Goal: Task Accomplishment & Management: Manage account settings

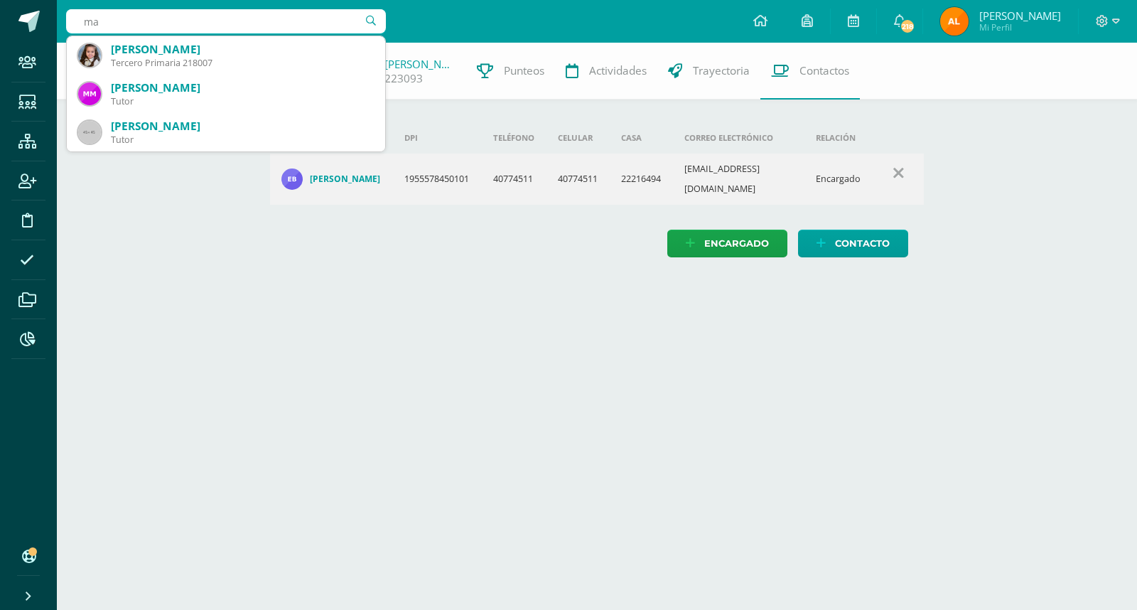
type input "m"
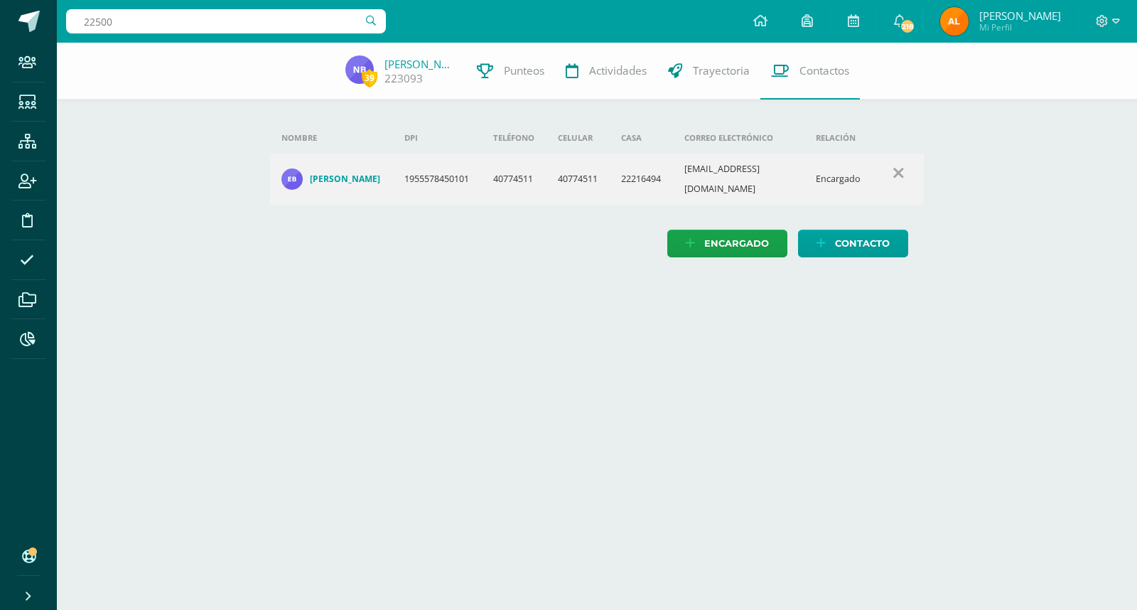
type input "225003"
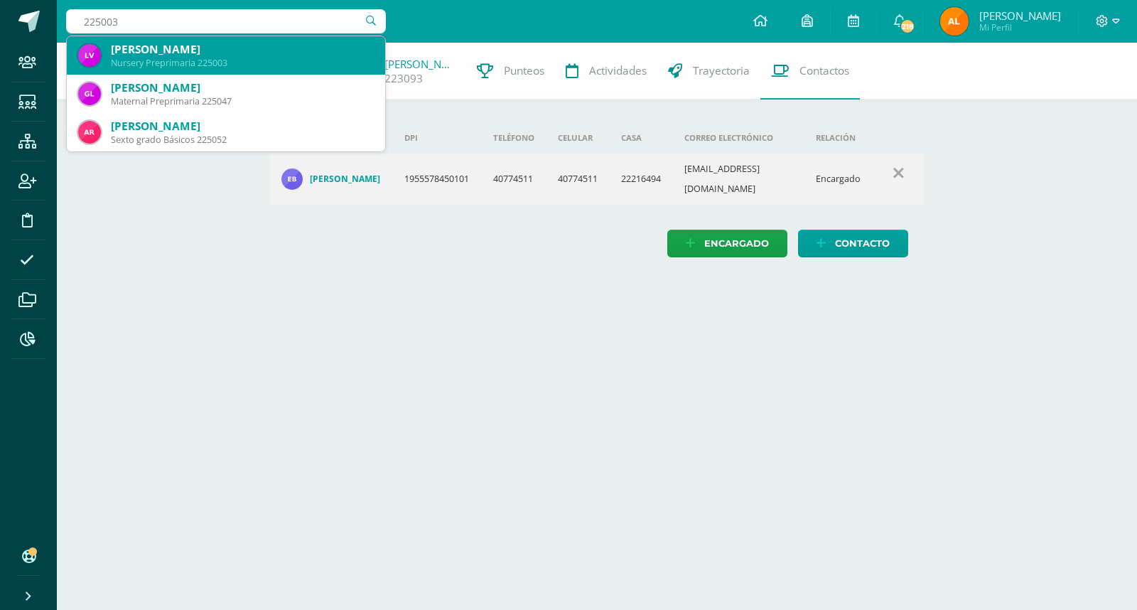
click at [175, 53] on div "Lucía Nicole Vitola Porras" at bounding box center [242, 49] width 263 height 15
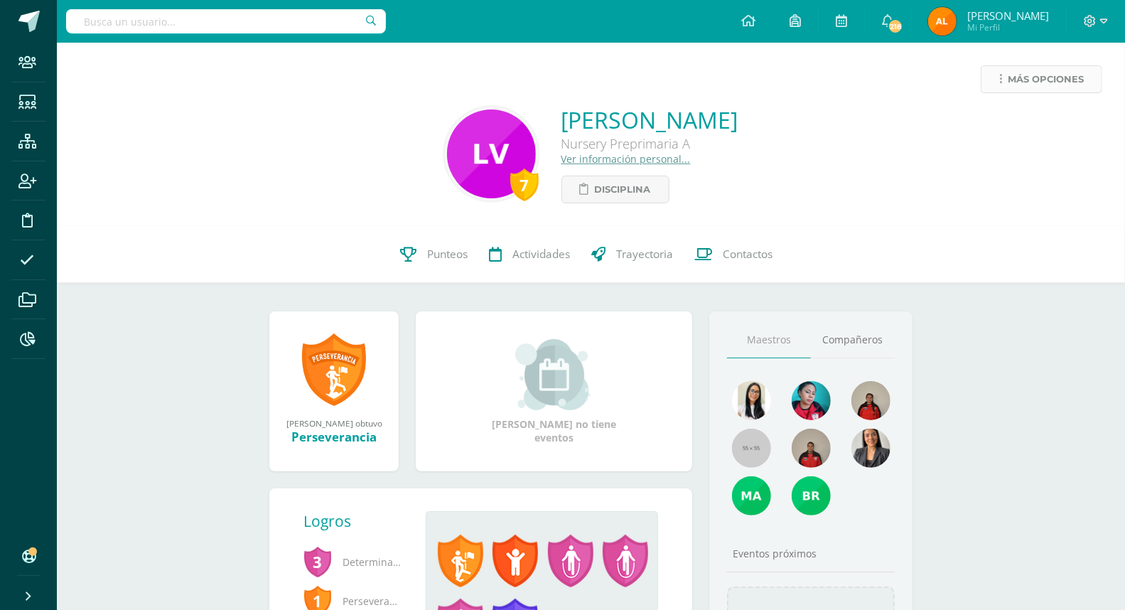
click at [1056, 72] on span "Más opciones" at bounding box center [1046, 79] width 76 height 26
click at [196, 25] on input "text" at bounding box center [226, 21] width 320 height 24
type input "224068"
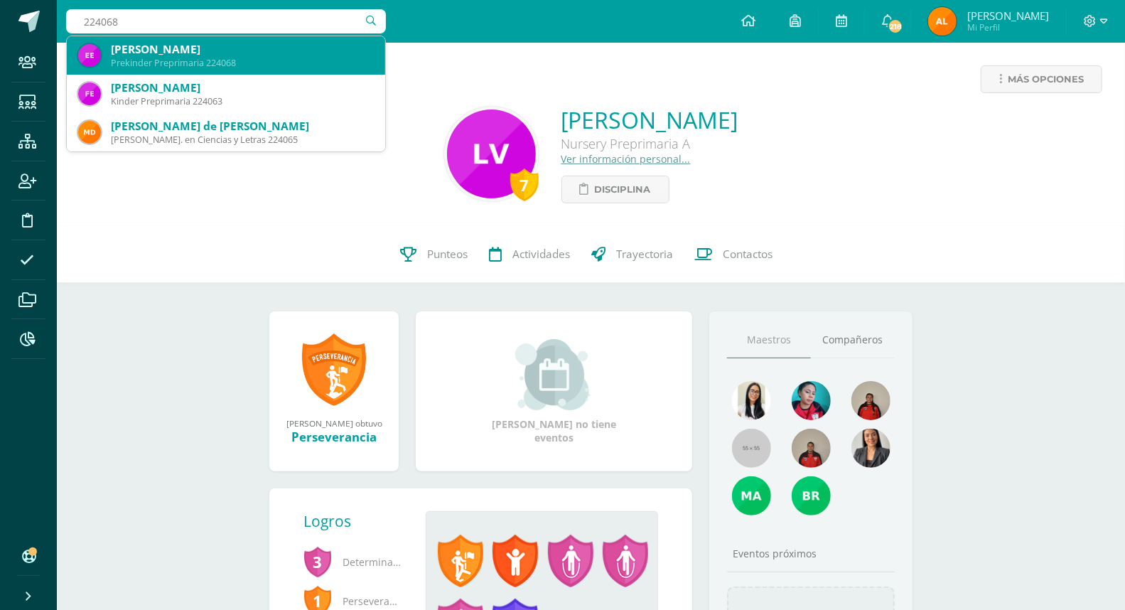
click at [171, 45] on div "Emily Nicolle Escobar Duque" at bounding box center [242, 49] width 263 height 15
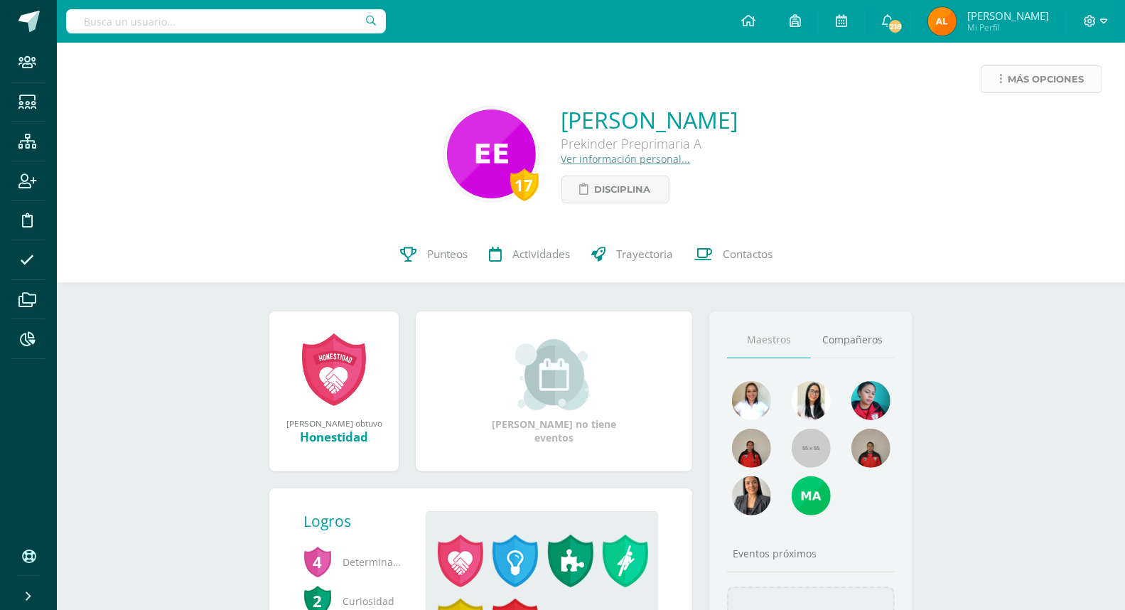
click at [1040, 80] on span "Más opciones" at bounding box center [1046, 79] width 76 height 26
click at [729, 167] on div "Emily Nicolle Escobar Duque Prekinder Preprimaria A Ver información personal...…" at bounding box center [649, 153] width 177 height 99
click at [239, 25] on input "text" at bounding box center [226, 21] width 320 height 24
type input "225073"
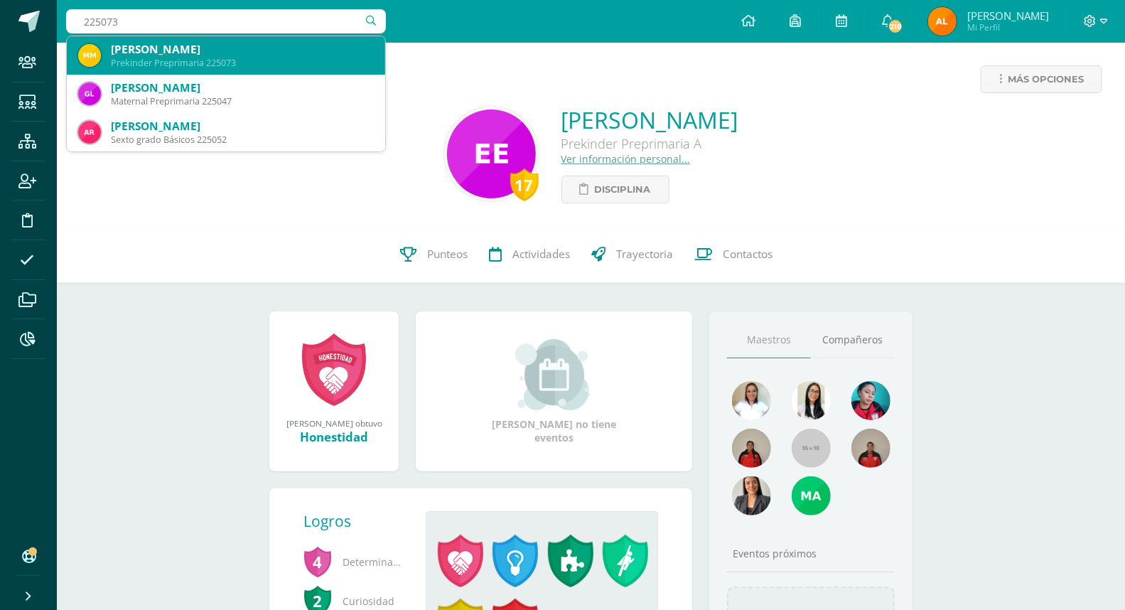
click at [171, 50] on div "[PERSON_NAME]" at bounding box center [242, 49] width 263 height 15
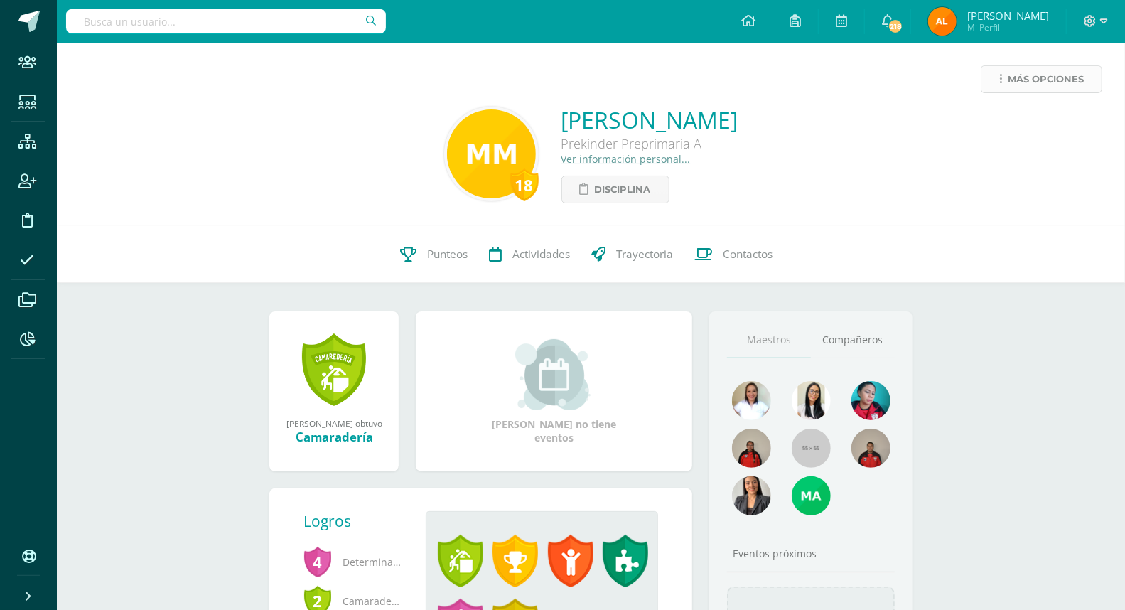
click at [1028, 82] on span "Más opciones" at bounding box center [1046, 79] width 76 height 26
click at [211, 23] on input "text" at bounding box center [226, 21] width 320 height 24
type input "223032"
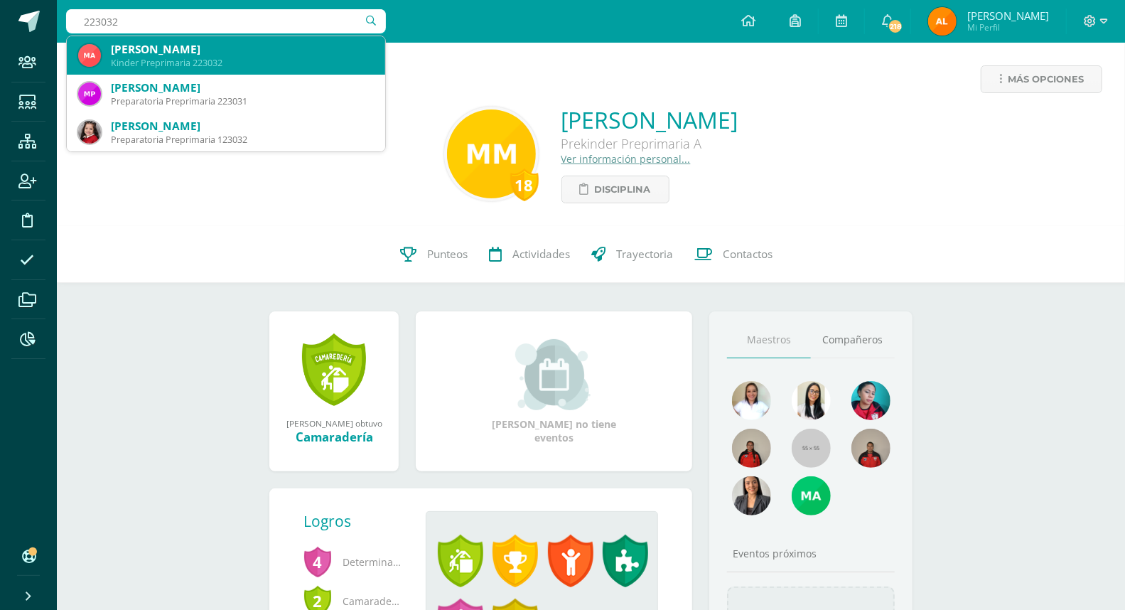
click at [200, 44] on div "Mariana Armas Contreras" at bounding box center [242, 49] width 263 height 15
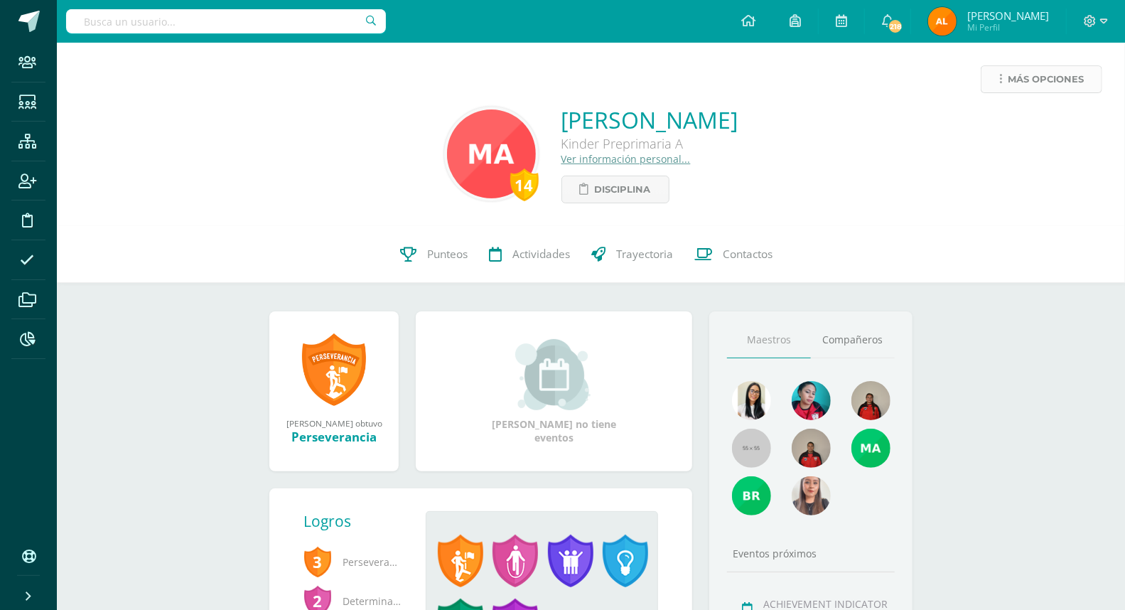
click at [1036, 72] on span "Más opciones" at bounding box center [1046, 79] width 76 height 26
click at [1006, 122] on link "Limitar acceso" at bounding box center [1014, 125] width 152 height 22
click at [210, 25] on input "text" at bounding box center [226, 21] width 320 height 24
type input "123032"
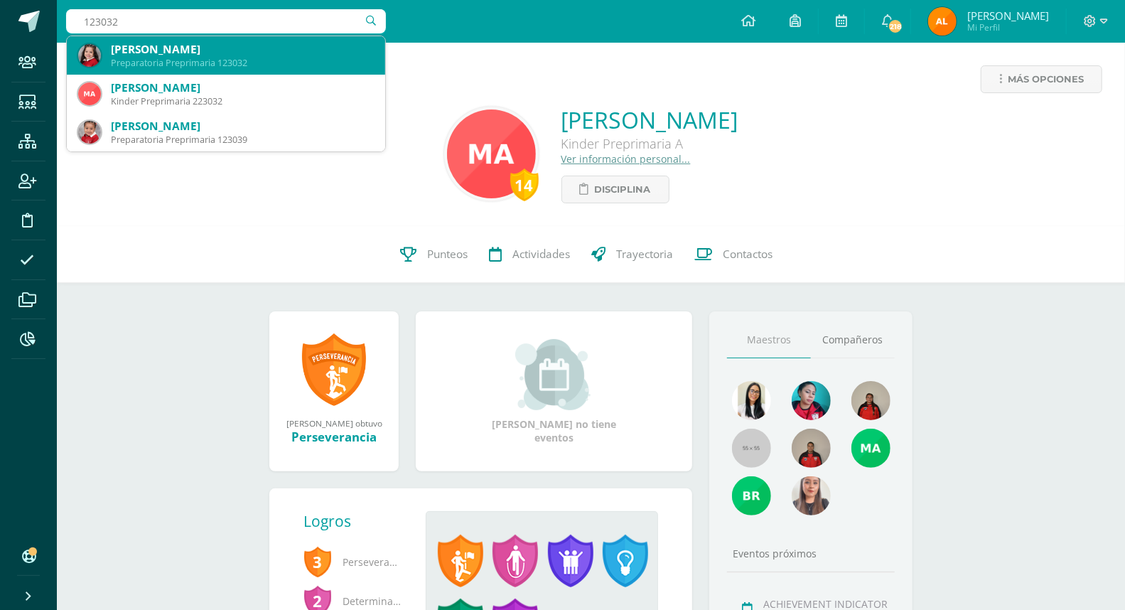
click at [206, 48] on div "Karime Alessandra Benavente Morales" at bounding box center [242, 49] width 263 height 15
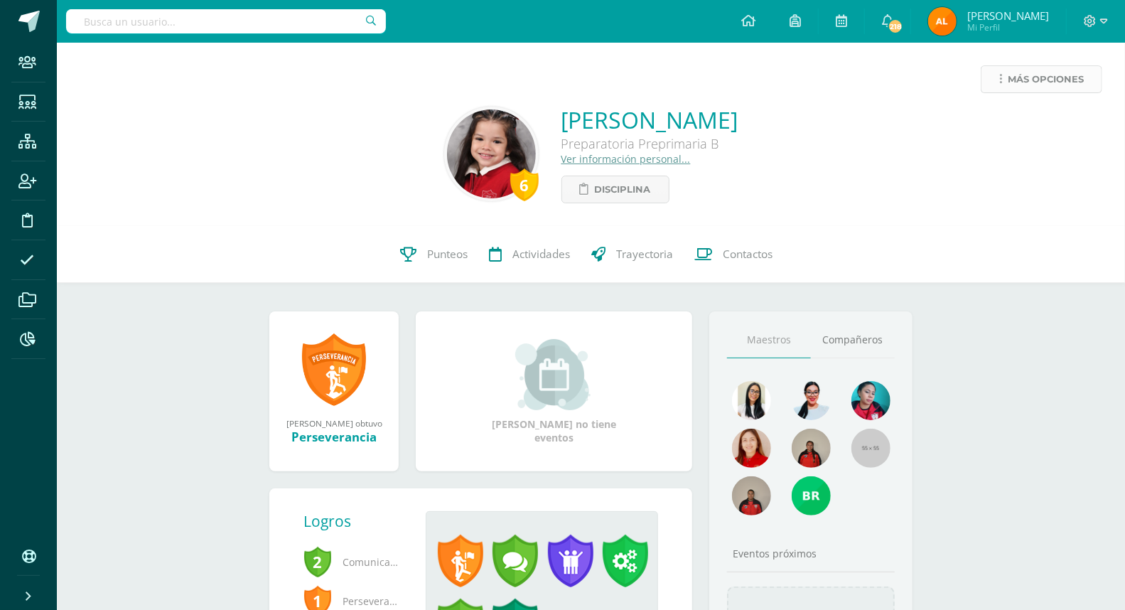
click at [1041, 80] on span "Más opciones" at bounding box center [1046, 79] width 76 height 26
click at [244, 24] on input "text" at bounding box center [226, 21] width 320 height 24
type input "225005"
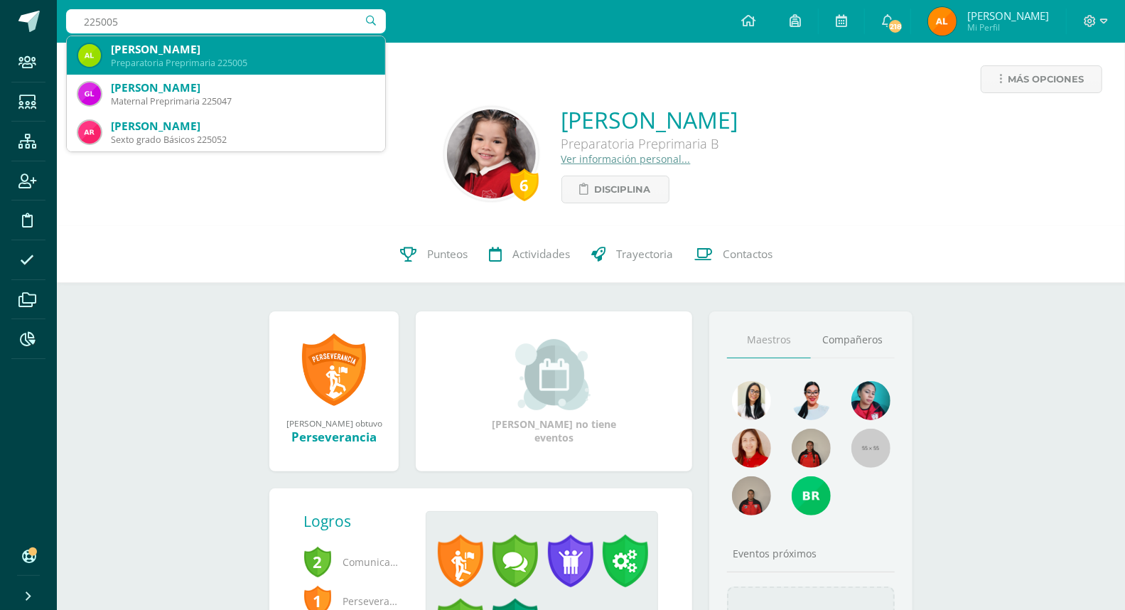
click at [218, 47] on div "[PERSON_NAME]" at bounding box center [242, 49] width 263 height 15
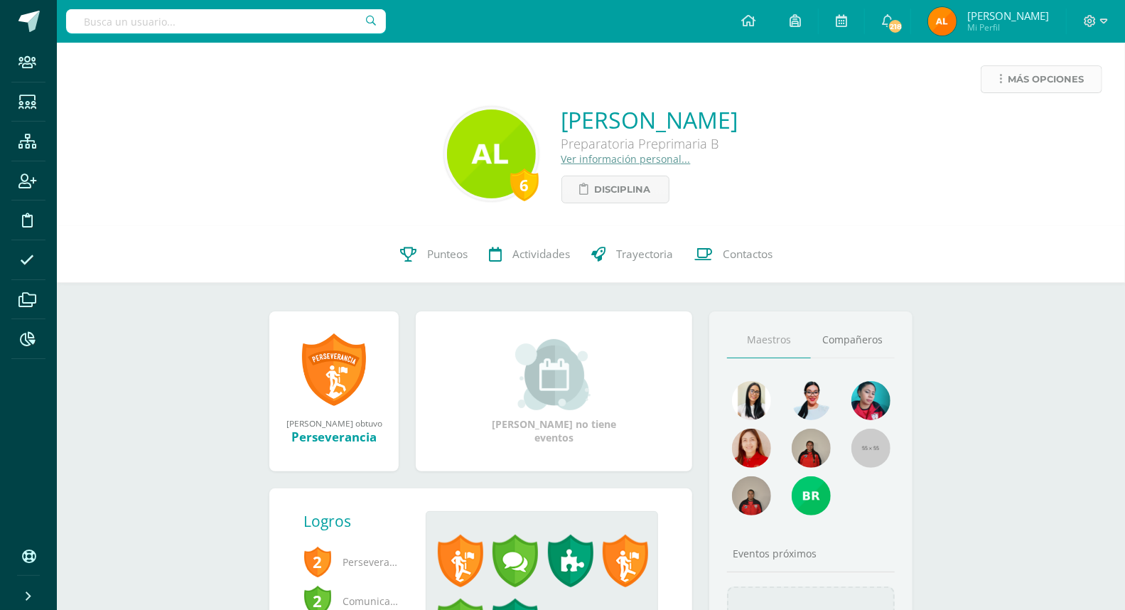
click at [1036, 87] on span "Más opciones" at bounding box center [1046, 79] width 76 height 26
click at [1011, 124] on link "Limitar acceso" at bounding box center [1014, 125] width 152 height 22
click at [227, 30] on div at bounding box center [226, 21] width 320 height 43
click at [220, 22] on input "text" at bounding box center [226, 21] width 320 height 24
type input "122037"
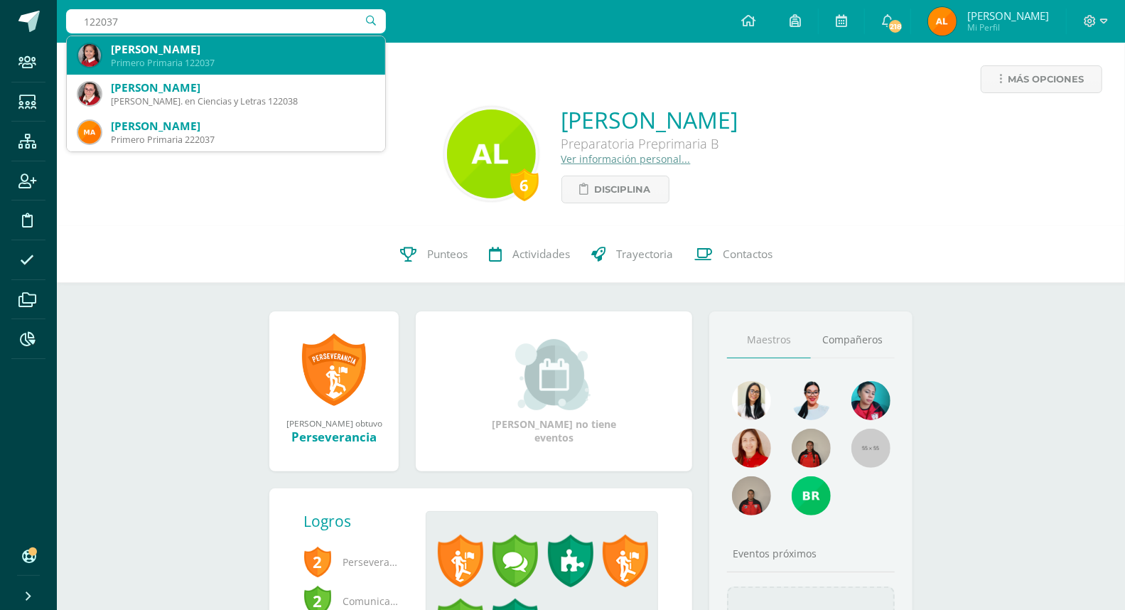
click at [220, 50] on div "Isabela Reneé Caal Jerónimo" at bounding box center [242, 49] width 263 height 15
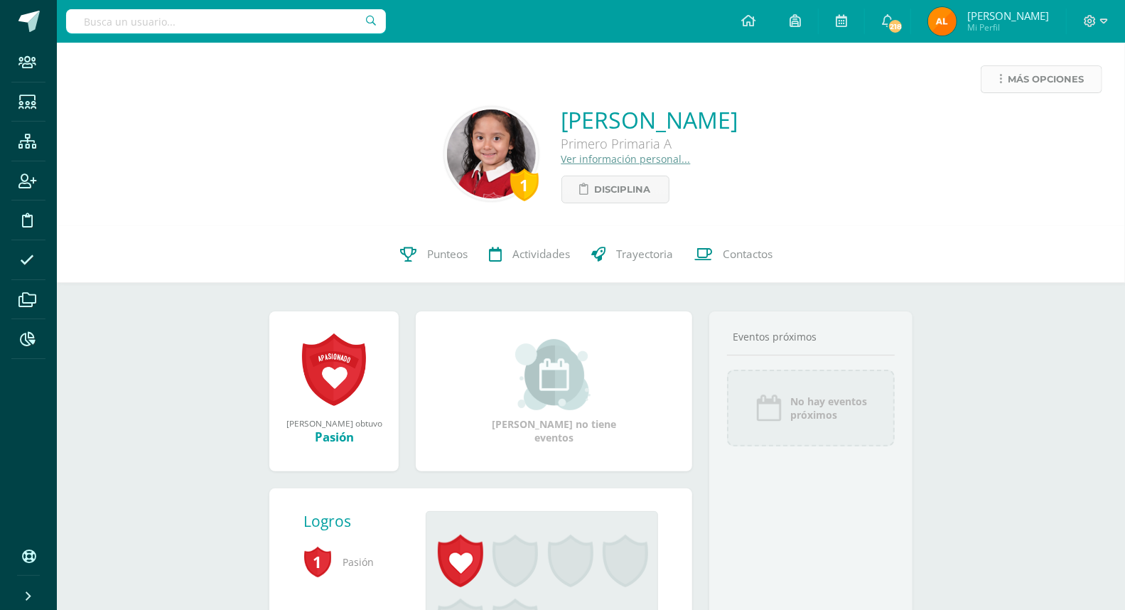
click at [1045, 80] on span "Más opciones" at bounding box center [1046, 79] width 76 height 26
click at [1018, 121] on link "Limitar acceso" at bounding box center [1014, 125] width 152 height 22
click at [232, 26] on input "text" at bounding box center [226, 21] width 320 height 24
type input "224033"
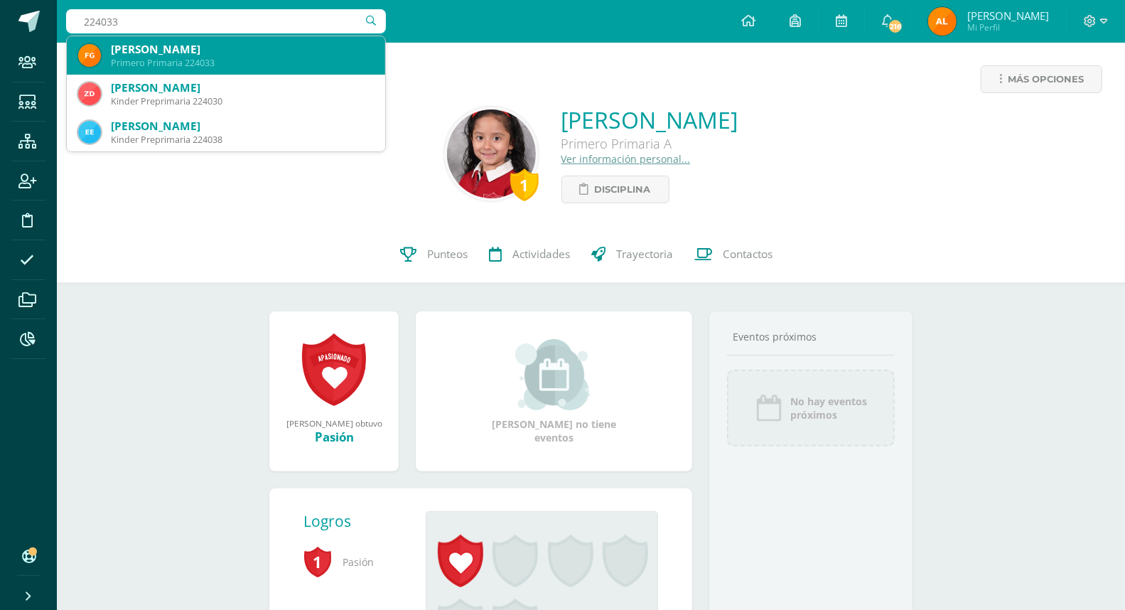
click at [218, 58] on div "Primero Primaria 224033" at bounding box center [242, 63] width 263 height 12
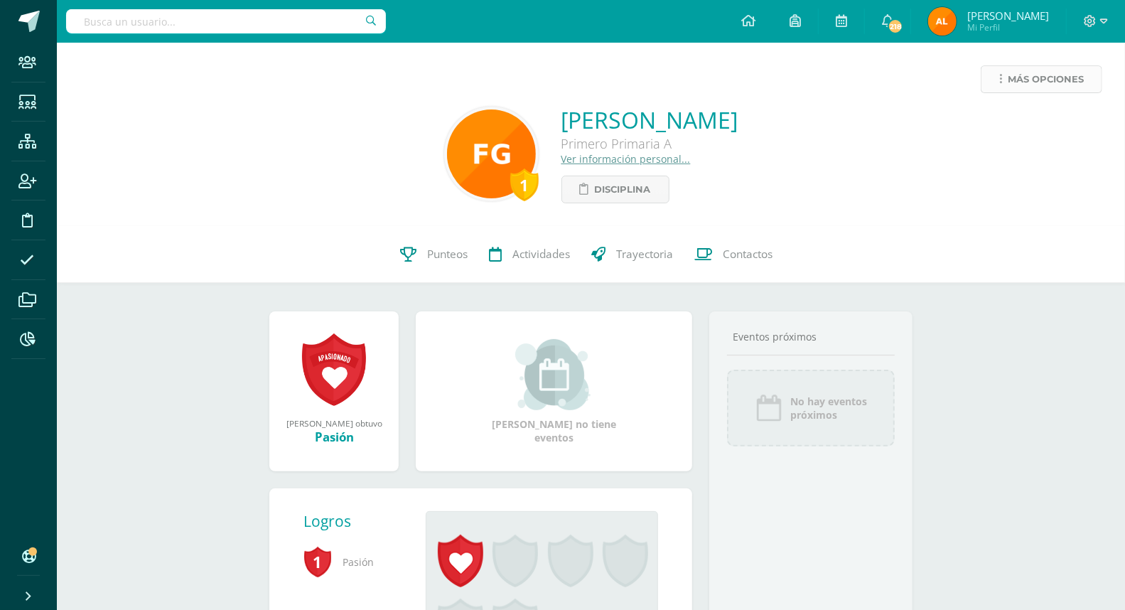
click at [1050, 78] on span "Más opciones" at bounding box center [1046, 79] width 76 height 26
click at [199, 26] on input "text" at bounding box center [226, 21] width 320 height 24
type input "224073"
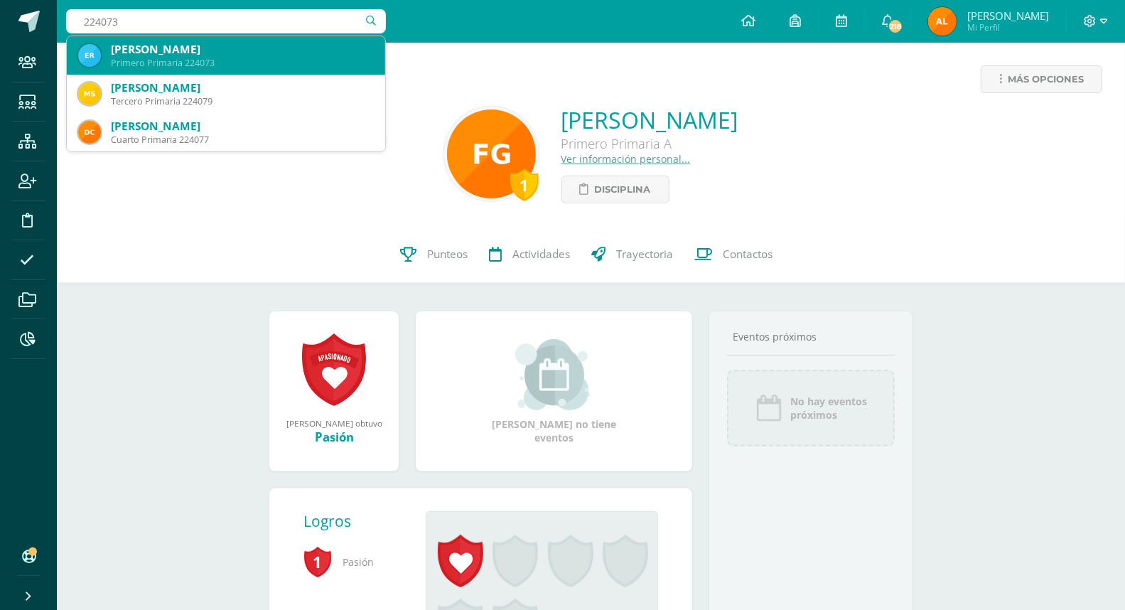
click at [180, 48] on div "[PERSON_NAME]" at bounding box center [242, 49] width 263 height 15
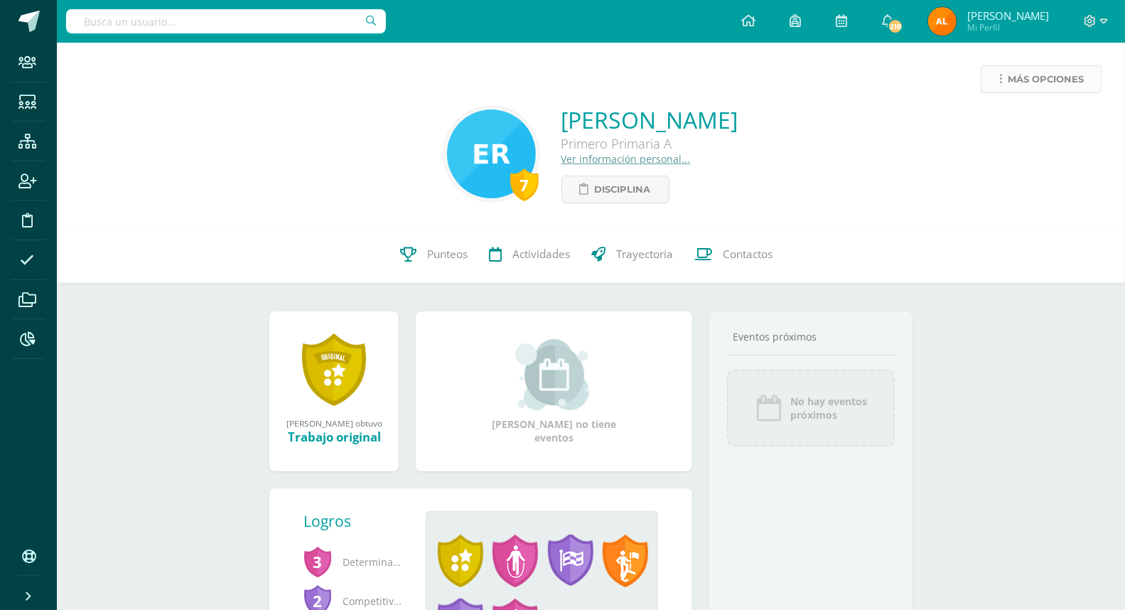
click at [1038, 78] on span "Más opciones" at bounding box center [1046, 79] width 76 height 26
click at [226, 12] on input "text" at bounding box center [226, 21] width 320 height 24
type input "223103"
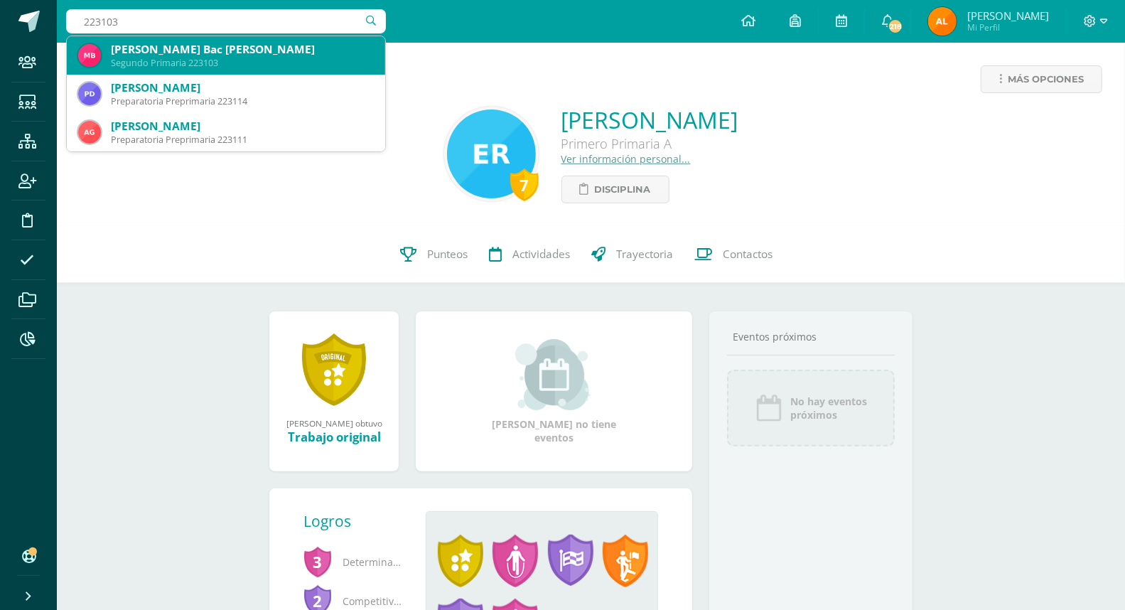
click at [192, 53] on div "[PERSON_NAME] Bac [PERSON_NAME]" at bounding box center [242, 49] width 263 height 15
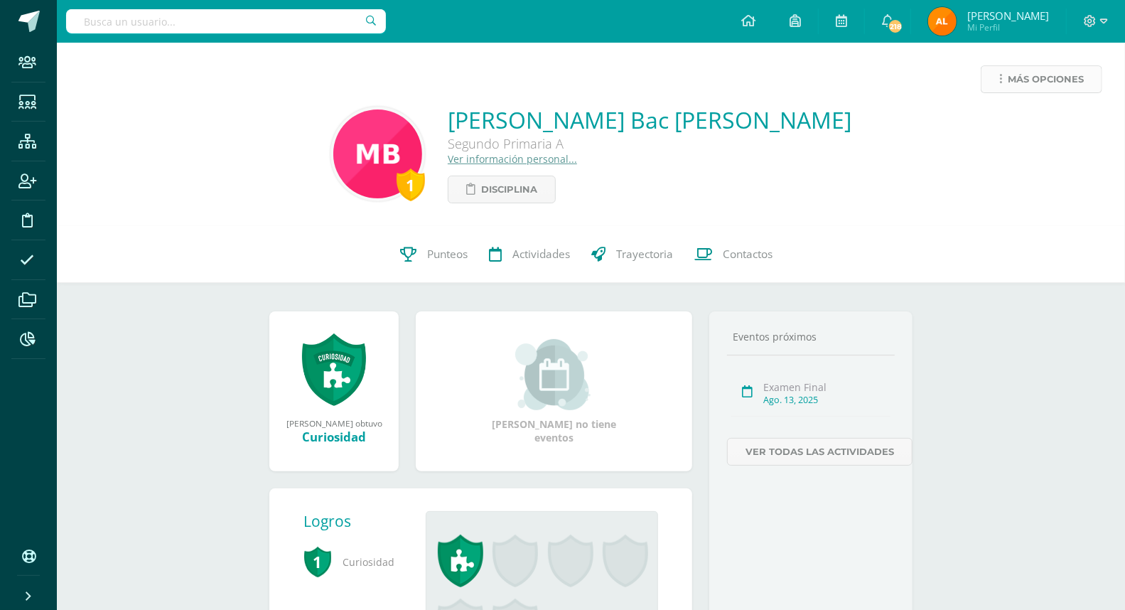
click at [1045, 82] on span "Más opciones" at bounding box center [1046, 79] width 76 height 26
click at [246, 31] on input "text" at bounding box center [226, 21] width 320 height 24
type input "220077"
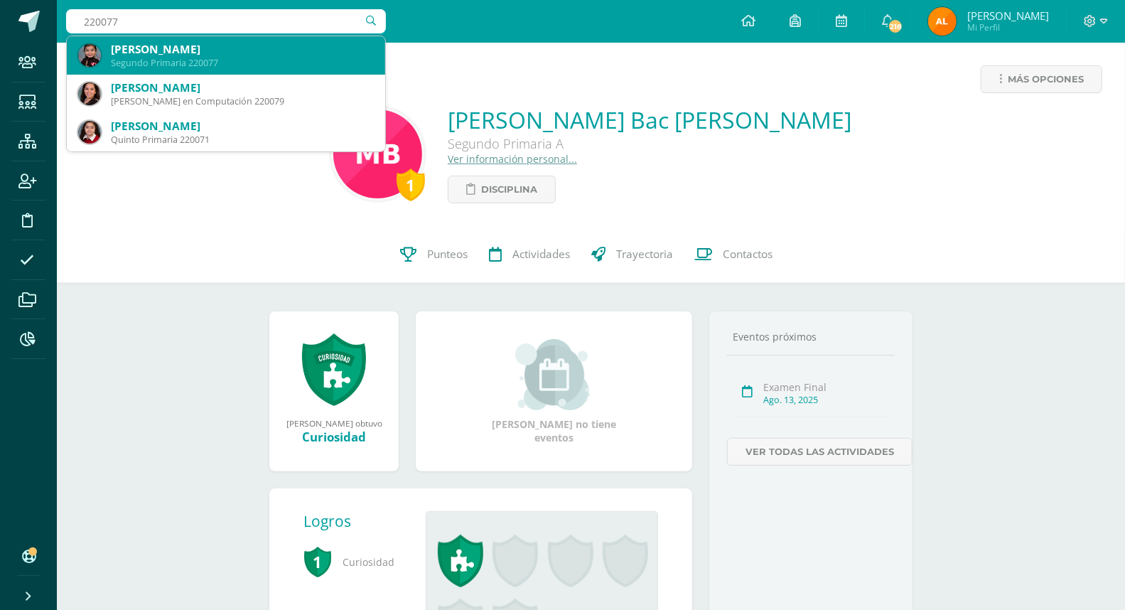
click at [240, 50] on div "Cecilia Alejandra López Godoy" at bounding box center [242, 49] width 263 height 15
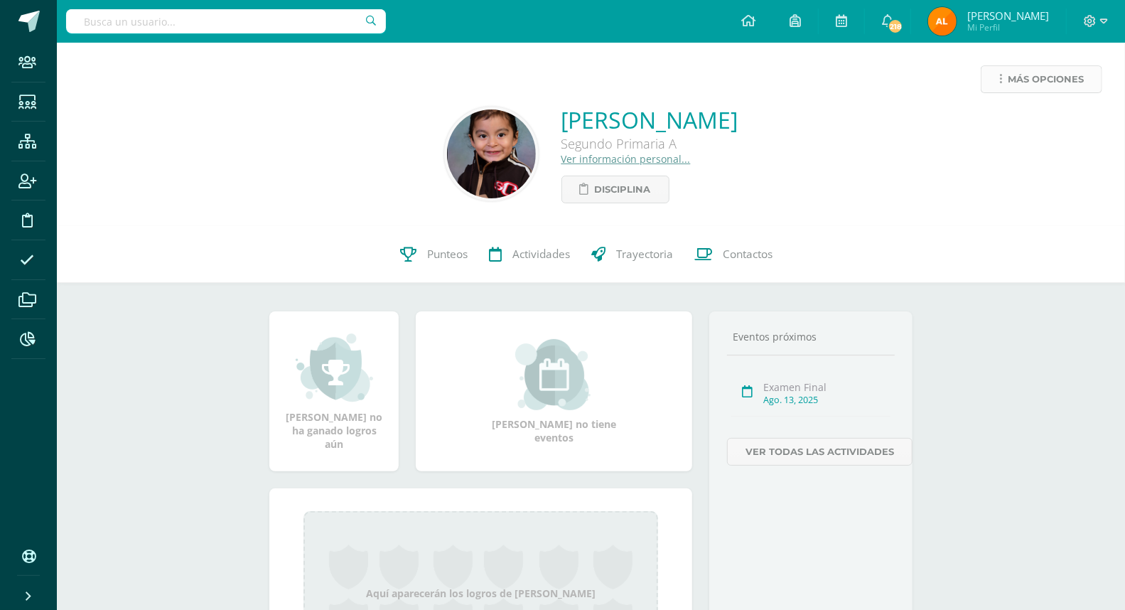
click at [1061, 69] on span "Más opciones" at bounding box center [1046, 79] width 76 height 26
click at [1024, 123] on link "Limitar acceso" at bounding box center [1014, 125] width 152 height 22
click at [244, 29] on input "text" at bounding box center [226, 21] width 320 height 24
type input "222087"
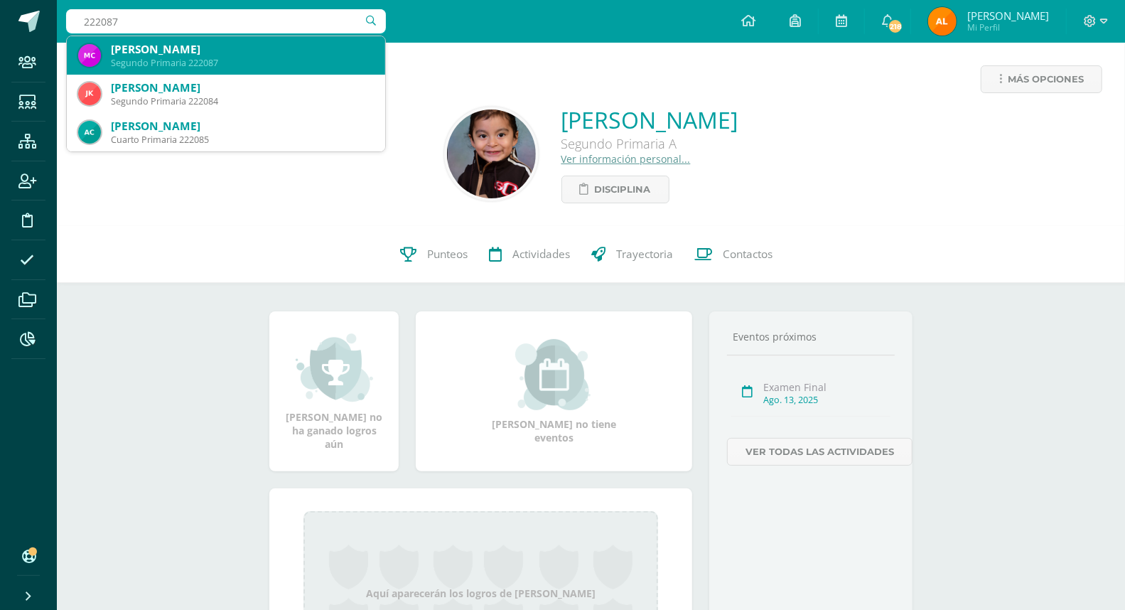
click at [247, 59] on div "Segundo Primaria 222087" at bounding box center [242, 63] width 263 height 12
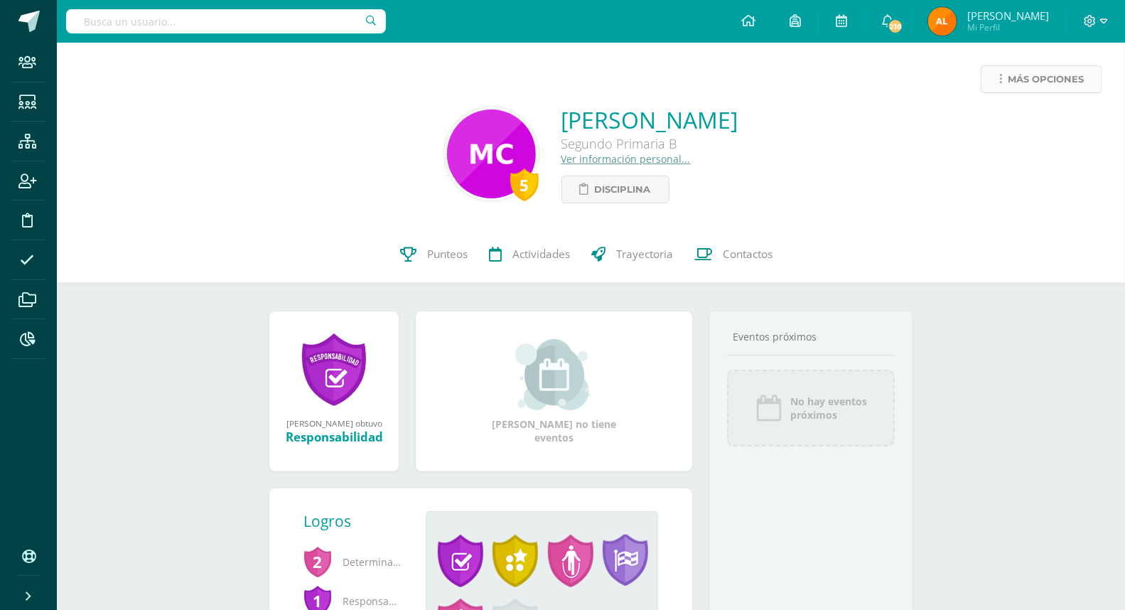
click at [1072, 81] on span "Más opciones" at bounding box center [1046, 79] width 76 height 26
click at [1029, 119] on link "Limitar acceso" at bounding box center [1014, 125] width 152 height 22
click at [176, 23] on input "text" at bounding box center [226, 21] width 320 height 24
type input "222025"
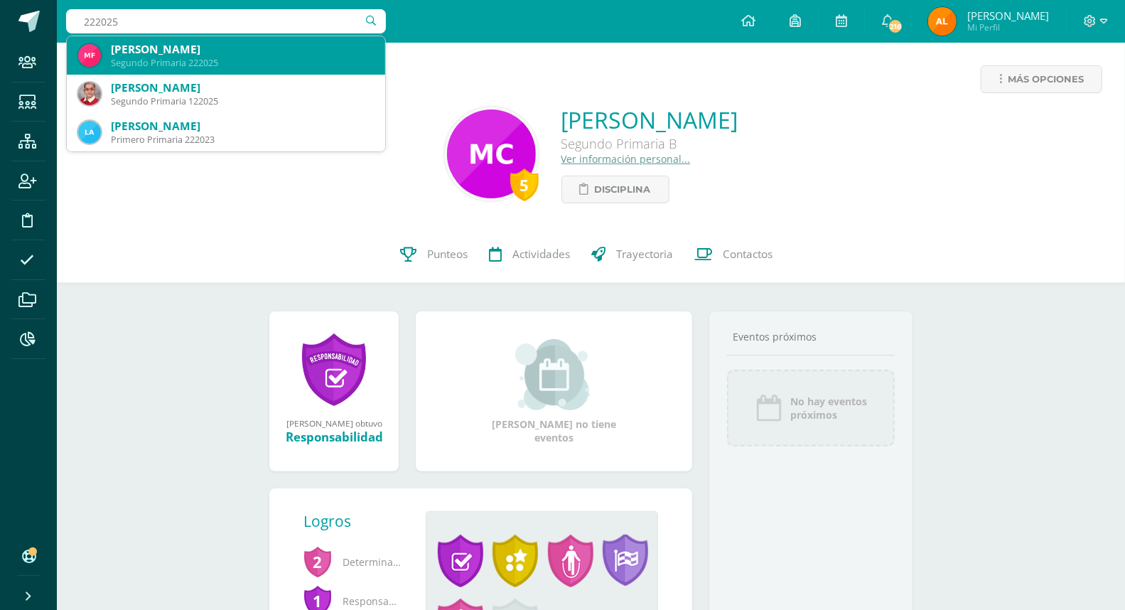
click at [237, 58] on div "Segundo Primaria 222025" at bounding box center [242, 63] width 263 height 12
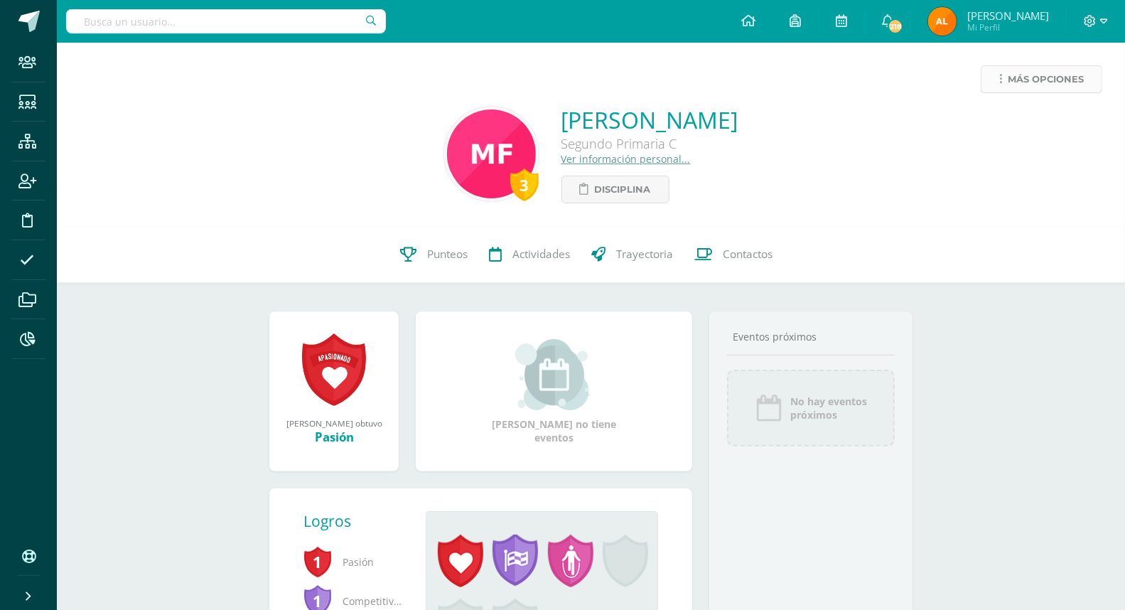
click at [1031, 78] on span "Más opciones" at bounding box center [1046, 79] width 76 height 26
click at [1013, 124] on link "Limitar acceso" at bounding box center [1014, 125] width 152 height 22
click at [182, 13] on input "text" at bounding box center [226, 21] width 320 height 24
type input "122058"
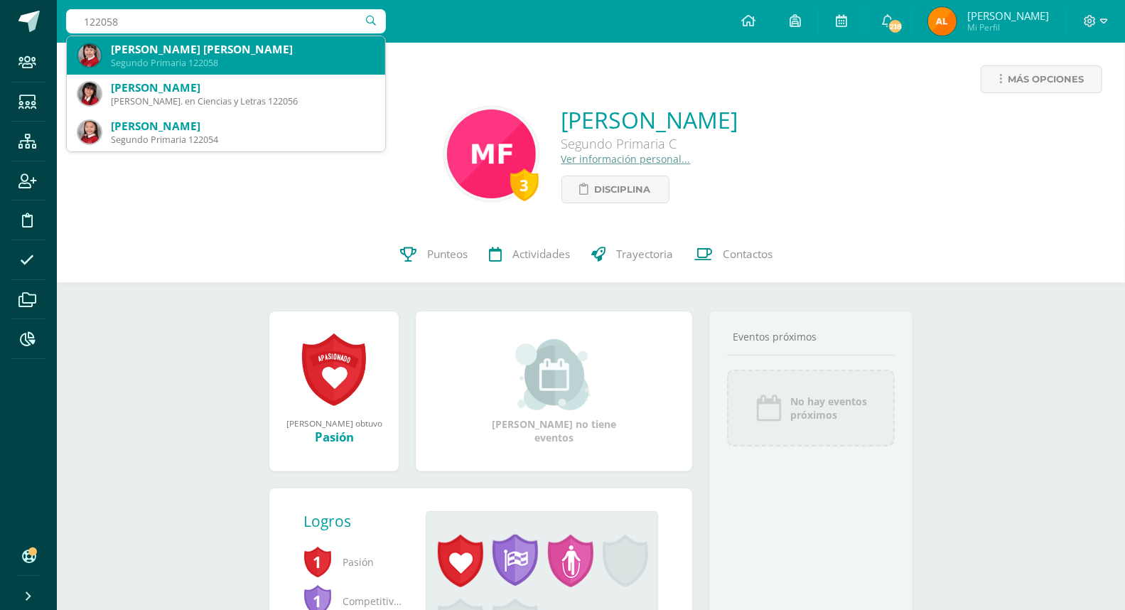
click at [259, 54] on div "Angela Mari Cruz Pastor López" at bounding box center [242, 49] width 263 height 15
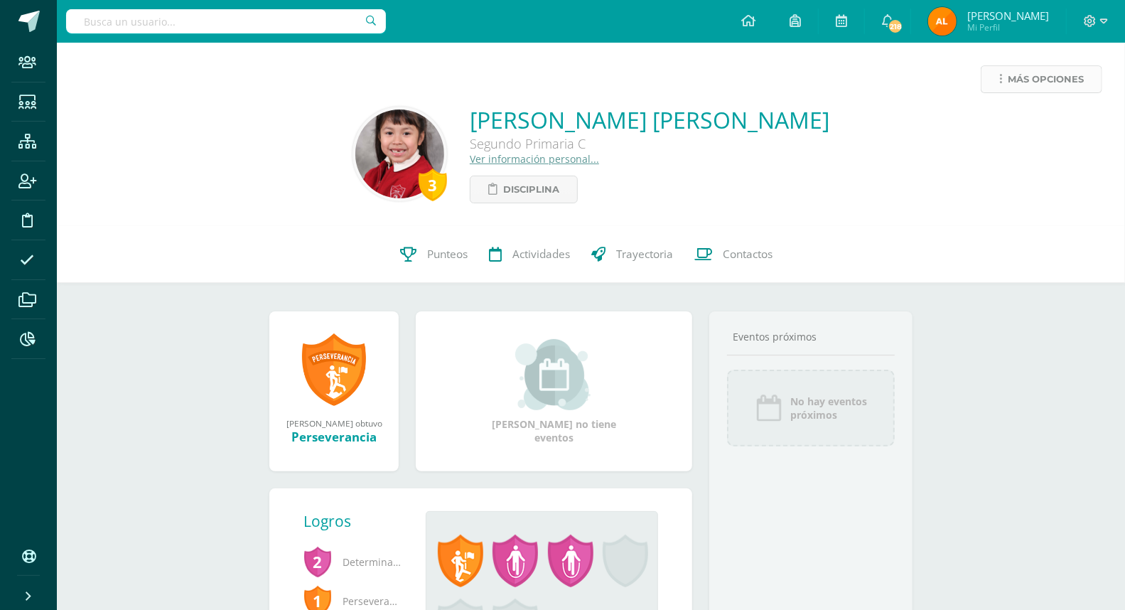
click at [1035, 70] on span "Más opciones" at bounding box center [1046, 79] width 76 height 26
click at [1008, 119] on link "Limitar acceso" at bounding box center [1014, 125] width 152 height 22
click at [249, 26] on input "text" at bounding box center [226, 21] width 320 height 24
type input "223105"
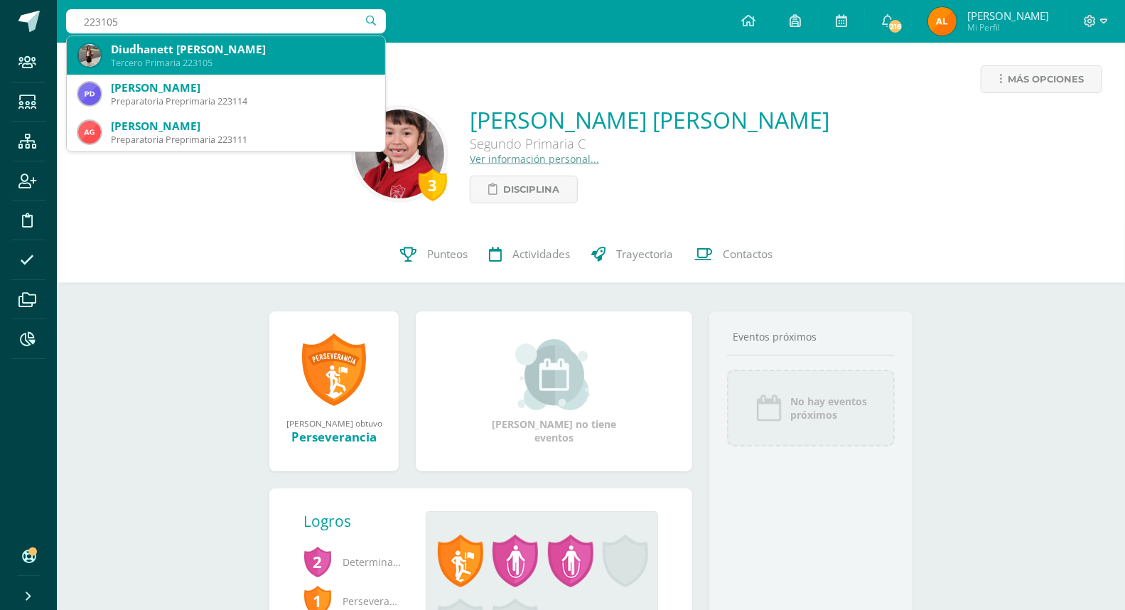
click at [210, 42] on div "Diudhanett [PERSON_NAME]" at bounding box center [242, 49] width 263 height 15
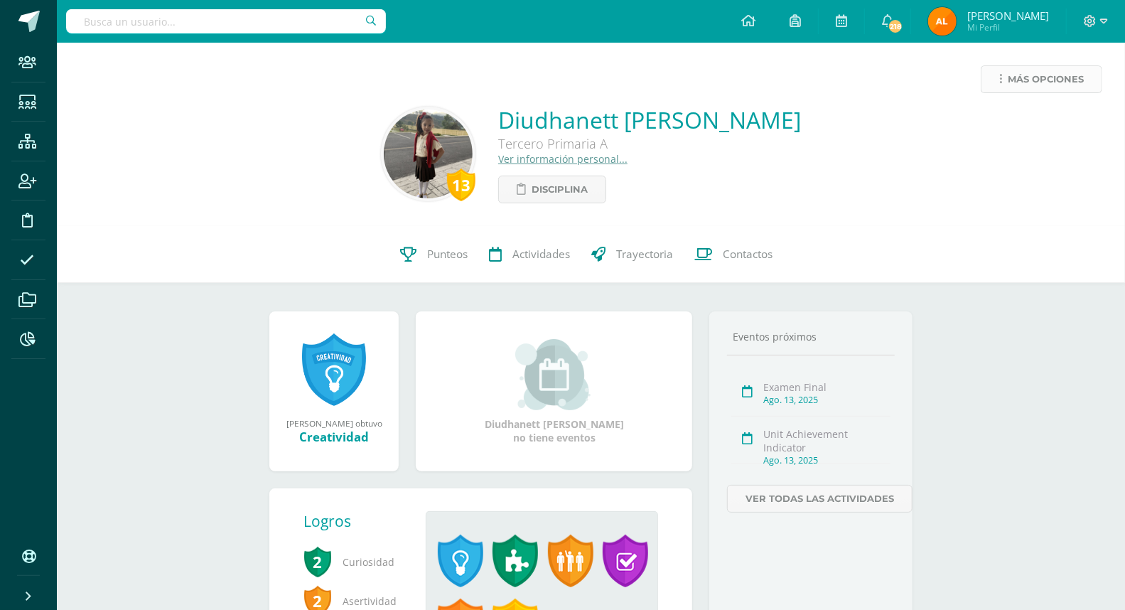
click at [1048, 76] on span "Más opciones" at bounding box center [1046, 79] width 76 height 26
click at [295, 29] on input "text" at bounding box center [226, 21] width 320 height 24
type input "123016"
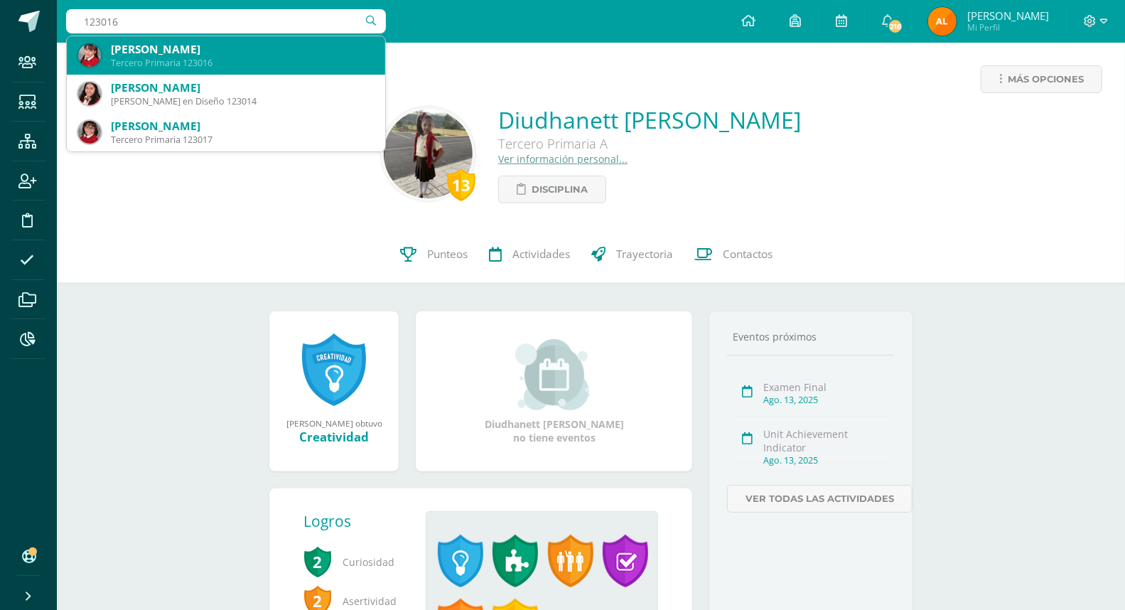
click at [223, 59] on div "Tercero Primaria 123016" at bounding box center [242, 63] width 263 height 12
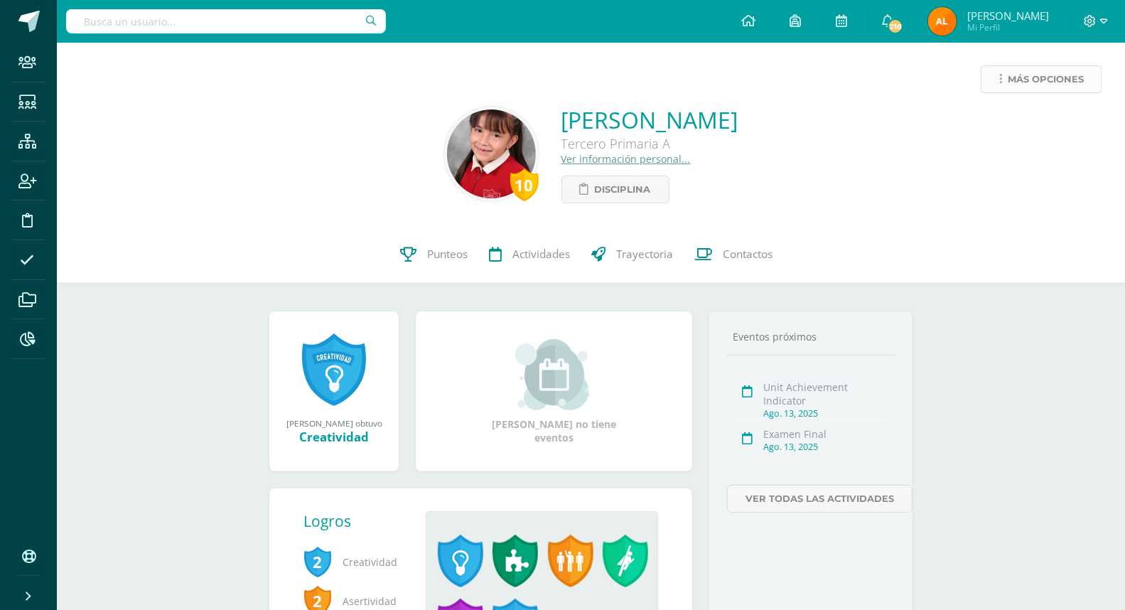
click at [1053, 78] on span "Más opciones" at bounding box center [1046, 79] width 76 height 26
click at [227, 23] on input "text" at bounding box center [226, 21] width 320 height 24
type input "222035"
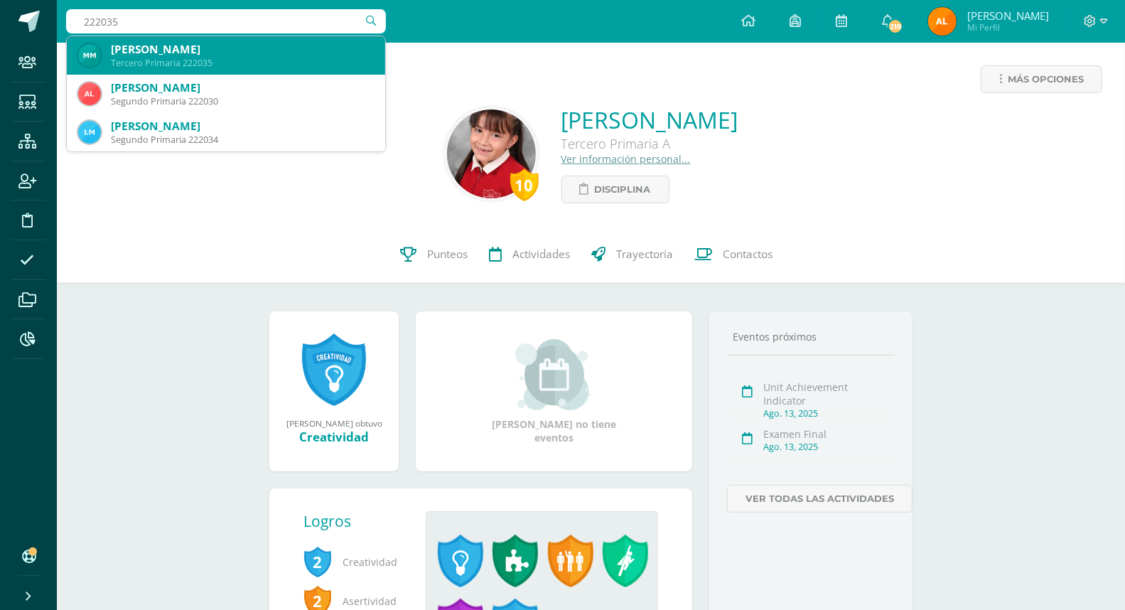
click at [171, 48] on div "[PERSON_NAME]" at bounding box center [242, 49] width 263 height 15
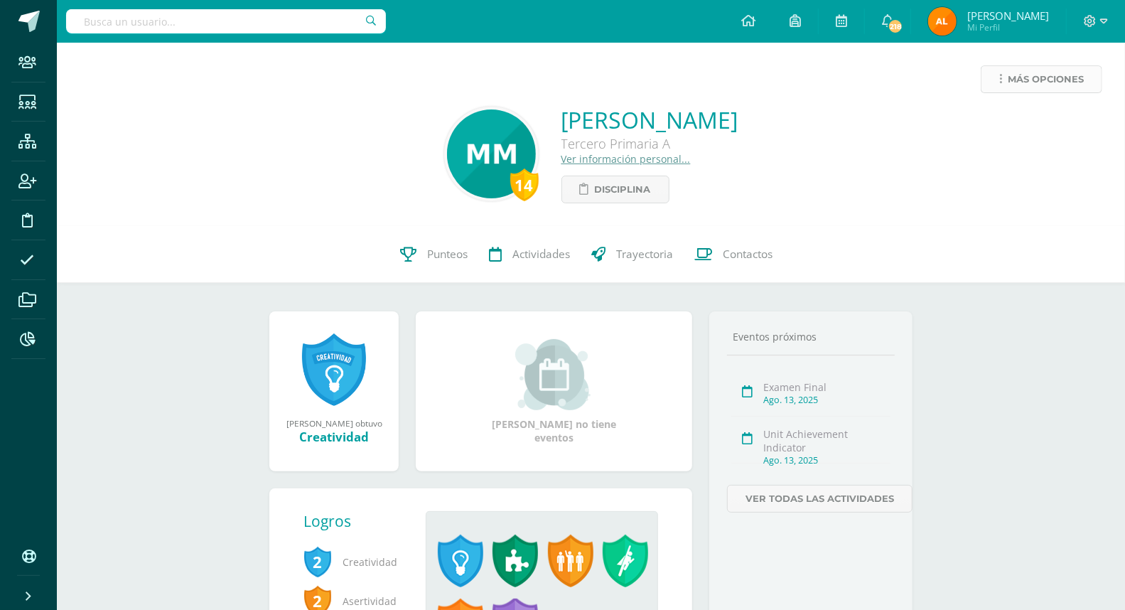
click at [1057, 77] on span "Más opciones" at bounding box center [1046, 79] width 76 height 26
click at [183, 22] on input "text" at bounding box center [226, 21] width 320 height 24
type input "224079"
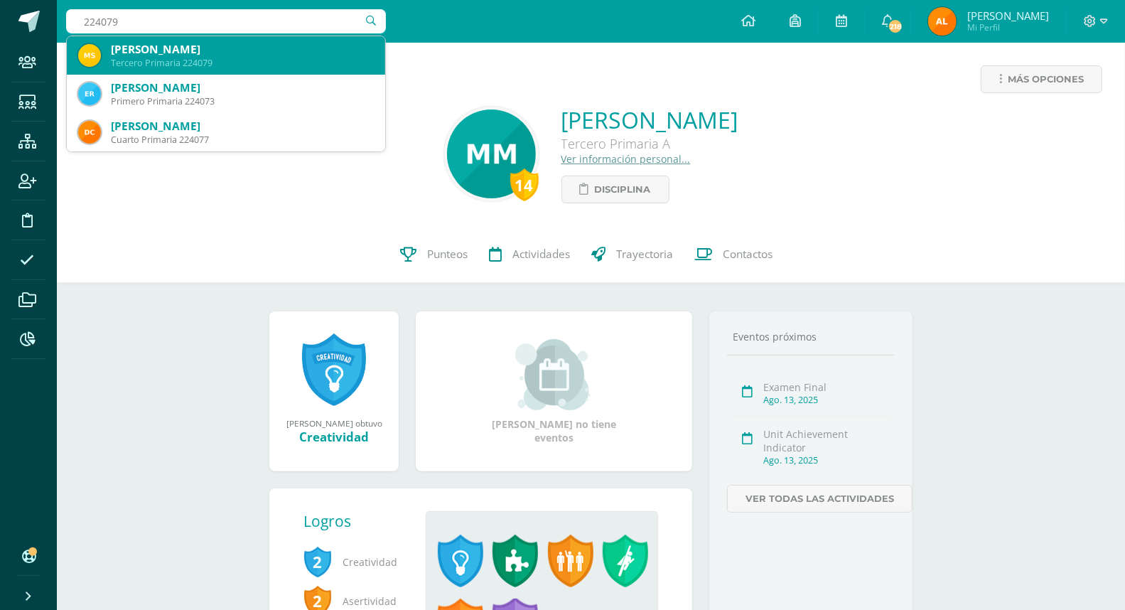
click at [169, 53] on div "[PERSON_NAME]" at bounding box center [242, 49] width 263 height 15
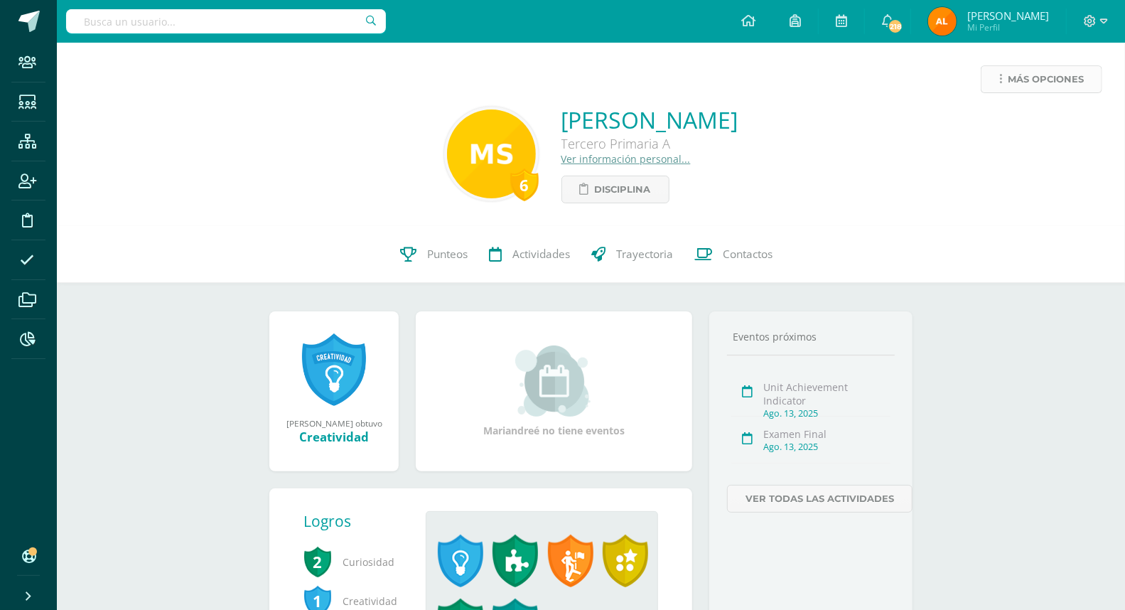
click at [1035, 80] on span "Más opciones" at bounding box center [1046, 79] width 76 height 26
click at [1016, 123] on link "Limitar acceso" at bounding box center [1014, 125] width 152 height 22
click at [231, 23] on input "text" at bounding box center [226, 21] width 320 height 24
type input "220024"
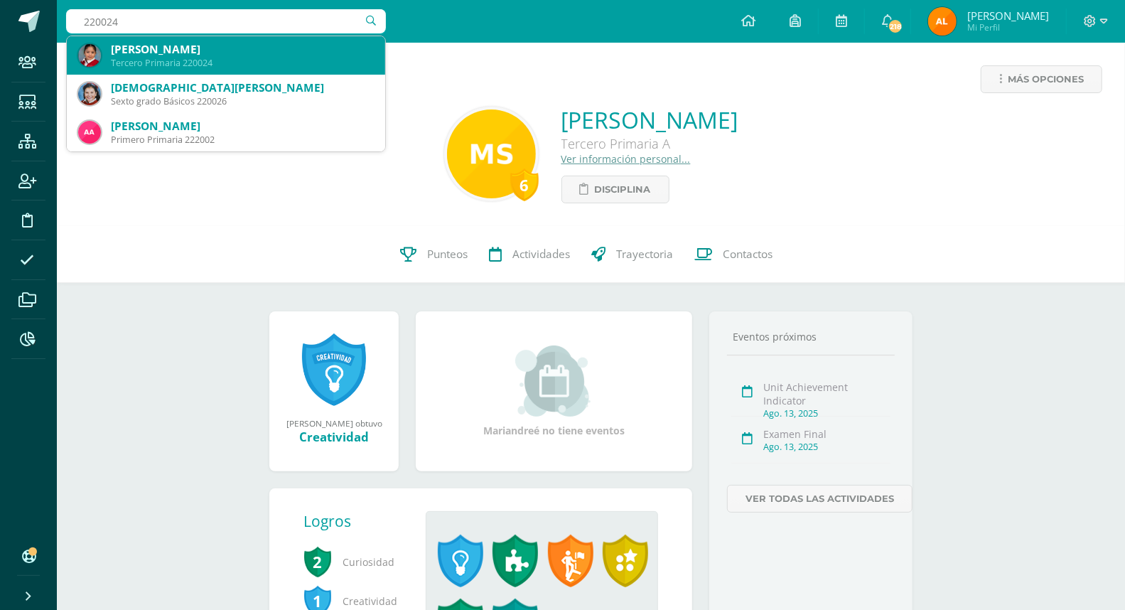
click at [215, 48] on div "[PERSON_NAME]" at bounding box center [242, 49] width 263 height 15
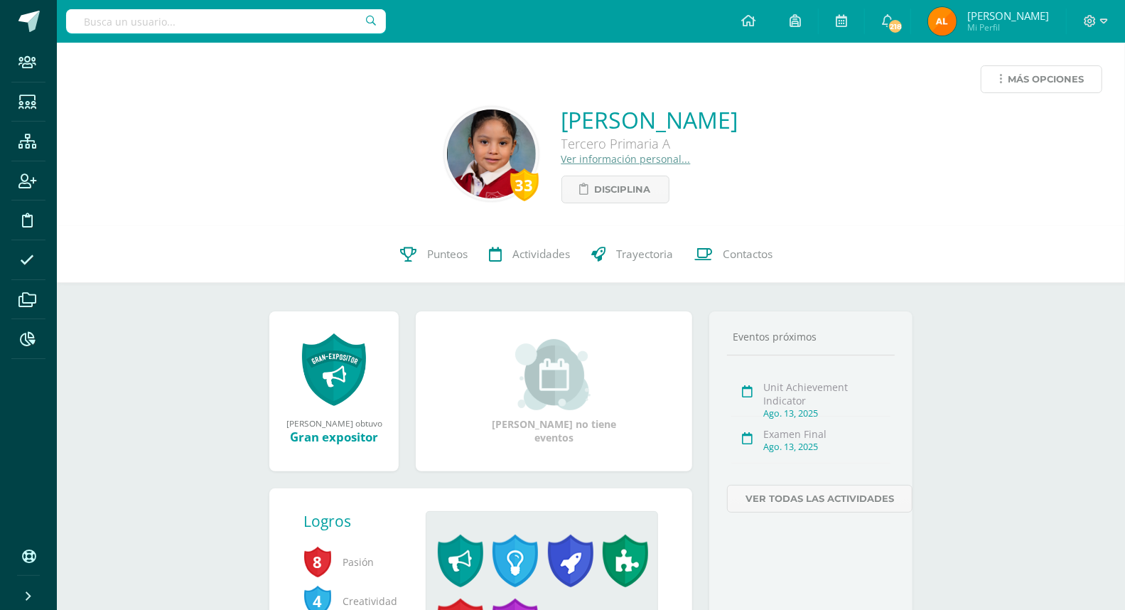
click at [1028, 85] on span "Más opciones" at bounding box center [1046, 79] width 76 height 26
click at [169, 23] on input "text" at bounding box center [226, 21] width 320 height 24
type input "219112"
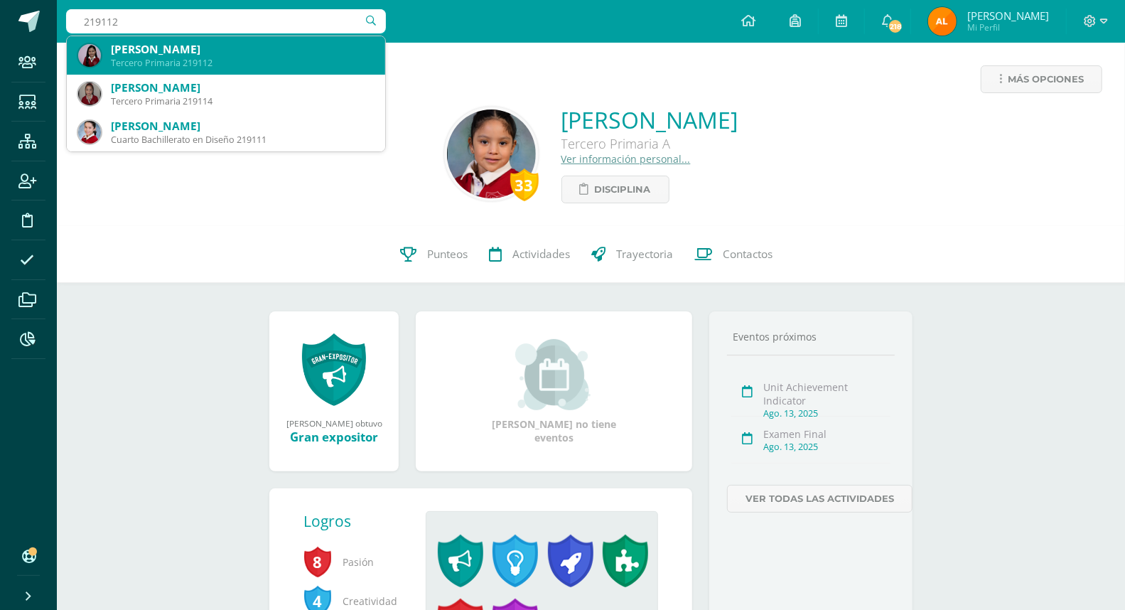
click at [164, 59] on div "Tercero Primaria 219112" at bounding box center [242, 63] width 263 height 12
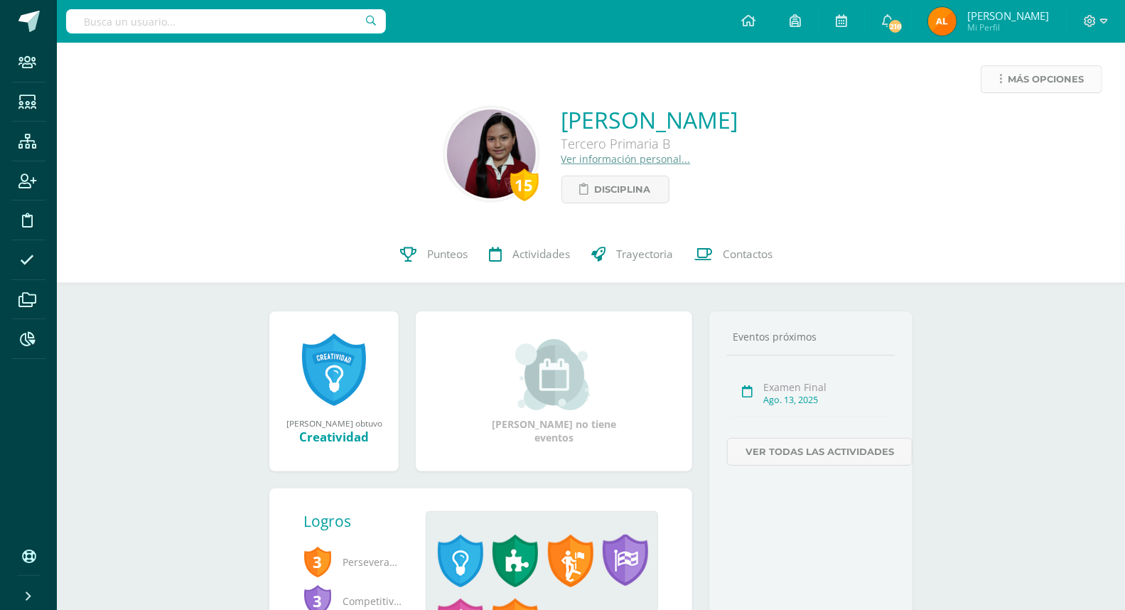
click at [1056, 82] on span "Más opciones" at bounding box center [1046, 79] width 76 height 26
click at [1024, 123] on link "Limitar acceso" at bounding box center [1014, 125] width 152 height 22
click at [187, 15] on input "text" at bounding box center [226, 21] width 320 height 24
type input "223102"
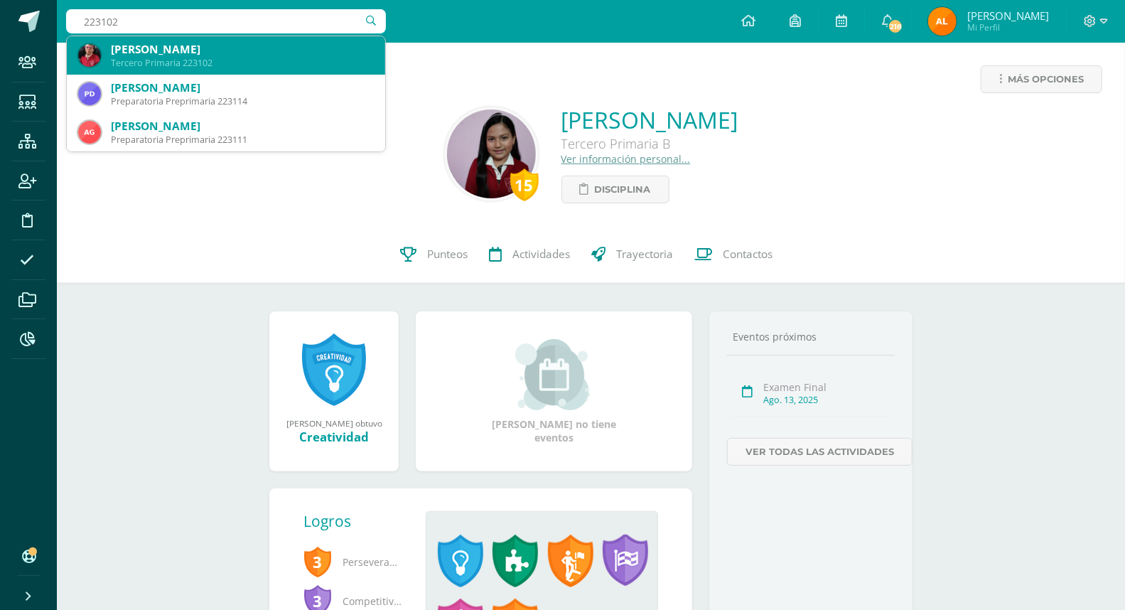
click at [179, 51] on div "[PERSON_NAME]" at bounding box center [242, 49] width 263 height 15
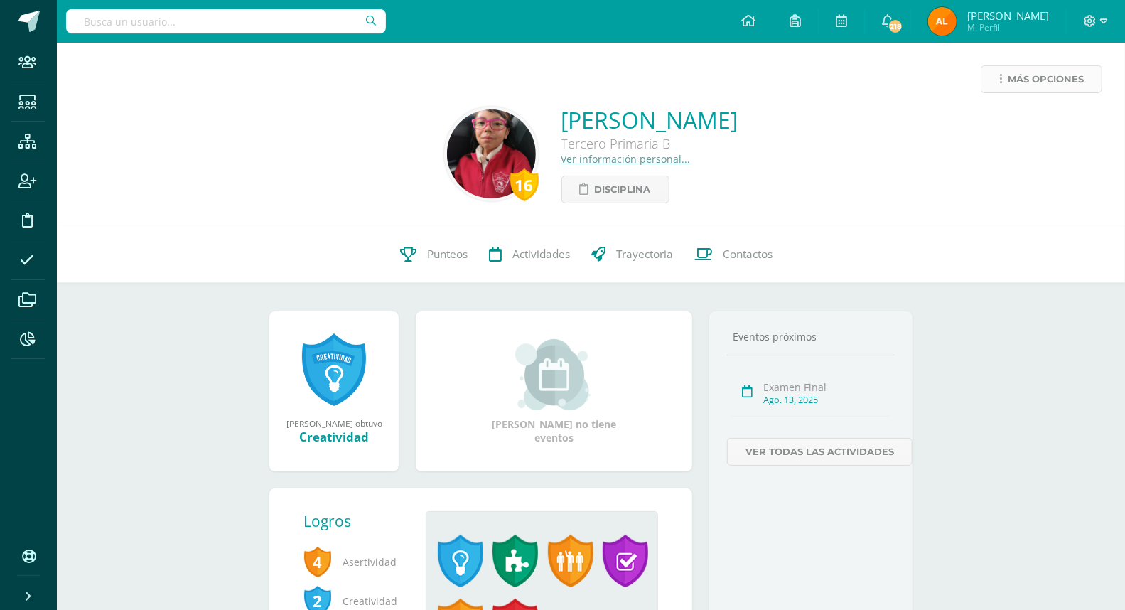
click at [1045, 78] on span "Más opciones" at bounding box center [1046, 79] width 76 height 26
click at [147, 30] on input "text" at bounding box center [226, 21] width 320 height 24
type input "218094"
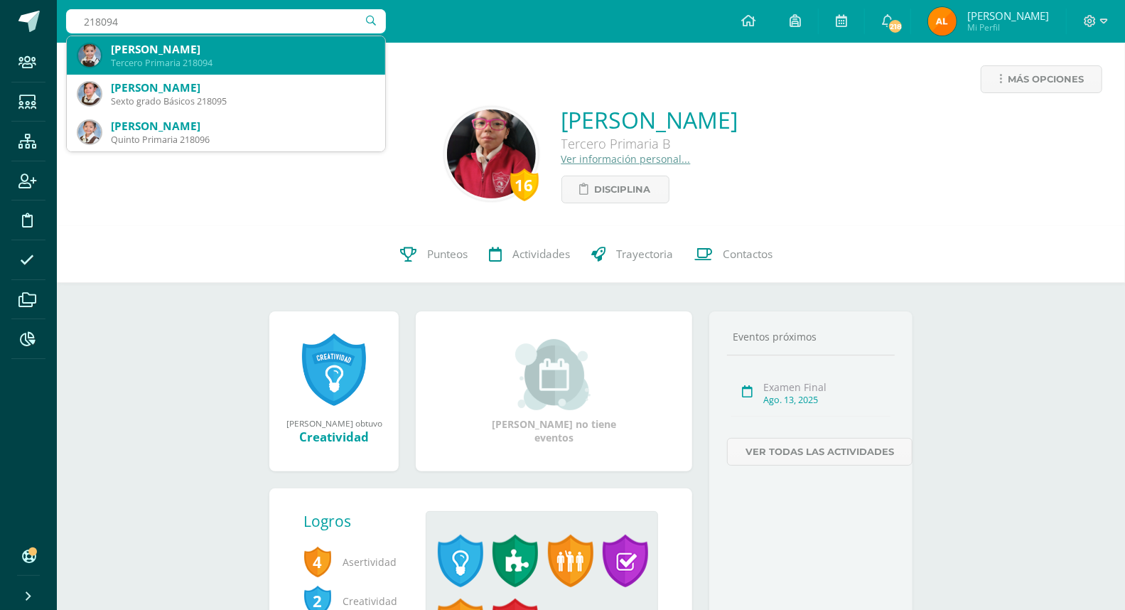
click at [168, 43] on div "[PERSON_NAME]" at bounding box center [242, 49] width 263 height 15
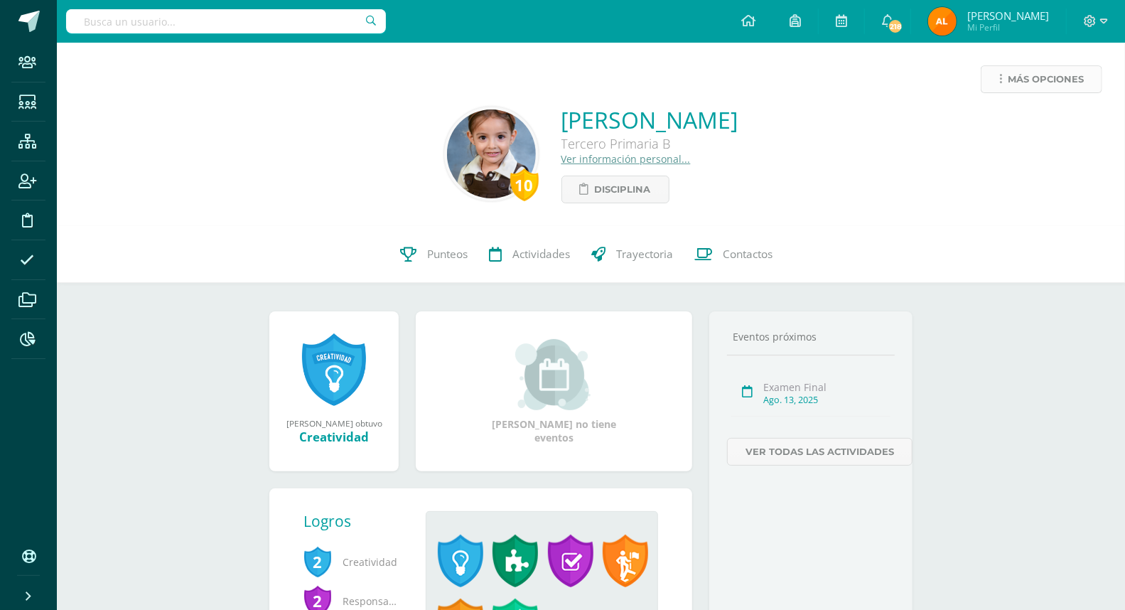
click at [1029, 77] on span "Más opciones" at bounding box center [1046, 79] width 76 height 26
click at [1009, 123] on link "Limitar acceso" at bounding box center [1014, 125] width 152 height 22
click at [222, 28] on input "text" at bounding box center [226, 21] width 320 height 24
type input "223067"
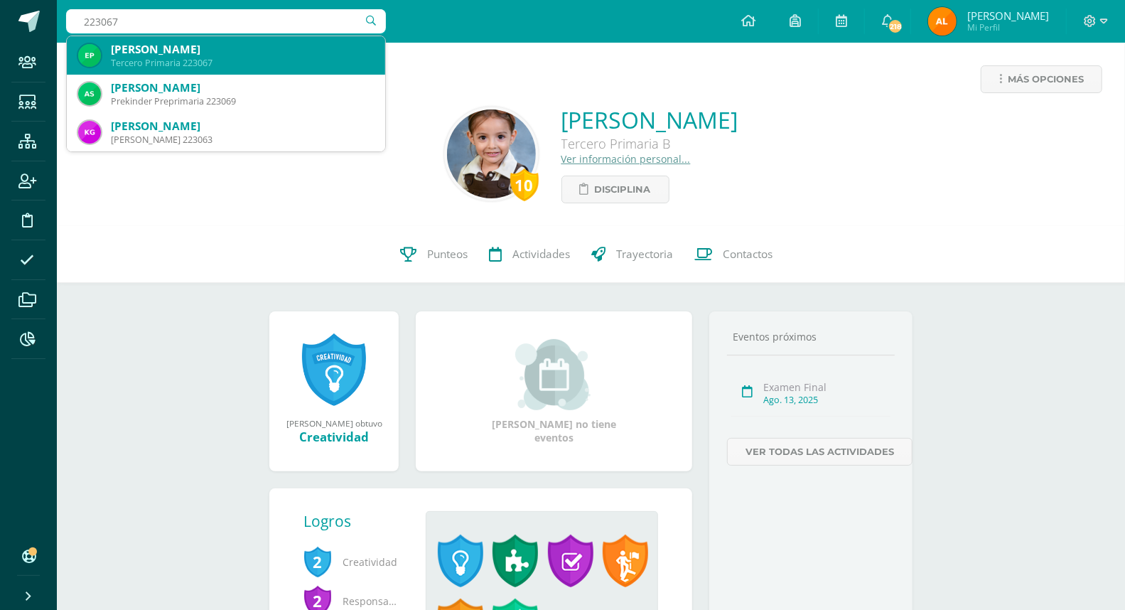
click at [164, 46] on div "[PERSON_NAME]" at bounding box center [242, 49] width 263 height 15
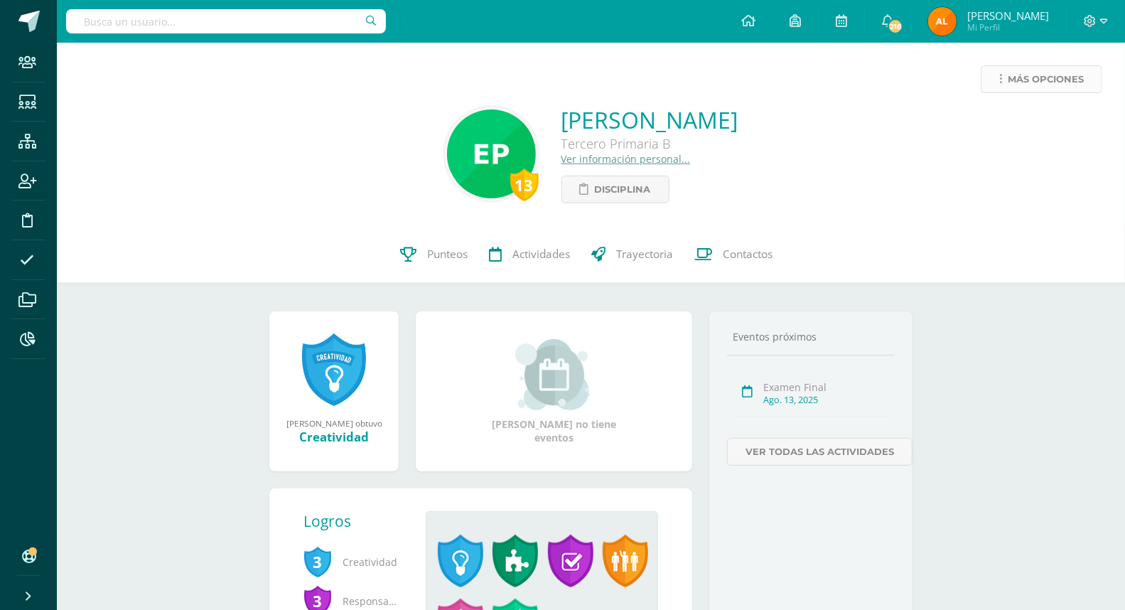
click at [1063, 82] on span "Más opciones" at bounding box center [1046, 79] width 76 height 26
click at [251, 26] on input "text" at bounding box center [226, 21] width 320 height 24
type input "220078"
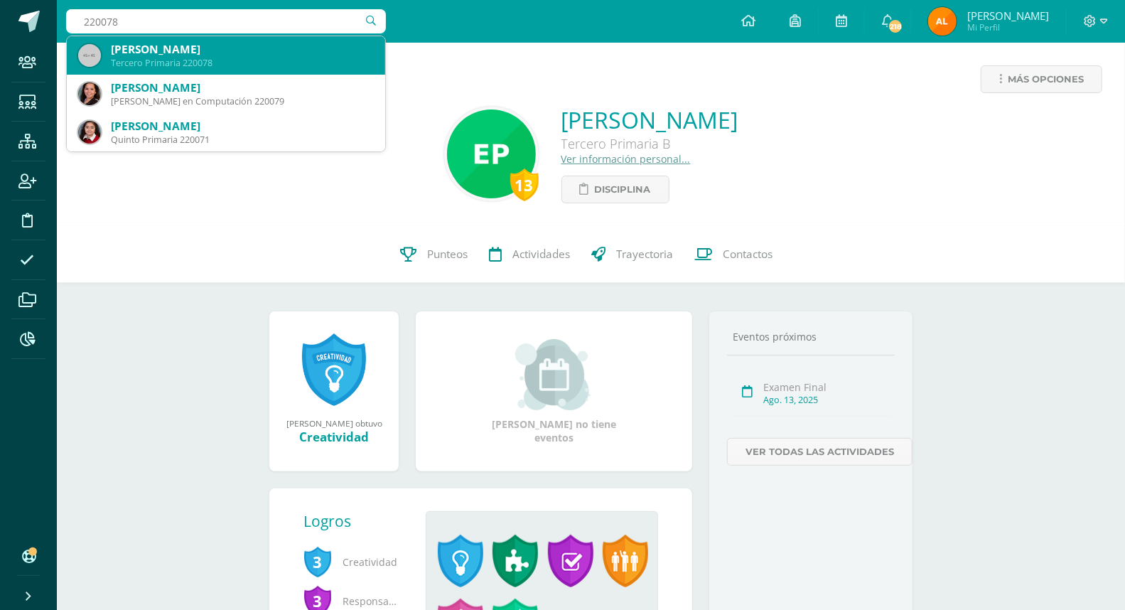
click at [231, 53] on div "Zara Sophia Alvarado Chacón" at bounding box center [242, 49] width 263 height 15
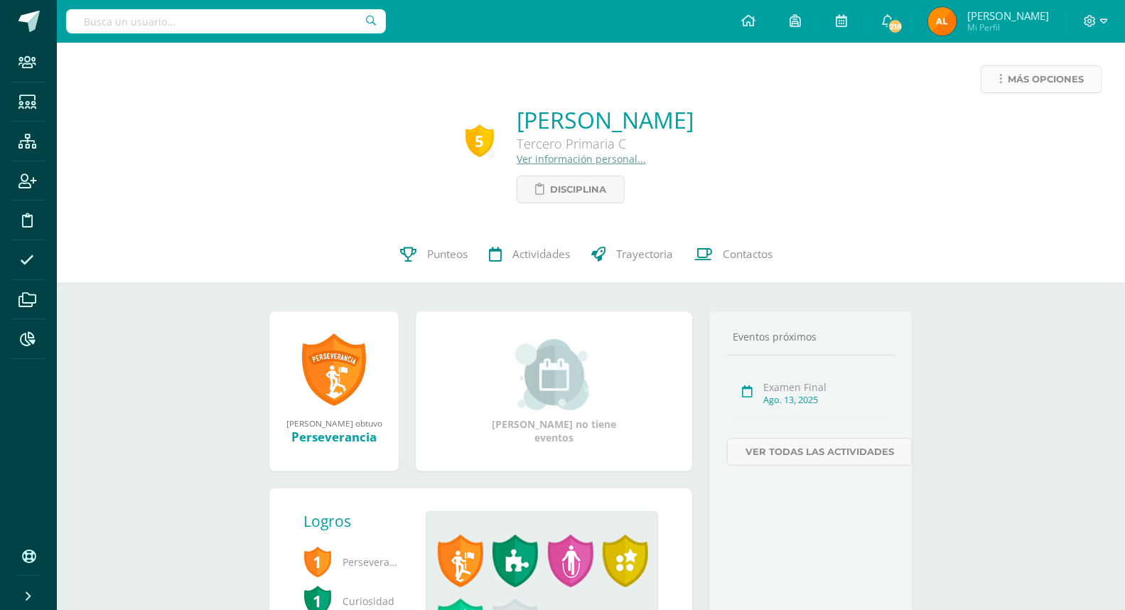
click at [1039, 73] on span "Más opciones" at bounding box center [1046, 79] width 76 height 26
click at [1019, 118] on link "Limitar acceso" at bounding box center [1014, 125] width 152 height 22
click at [186, 25] on input "text" at bounding box center [226, 21] width 320 height 24
type input "222056"
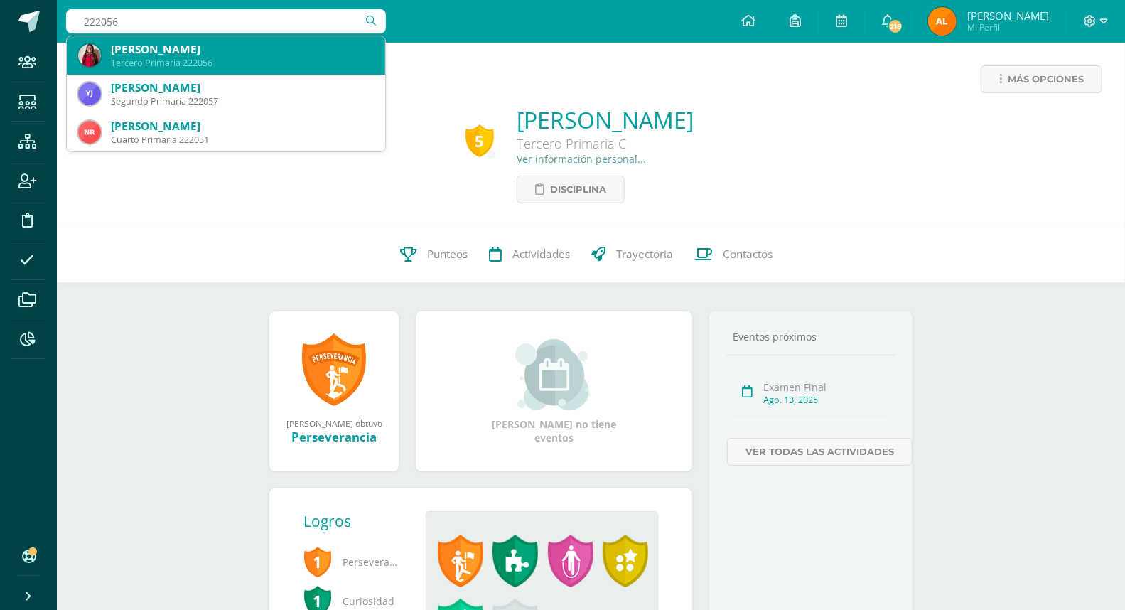
click at [168, 50] on div "[PERSON_NAME]" at bounding box center [242, 49] width 263 height 15
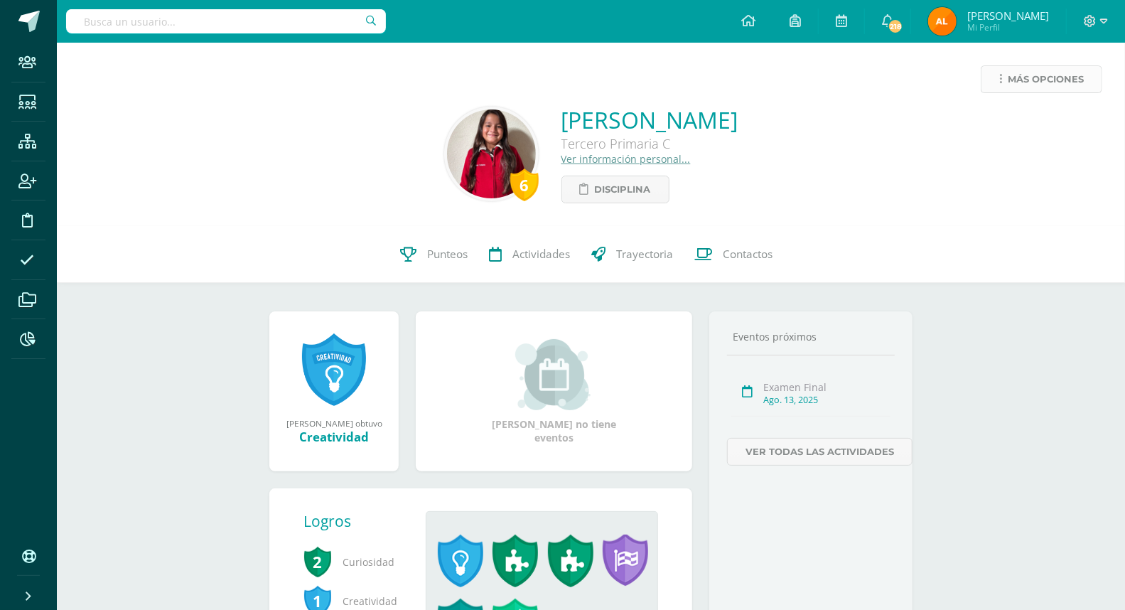
click at [1038, 78] on span "Más opciones" at bounding box center [1046, 79] width 76 height 26
click at [1005, 117] on link "Limitar acceso" at bounding box center [1014, 125] width 152 height 22
click at [210, 26] on input "text" at bounding box center [226, 21] width 320 height 24
type input "223042"
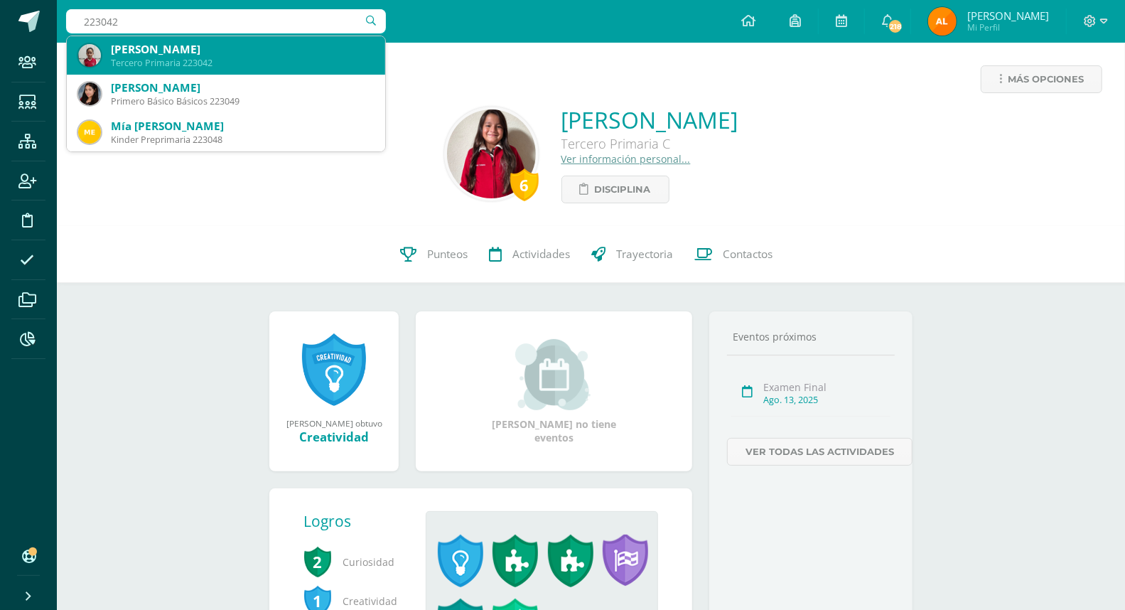
click at [188, 52] on div "[PERSON_NAME]" at bounding box center [242, 49] width 263 height 15
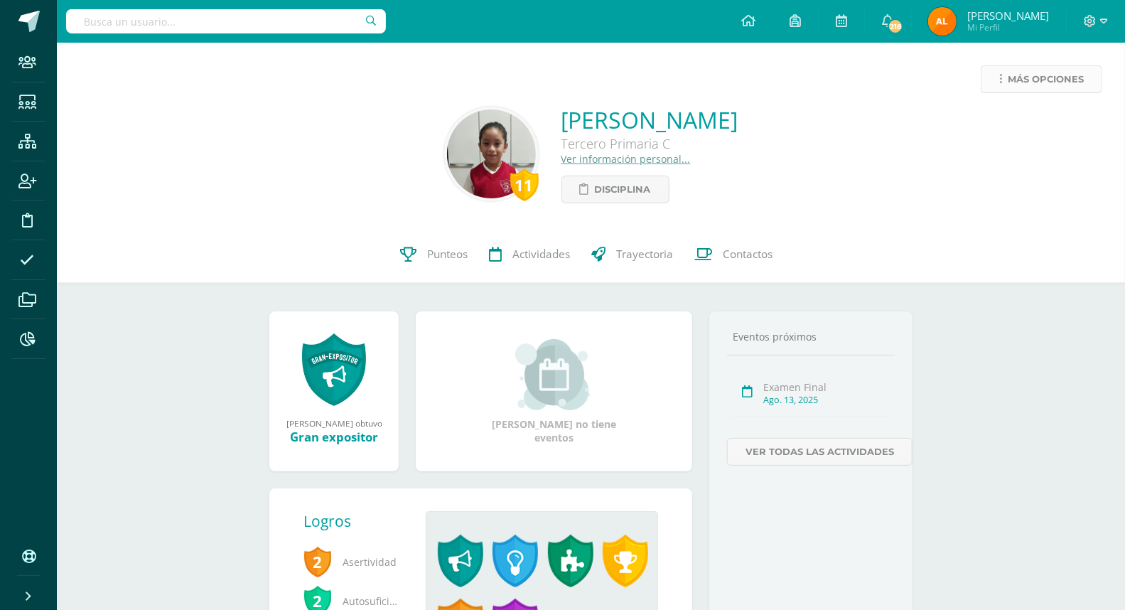
click at [1074, 75] on span "Más opciones" at bounding box center [1046, 79] width 76 height 26
click at [253, 23] on input "text" at bounding box center [226, 21] width 320 height 24
type input "120026"
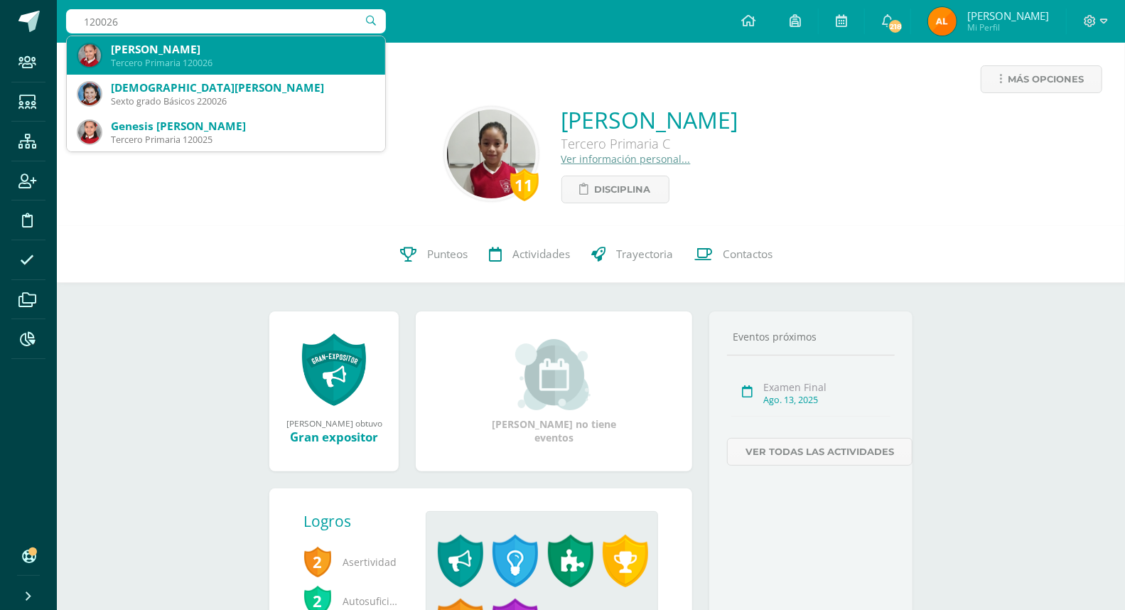
click at [185, 54] on div "[PERSON_NAME]" at bounding box center [242, 49] width 263 height 15
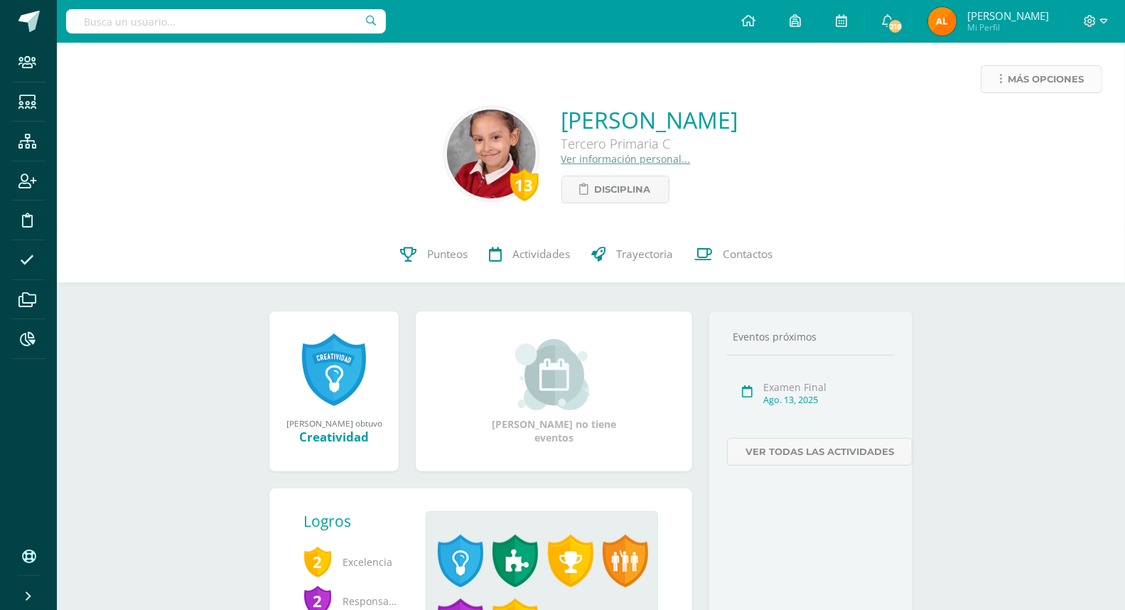
click at [1063, 81] on span "Más opciones" at bounding box center [1046, 79] width 76 height 26
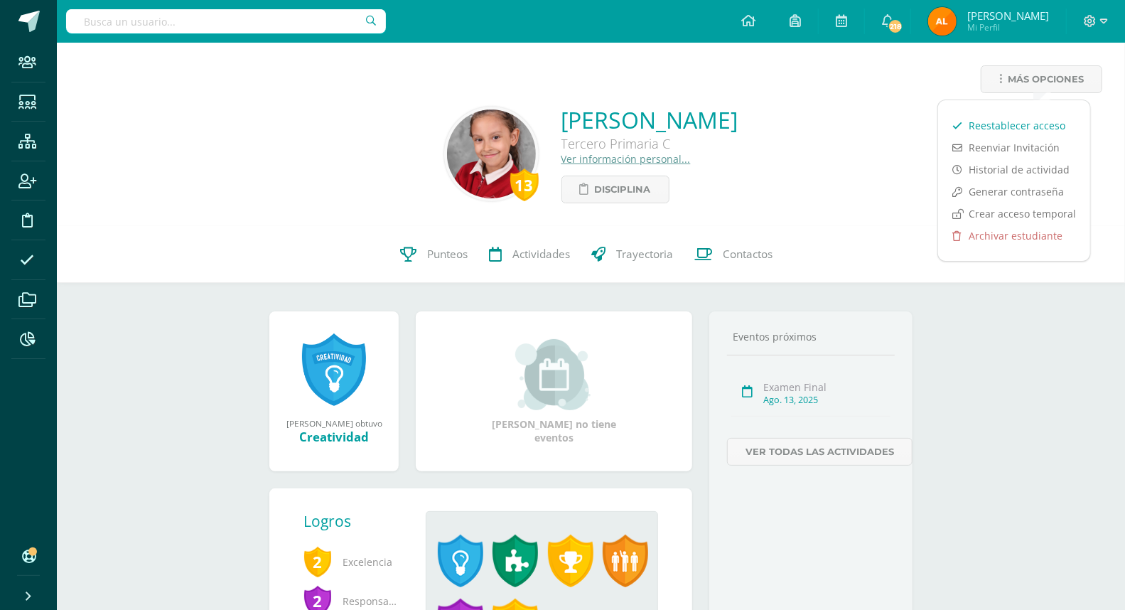
click at [1028, 122] on link "Reestablecer acceso" at bounding box center [1014, 125] width 152 height 22
click at [204, 16] on input "text" at bounding box center [226, 21] width 320 height 24
type input "222071"
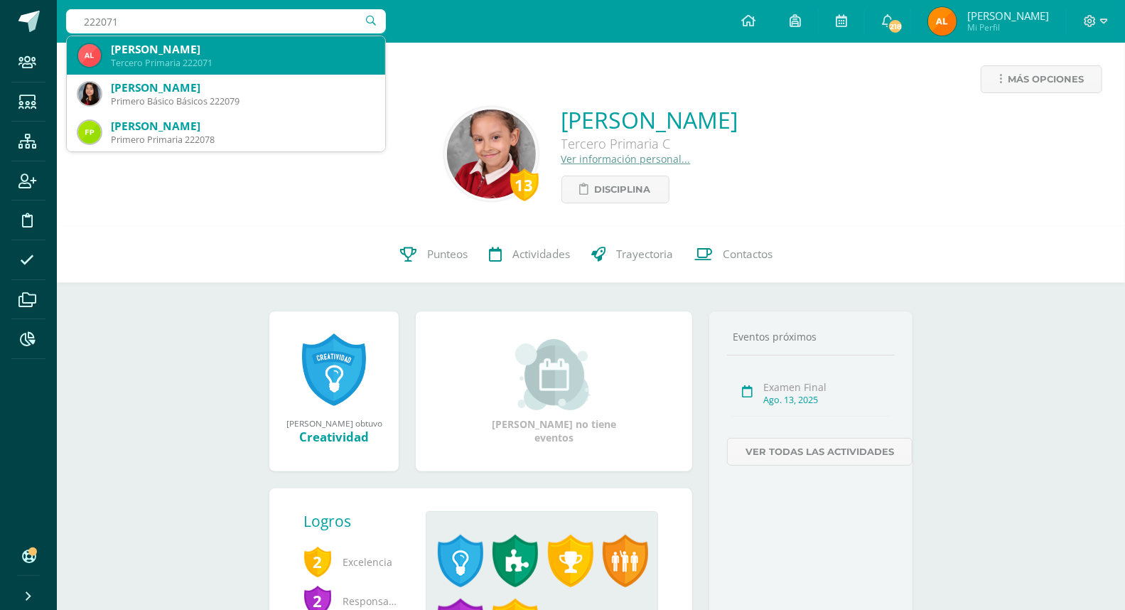
click at [188, 50] on div "[PERSON_NAME]" at bounding box center [242, 49] width 263 height 15
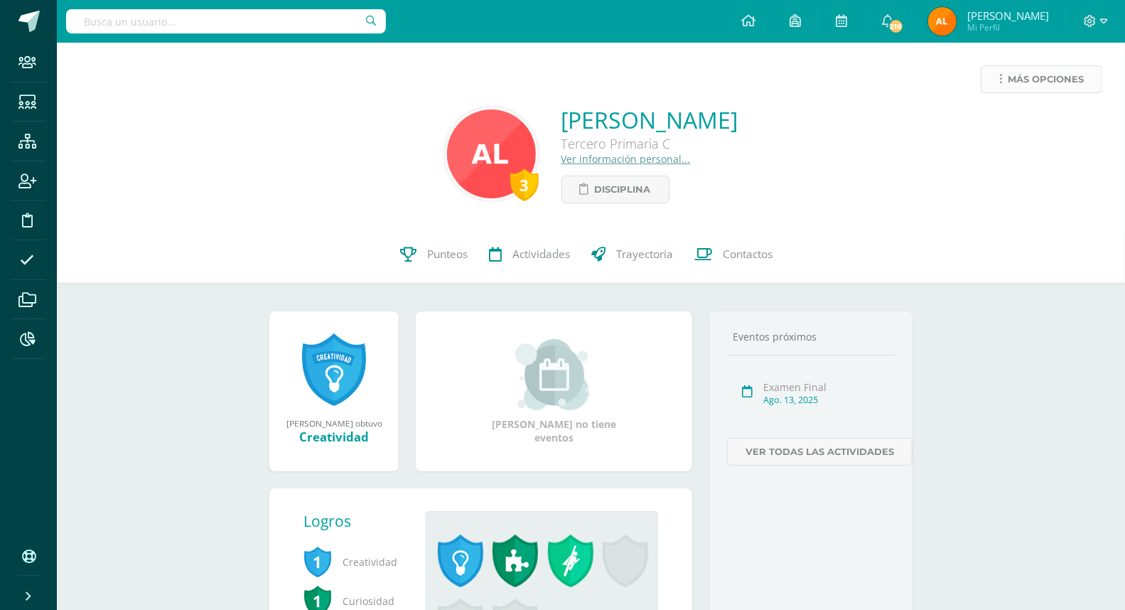
click at [1020, 74] on span "Más opciones" at bounding box center [1046, 79] width 76 height 26
click at [978, 122] on link "Limitar acceso" at bounding box center [1014, 125] width 152 height 22
click at [222, 27] on input "text" at bounding box center [226, 21] width 320 height 24
type input "223053"
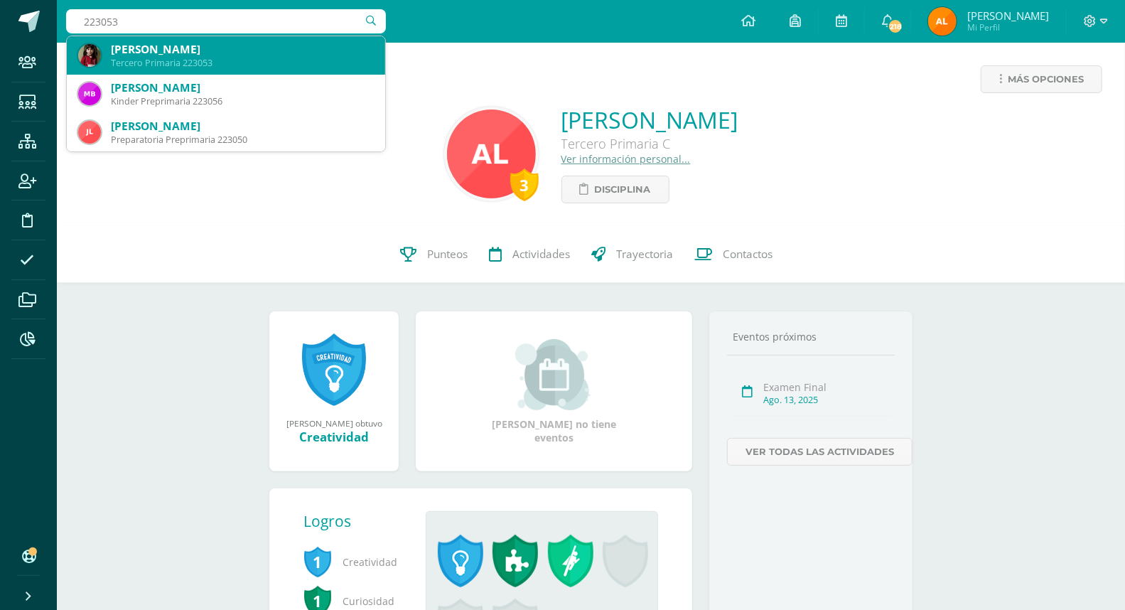
click at [284, 55] on div "[PERSON_NAME]" at bounding box center [242, 49] width 263 height 15
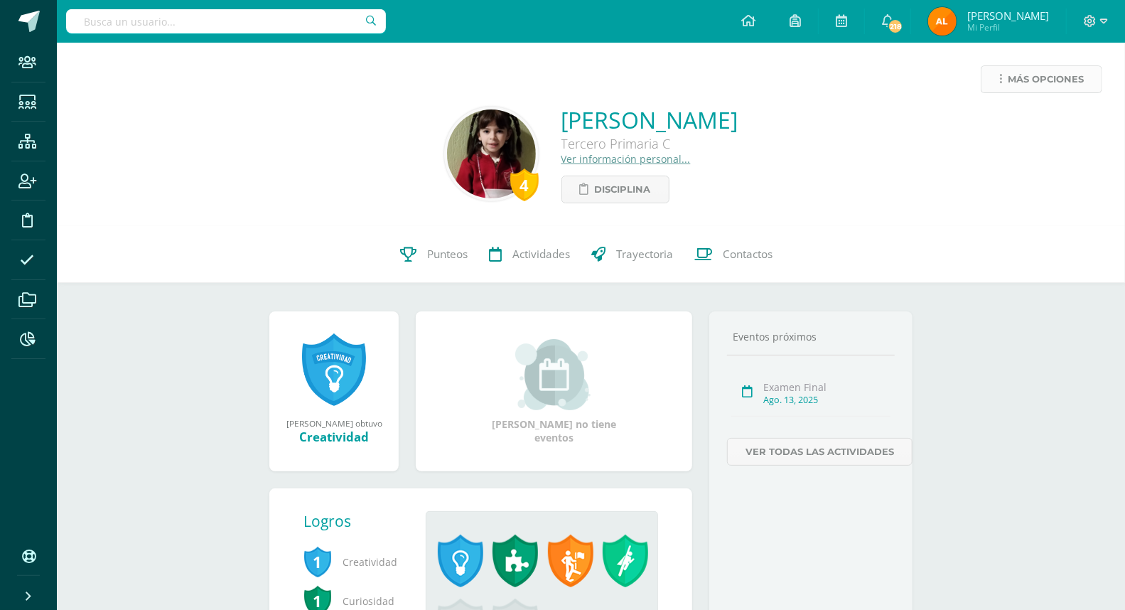
click at [1042, 77] on span "Más opciones" at bounding box center [1046, 79] width 76 height 26
click at [178, 24] on input "text" at bounding box center [226, 21] width 320 height 24
type input "[PERSON_NAME]"
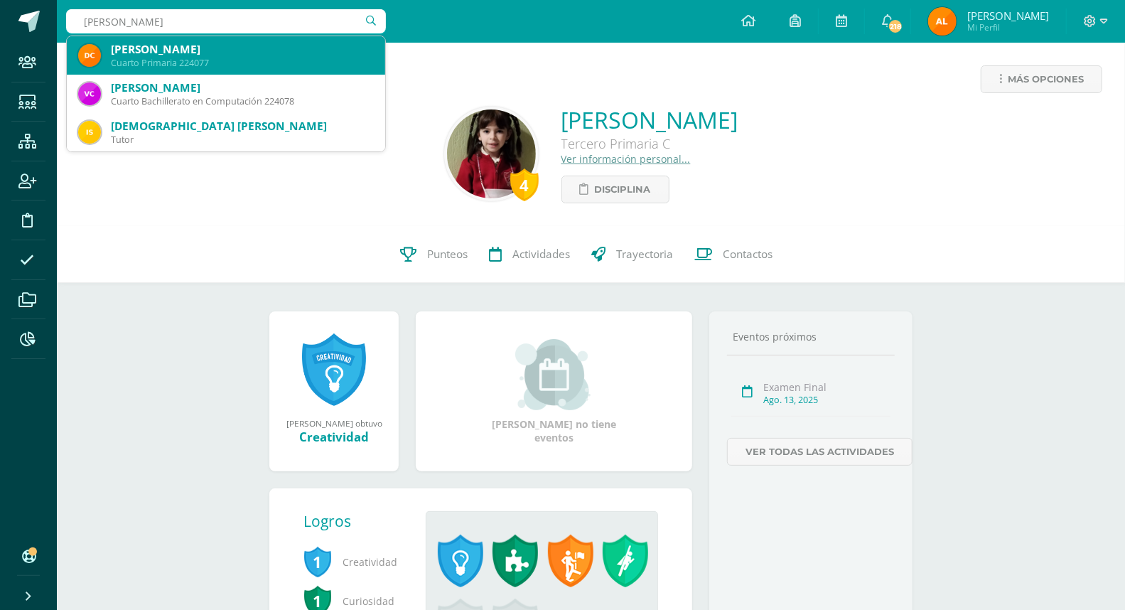
click at [168, 53] on div "[PERSON_NAME]" at bounding box center [242, 49] width 263 height 15
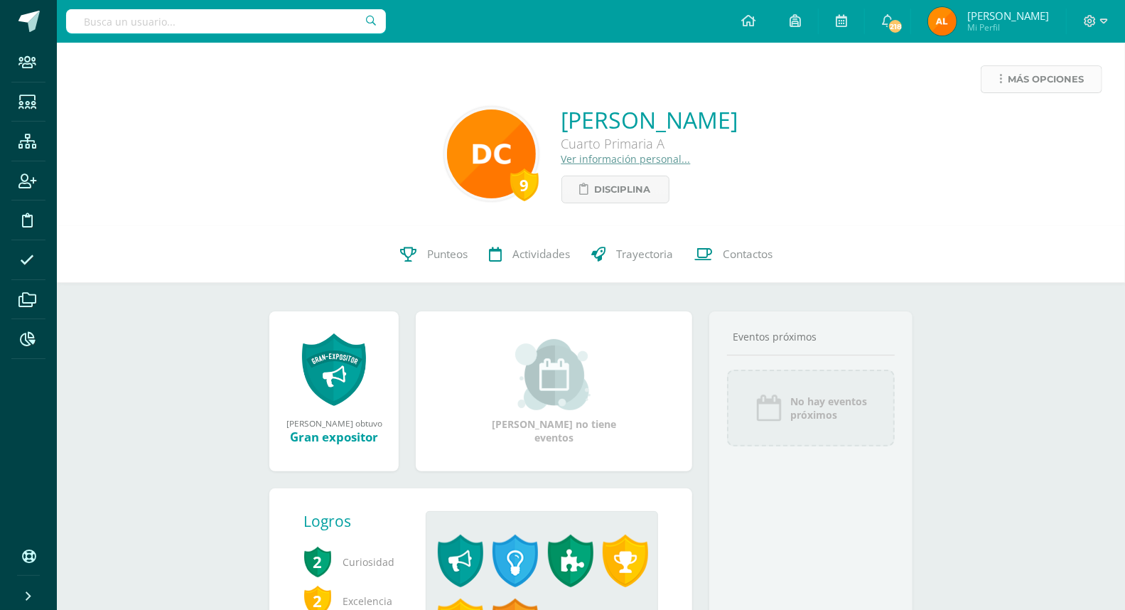
click at [1033, 80] on span "Más opciones" at bounding box center [1046, 79] width 76 height 26
click at [240, 23] on input "text" at bounding box center [226, 21] width 320 height 24
type input "221034"
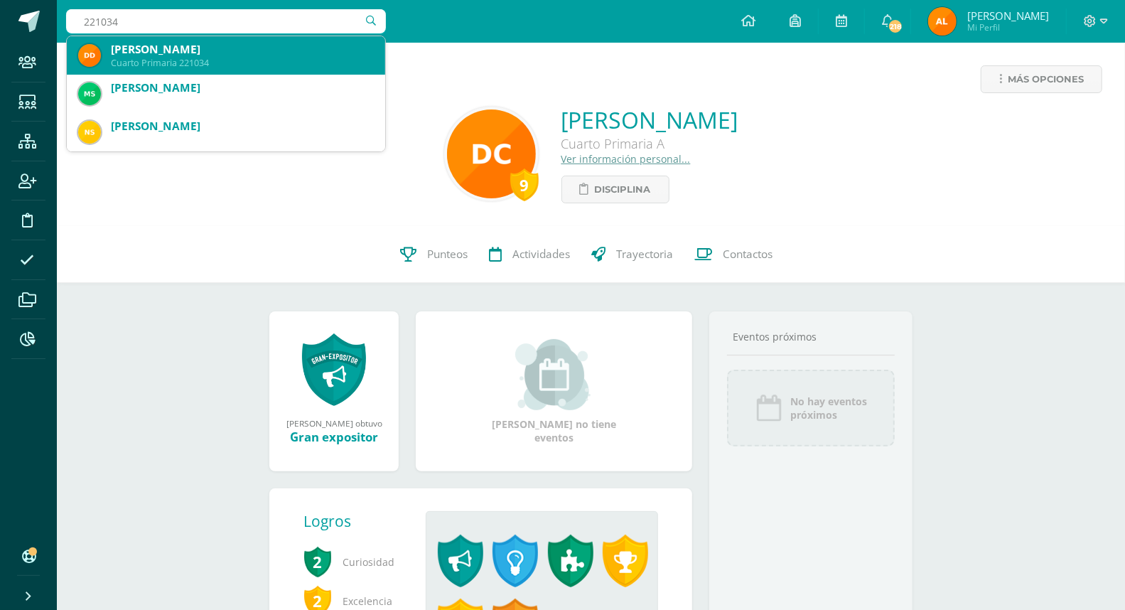
click at [208, 68] on div "Cuarto Primaria 221034" at bounding box center [242, 63] width 263 height 12
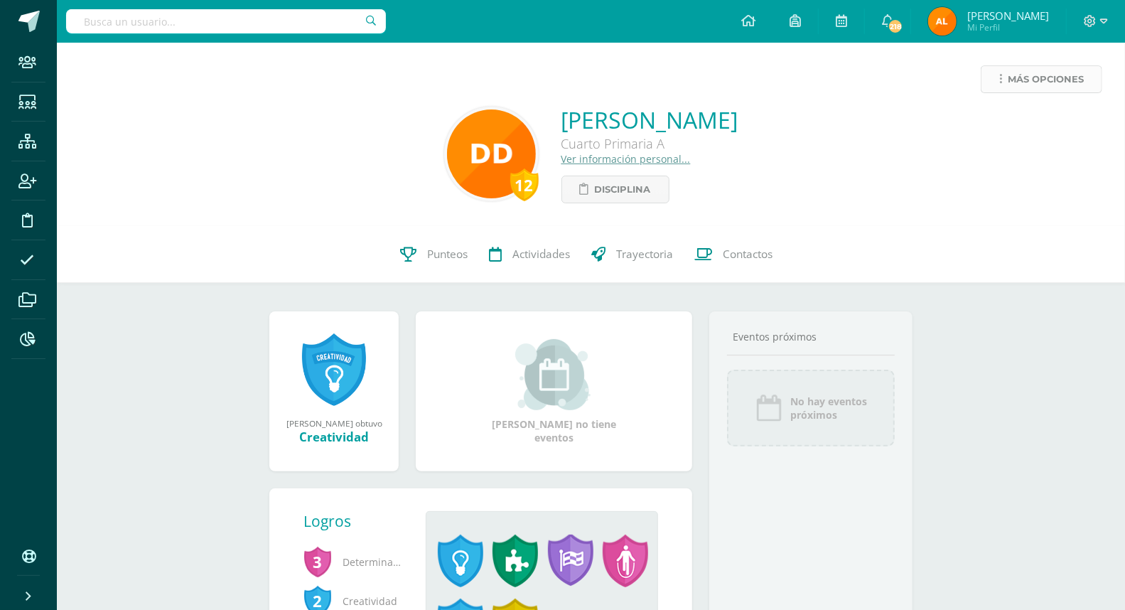
click at [1045, 72] on span "Más opciones" at bounding box center [1046, 79] width 76 height 26
click at [256, 29] on input "text" at bounding box center [226, 21] width 320 height 24
type input "219017"
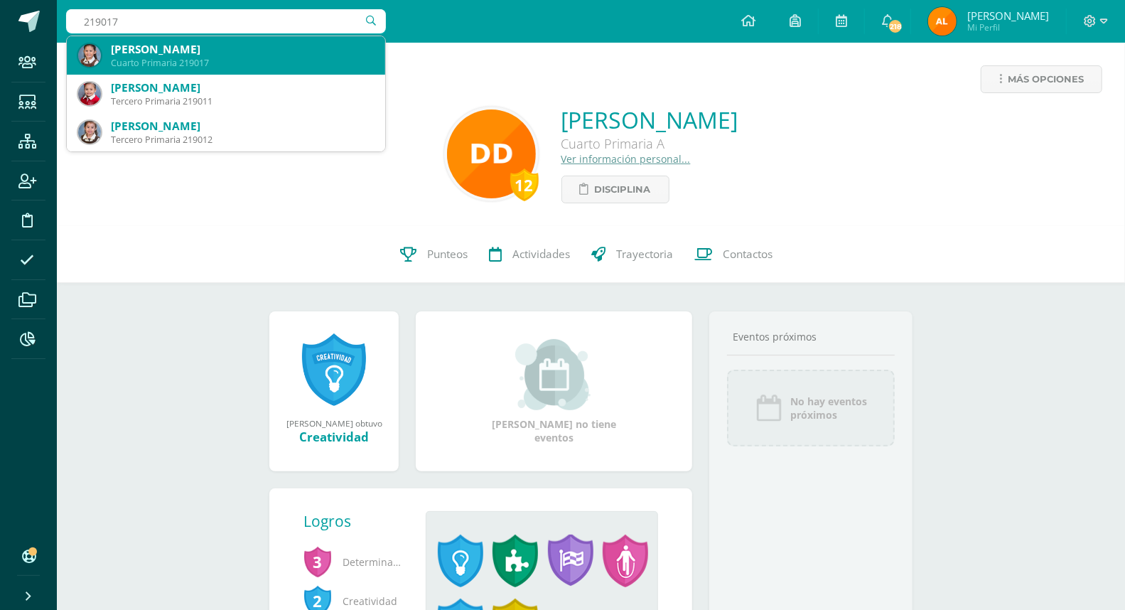
click at [232, 58] on div "Cuarto Primaria 219017" at bounding box center [242, 63] width 263 height 12
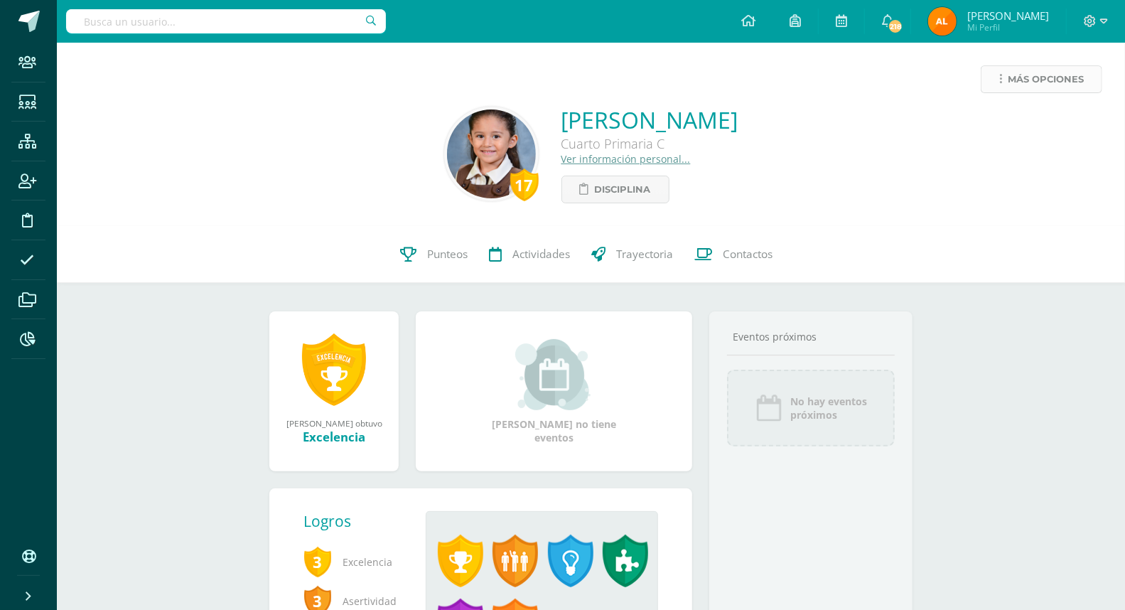
click at [1043, 92] on link "Más opciones" at bounding box center [1042, 79] width 122 height 28
click at [238, 29] on input "text" at bounding box center [226, 21] width 320 height 24
type input "122059"
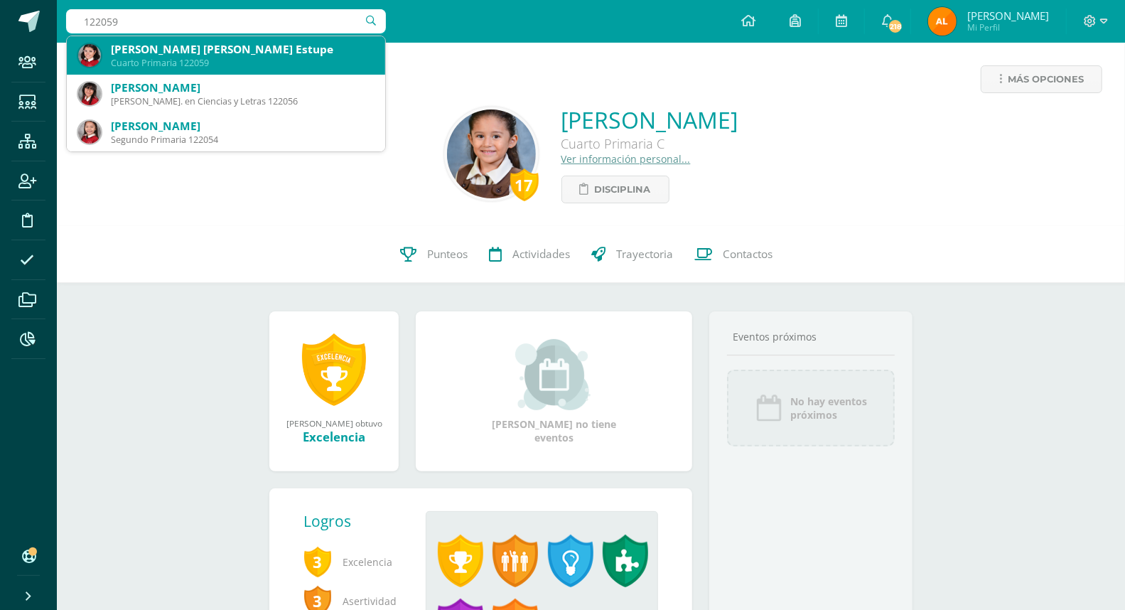
click at [252, 47] on div "[PERSON_NAME] [PERSON_NAME] Estupe" at bounding box center [242, 49] width 263 height 15
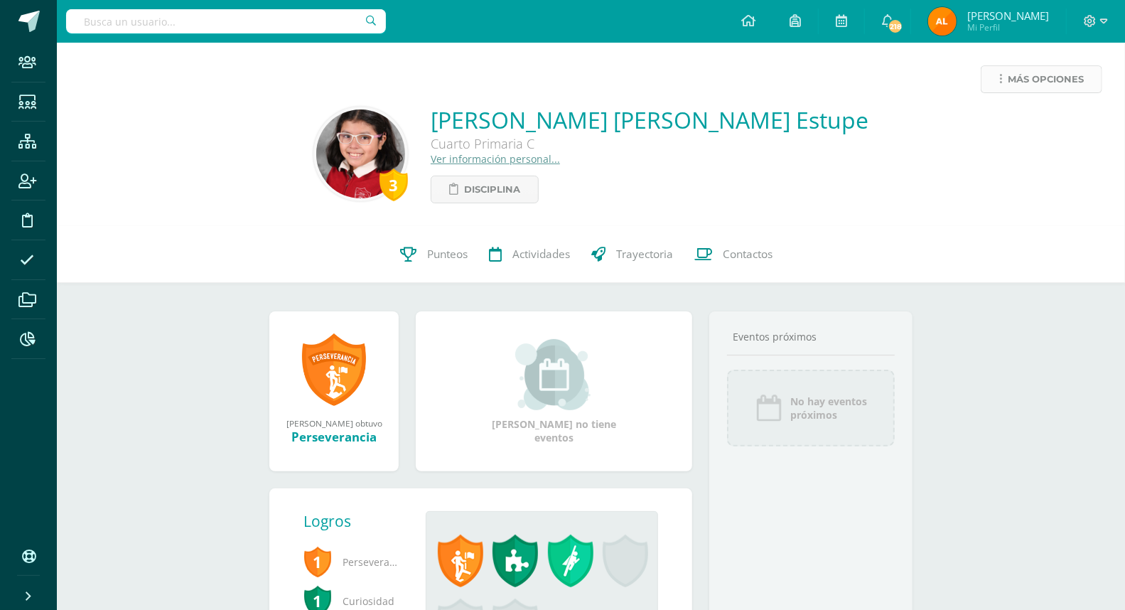
click at [1053, 80] on span "Más opciones" at bounding box center [1046, 79] width 76 height 26
click at [1024, 124] on link "Limitar acceso" at bounding box center [1014, 125] width 152 height 22
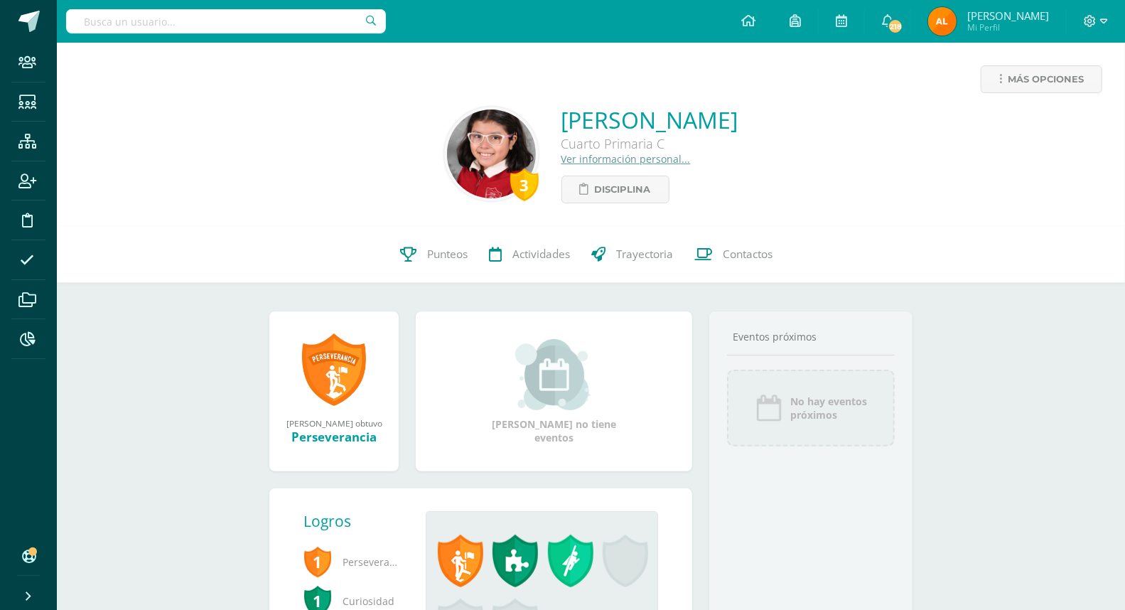
click at [204, 22] on input "text" at bounding box center [226, 21] width 320 height 24
type input "217012"
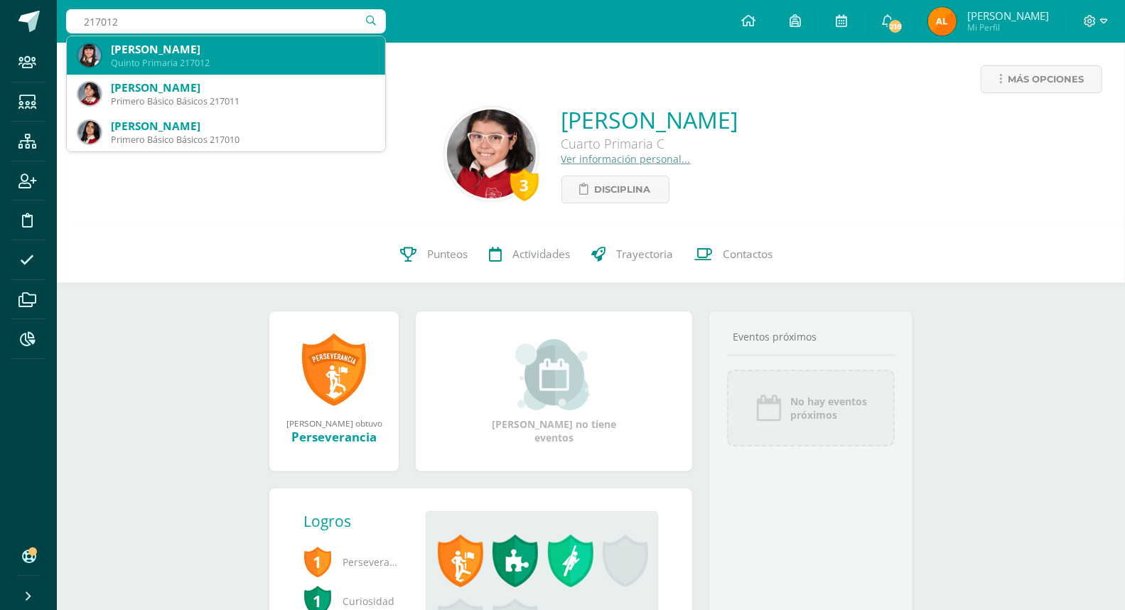
click at [199, 48] on div "[PERSON_NAME]" at bounding box center [242, 49] width 263 height 15
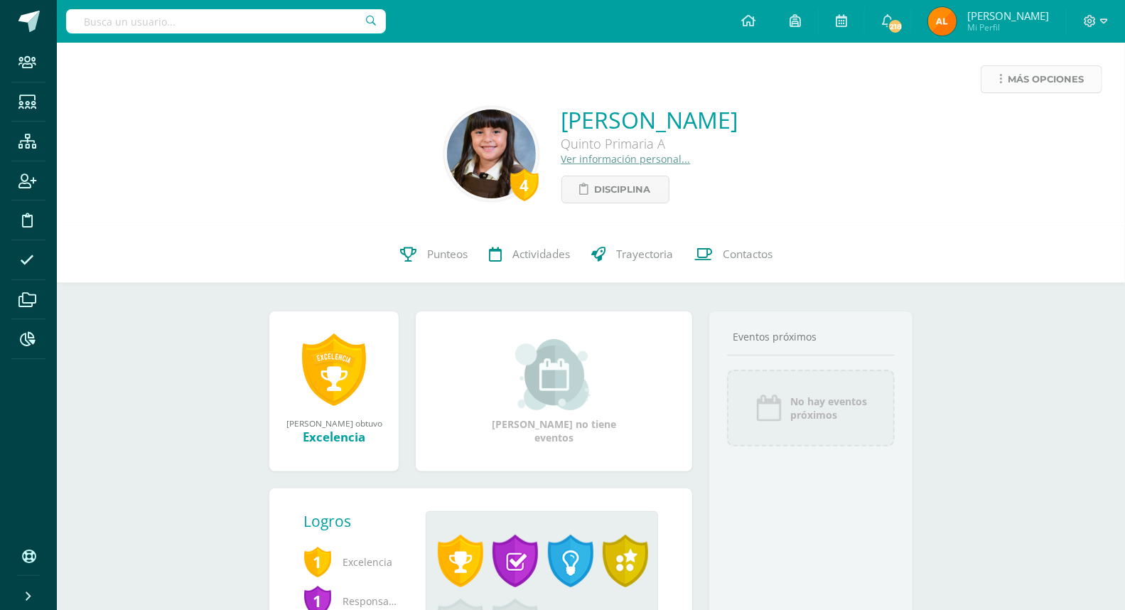
click at [1055, 77] on span "Más opciones" at bounding box center [1046, 79] width 76 height 26
click at [1028, 123] on link "Limitar acceso" at bounding box center [1014, 125] width 152 height 22
click at [180, 26] on input "text" at bounding box center [226, 21] width 320 height 24
type input "121005"
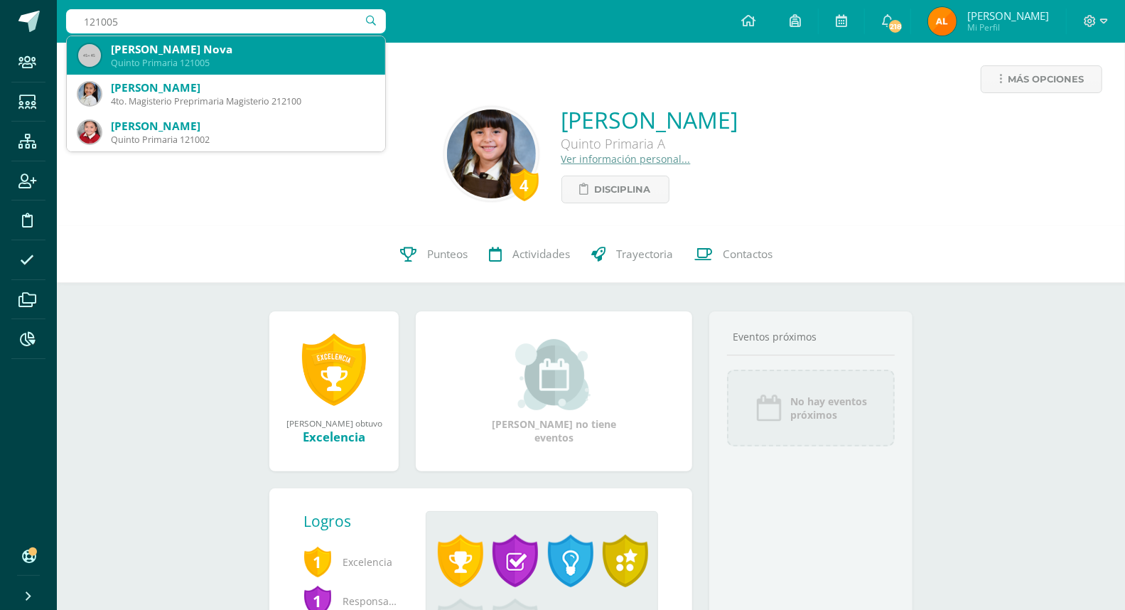
click at [154, 46] on div "Mia Nathalia Jimenez Nova" at bounding box center [242, 49] width 263 height 15
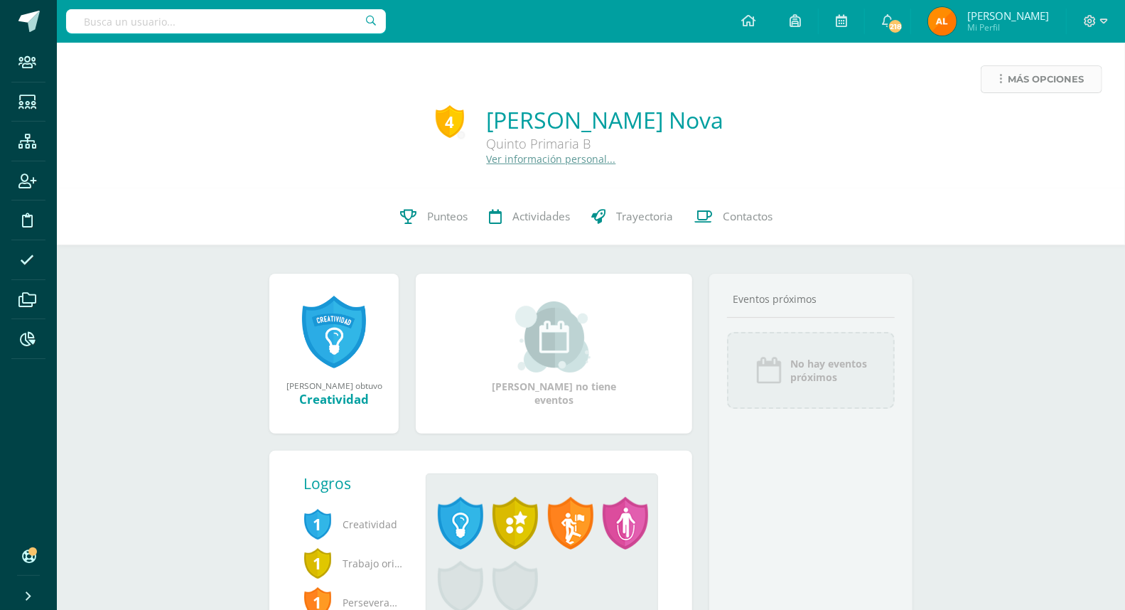
click at [1025, 79] on span "Más opciones" at bounding box center [1046, 79] width 76 height 26
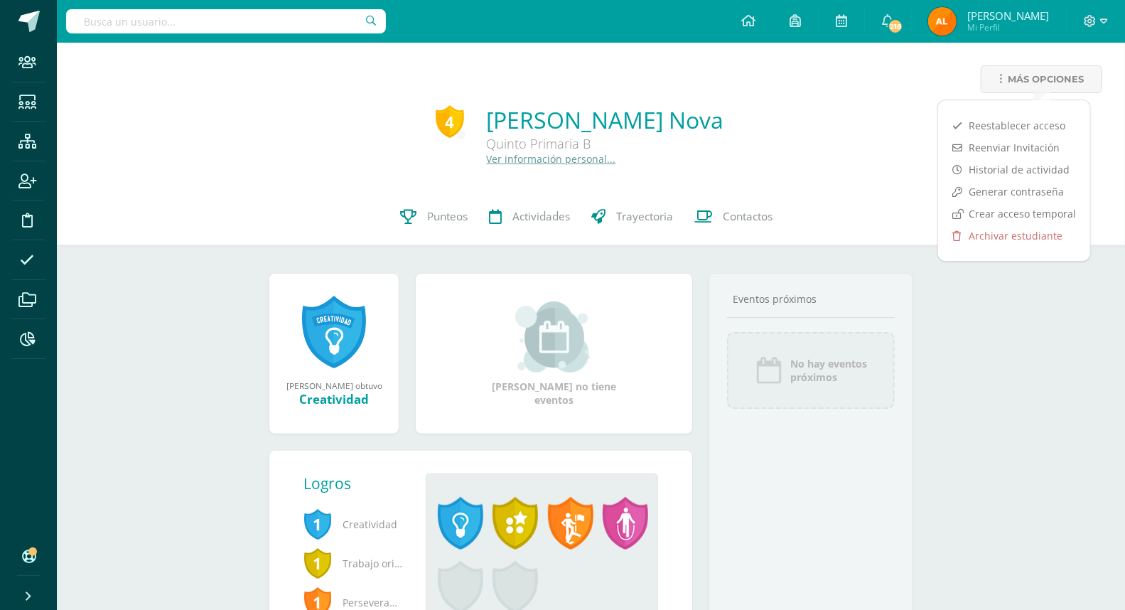
click at [188, 25] on input "text" at bounding box center [226, 21] width 320 height 24
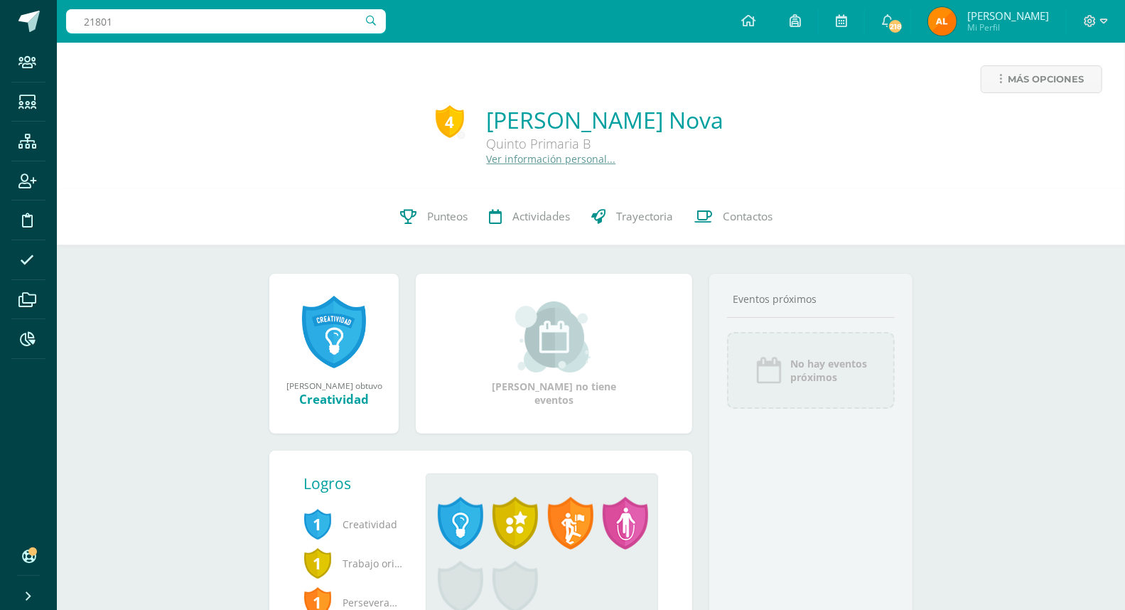
type input "218017"
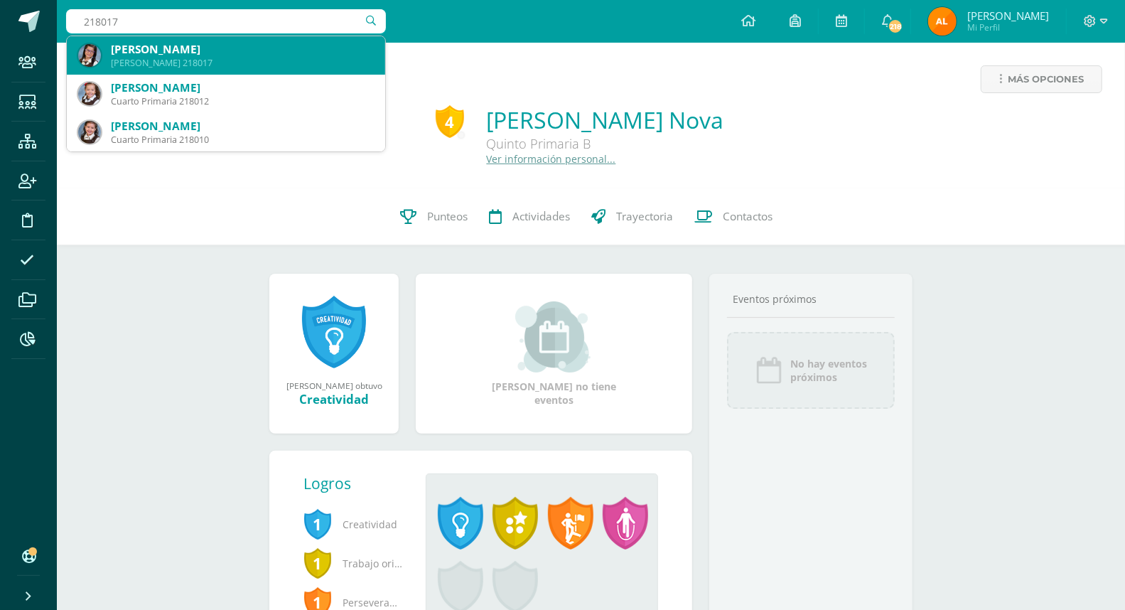
click at [176, 50] on div "[PERSON_NAME]" at bounding box center [242, 49] width 263 height 15
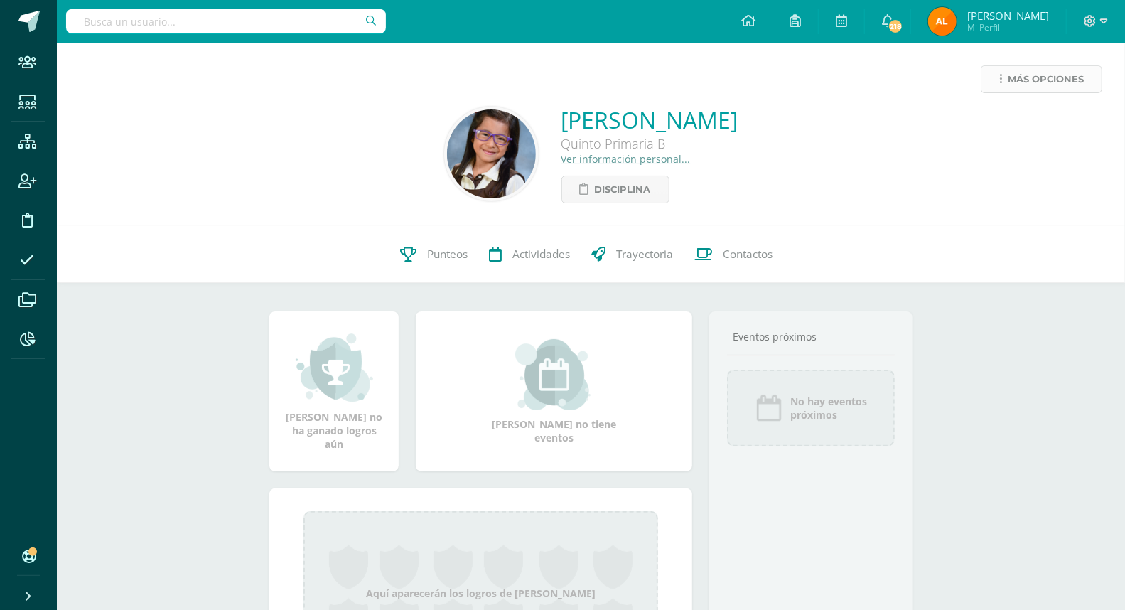
click at [1031, 74] on span "Más opciones" at bounding box center [1046, 79] width 76 height 26
click at [998, 124] on link "Limitar acceso" at bounding box center [1014, 125] width 152 height 22
click at [246, 18] on input "text" at bounding box center [226, 21] width 320 height 24
type input "223093"
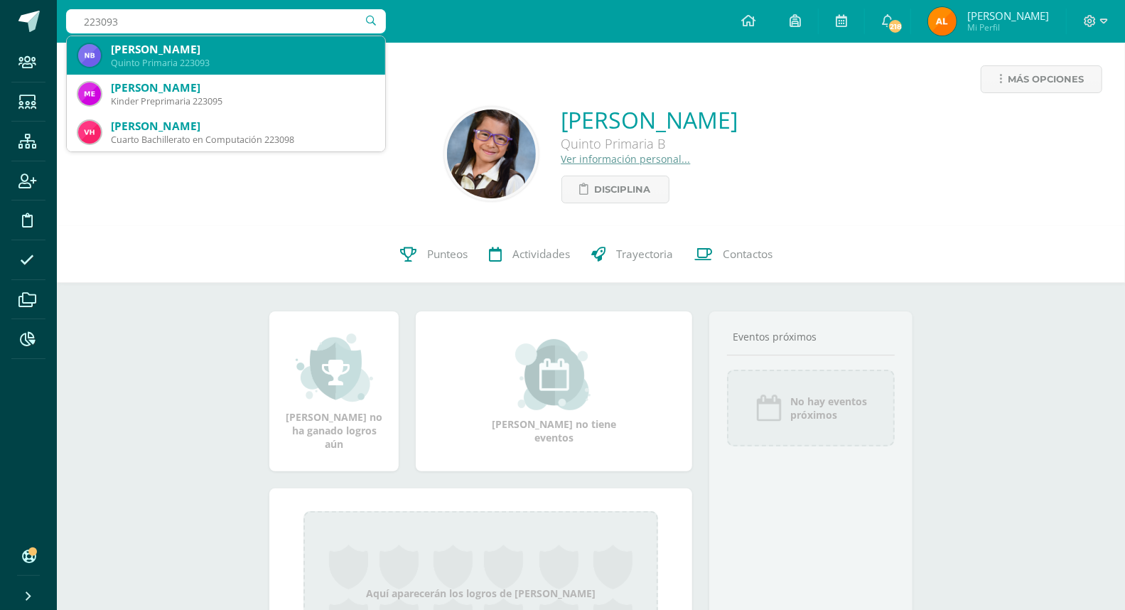
click at [182, 50] on div "Nina Charlotte Alexandra Barrera Pérez" at bounding box center [242, 49] width 263 height 15
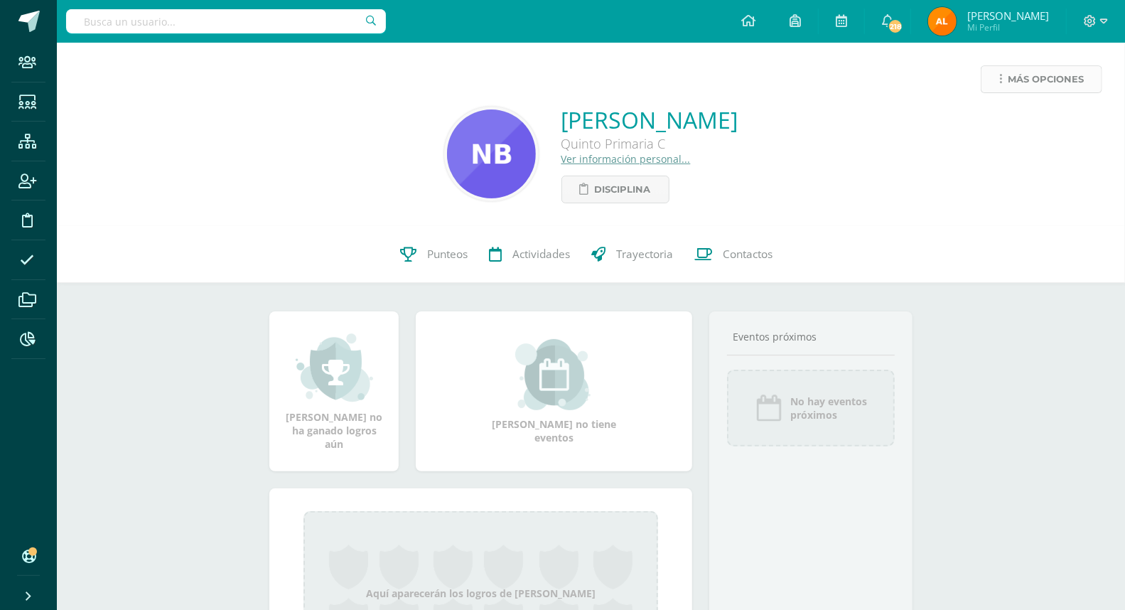
click at [1026, 82] on span "Más opciones" at bounding box center [1046, 79] width 76 height 26
click at [242, 22] on input "text" at bounding box center [226, 21] width 320 height 24
type input "223096"
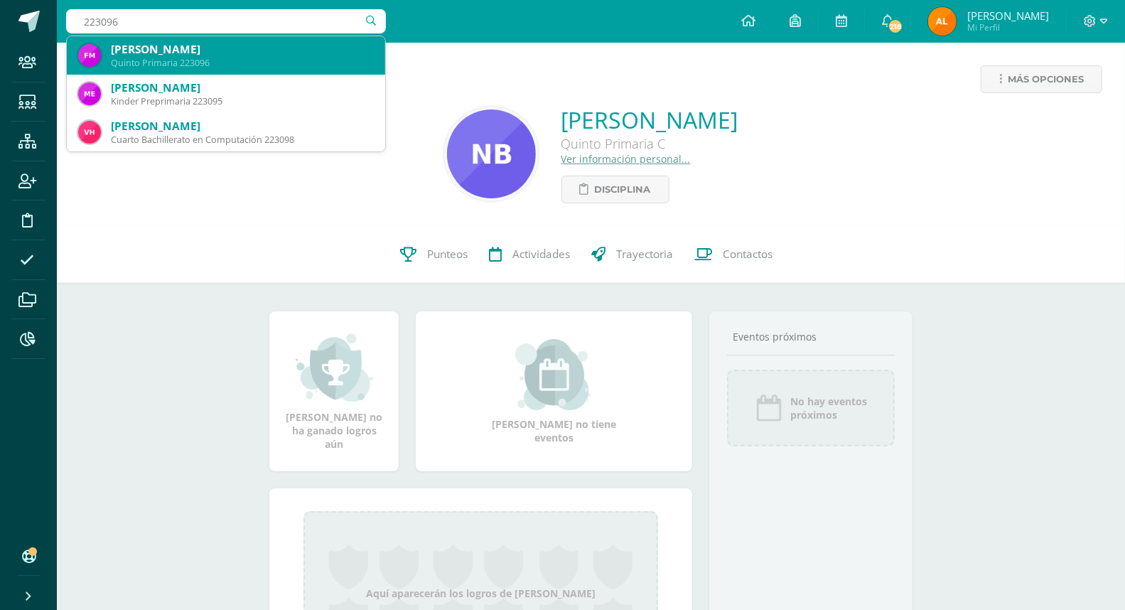
click at [209, 55] on div "[PERSON_NAME]" at bounding box center [242, 49] width 263 height 15
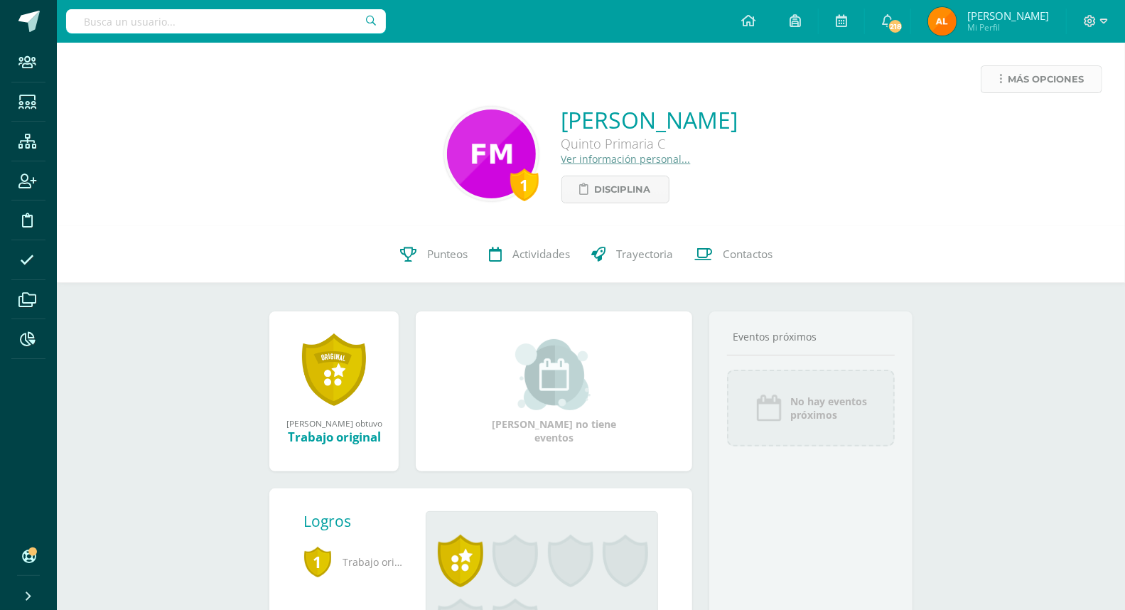
click at [1039, 80] on span "Más opciones" at bounding box center [1046, 79] width 76 height 26
click at [147, 22] on input "text" at bounding box center [226, 21] width 320 height 24
type input "219030"
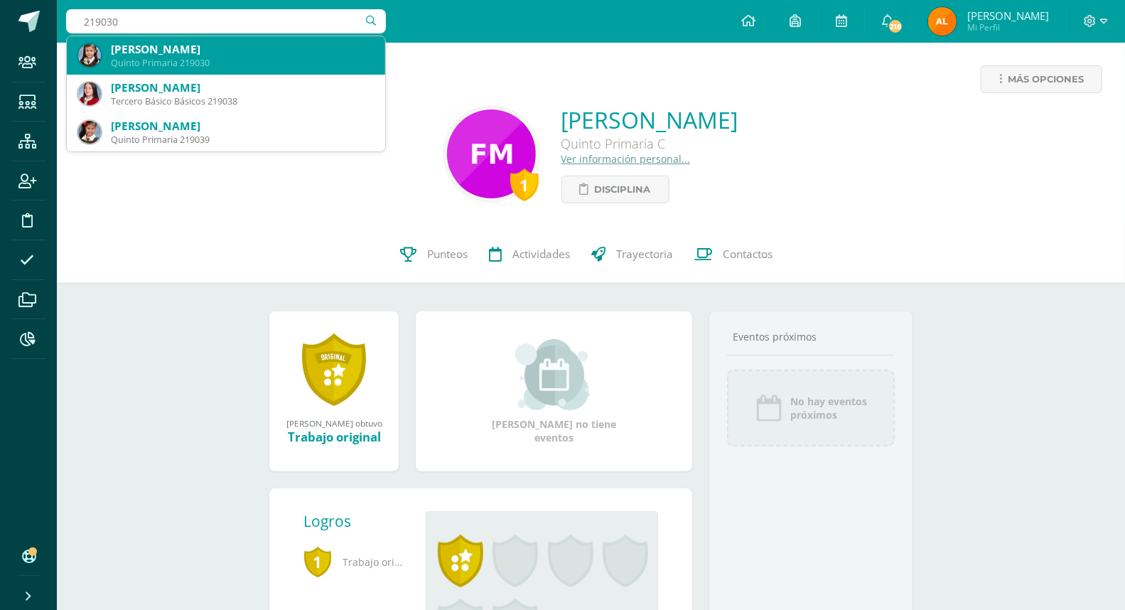
click at [244, 55] on div "[PERSON_NAME]" at bounding box center [242, 49] width 263 height 15
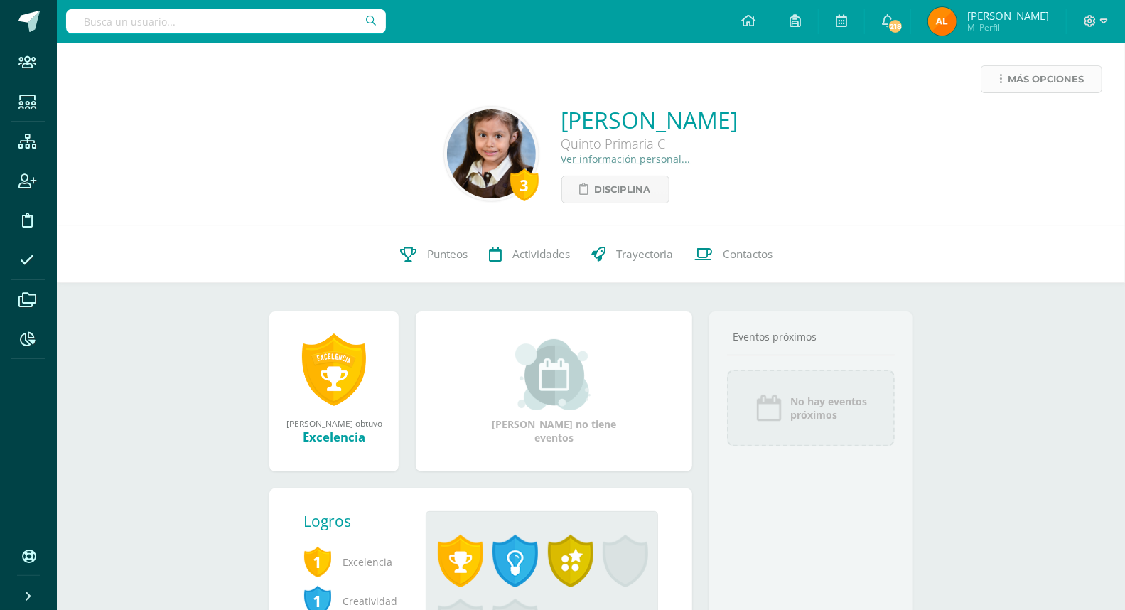
click at [1036, 73] on span "Más opciones" at bounding box center [1046, 79] width 76 height 26
click at [22, 335] on icon at bounding box center [27, 339] width 15 height 14
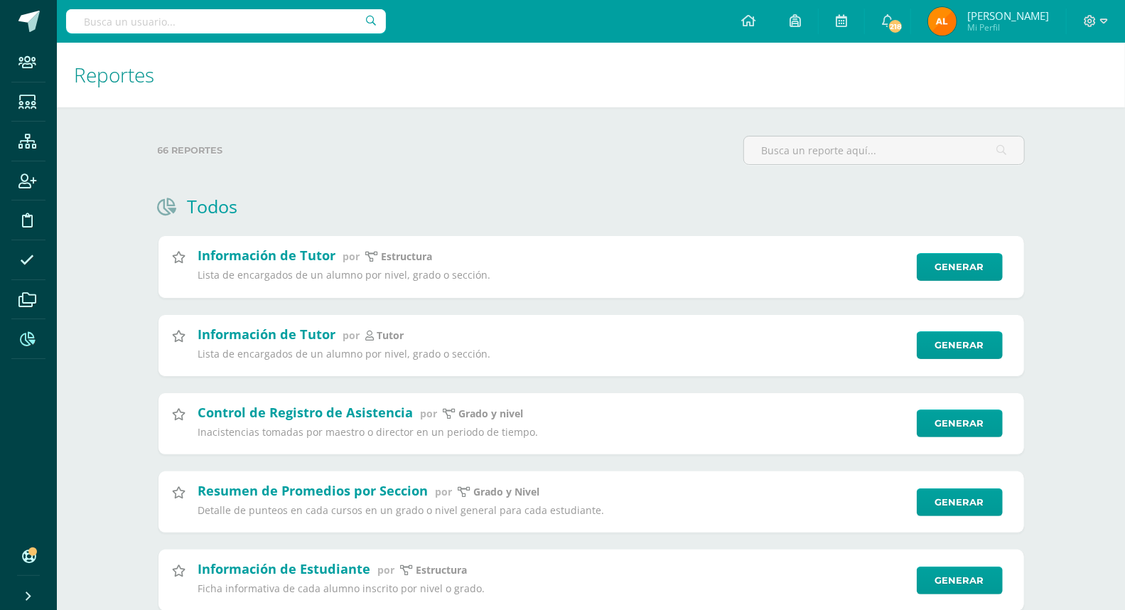
click at [471, 158] on label "66 reportes" at bounding box center [445, 150] width 574 height 29
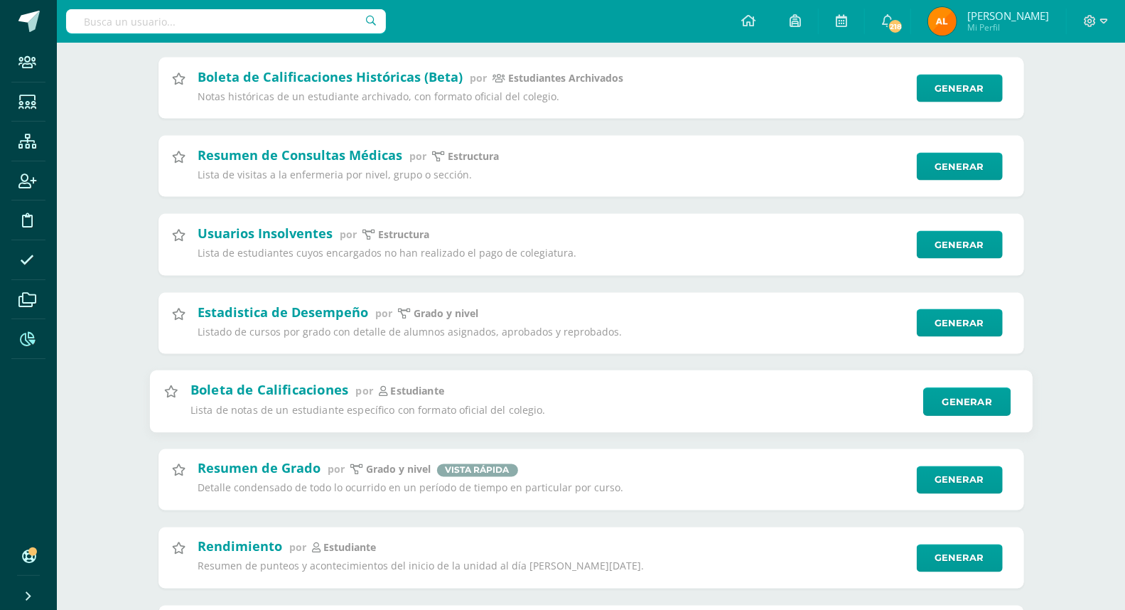
scroll to position [4659, 0]
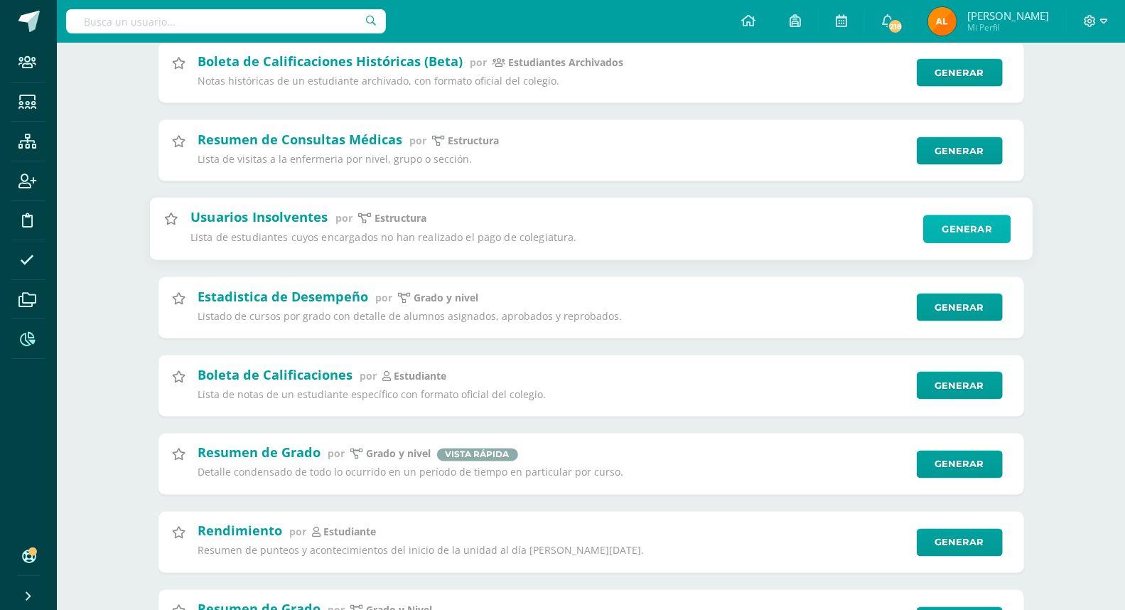
click at [955, 244] on link "Generar" at bounding box center [966, 229] width 87 height 28
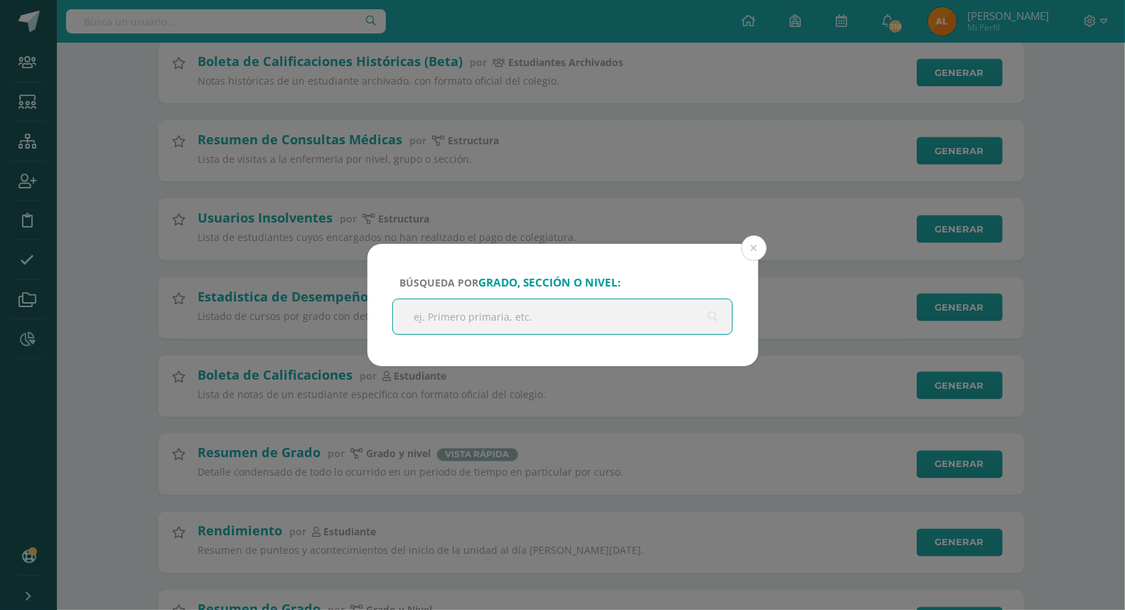
click at [938, 292] on div "Búsqueda por grado, sección o nivel: Cancelar Generar Descargar como HTML Desca…" at bounding box center [563, 305] width 1114 height 123
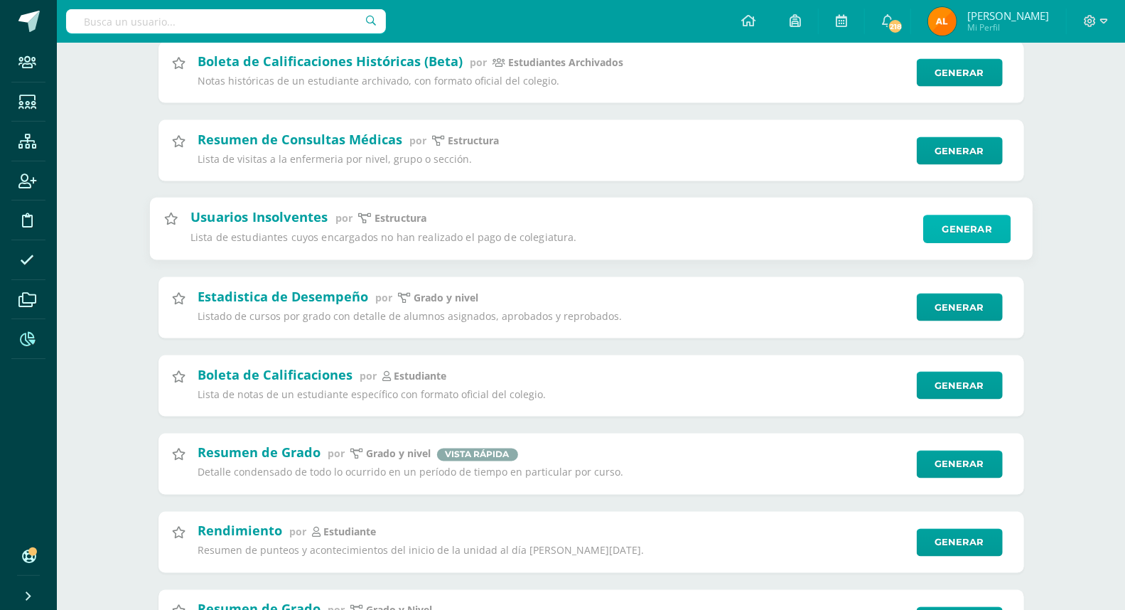
click at [947, 244] on link "Generar" at bounding box center [966, 229] width 87 height 28
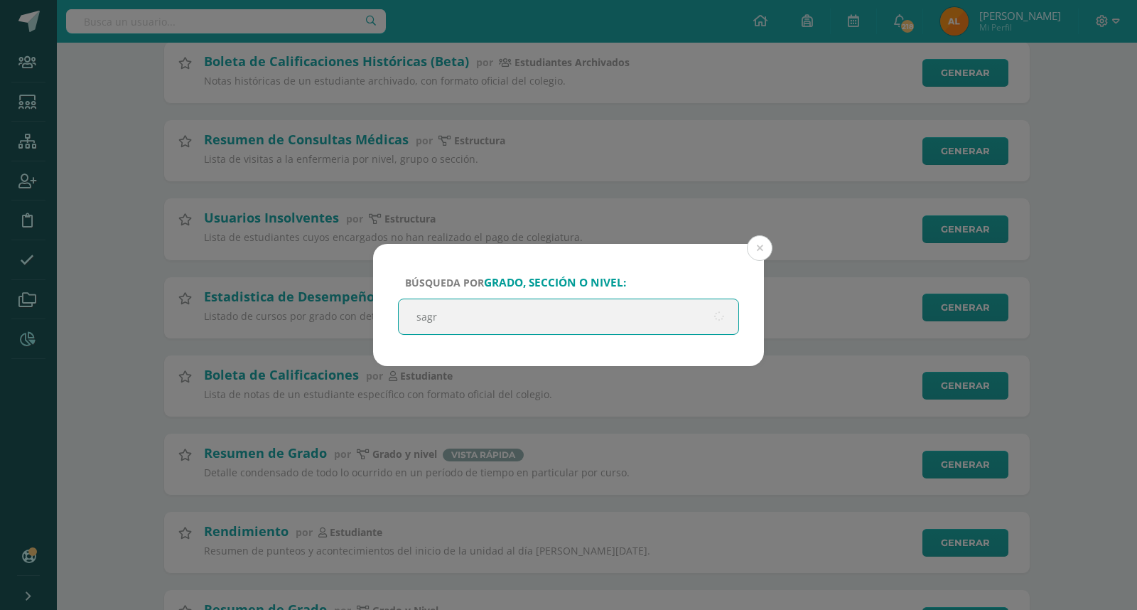
type input "sagra"
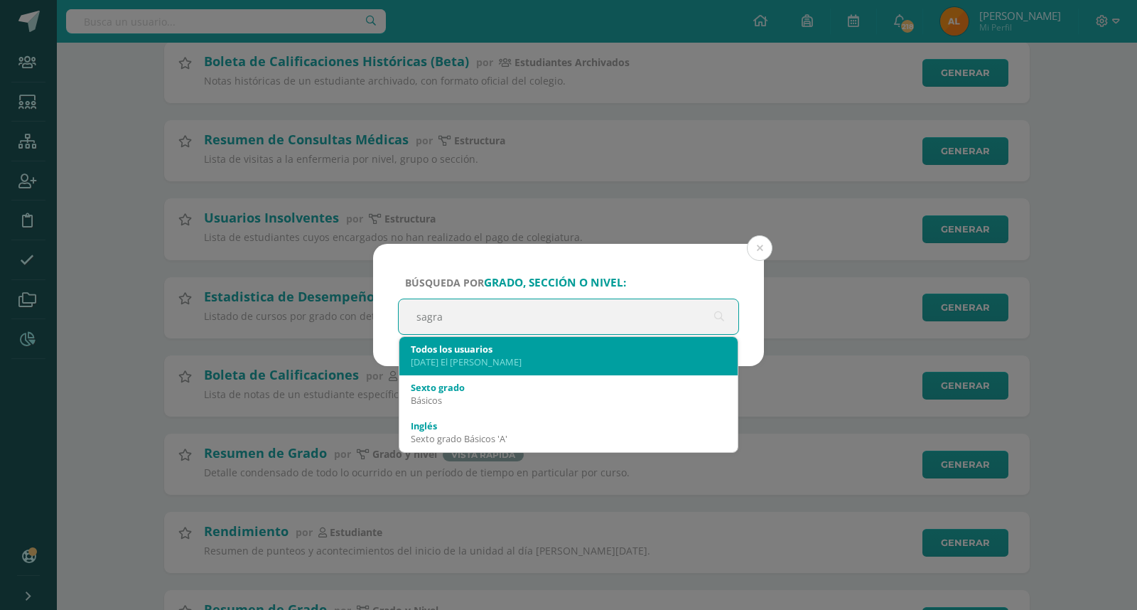
click at [485, 350] on div "Todos los usuarios" at bounding box center [569, 349] width 316 height 13
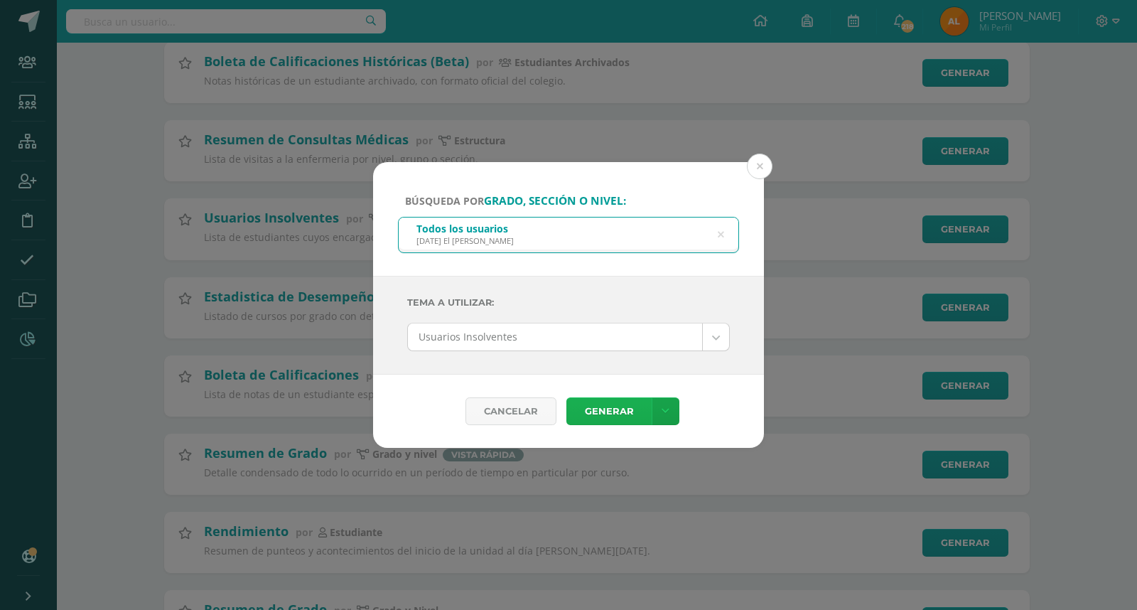
click at [601, 413] on link "Generar" at bounding box center [608, 411] width 85 height 28
click at [765, 161] on button at bounding box center [760, 167] width 26 height 26
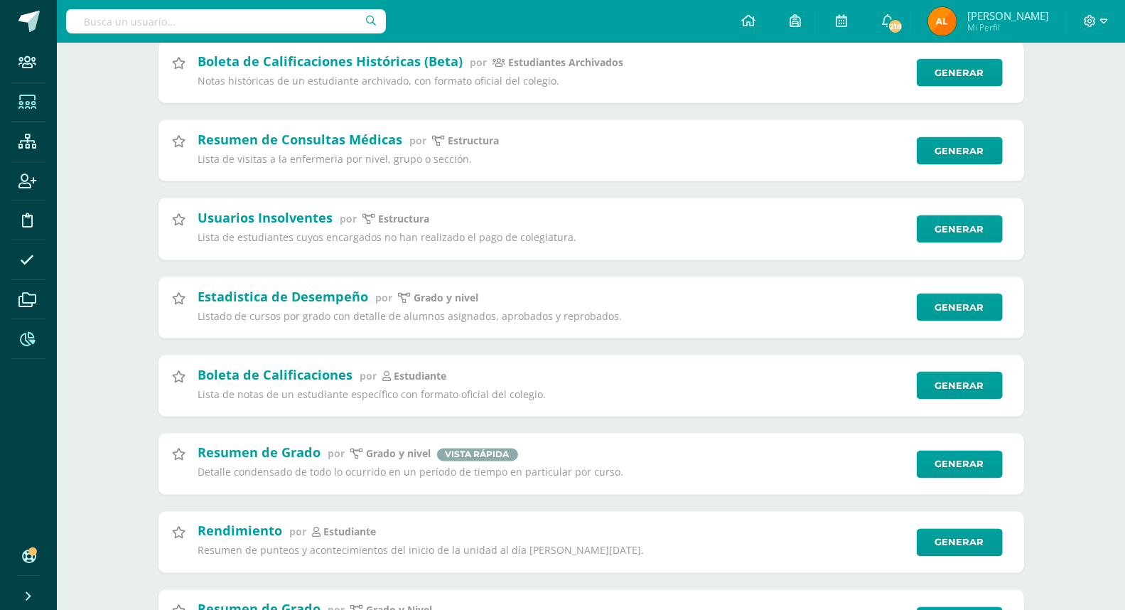
click at [26, 102] on icon at bounding box center [27, 102] width 18 height 14
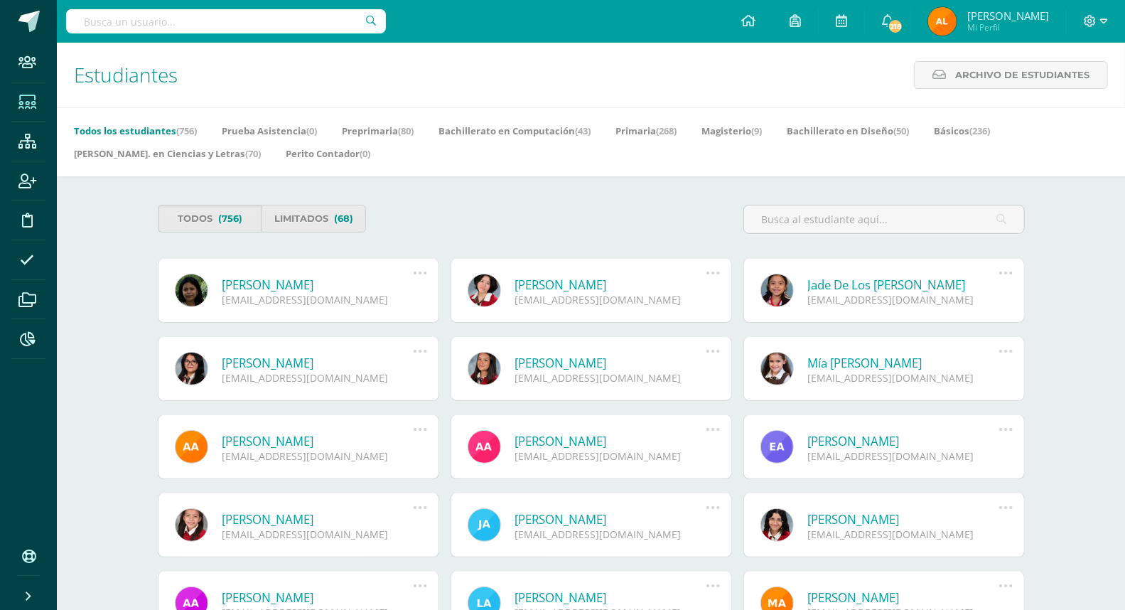
click at [147, 22] on input "text" at bounding box center [226, 21] width 320 height 24
type input "220074"
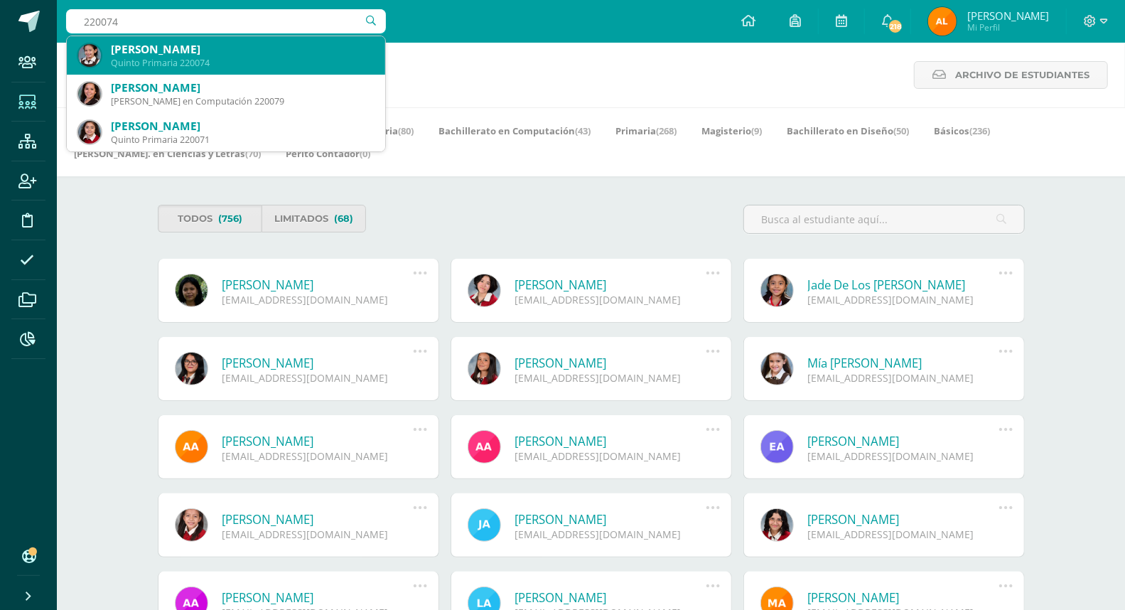
click at [148, 60] on div "Quinto Primaria 220074" at bounding box center [242, 63] width 263 height 12
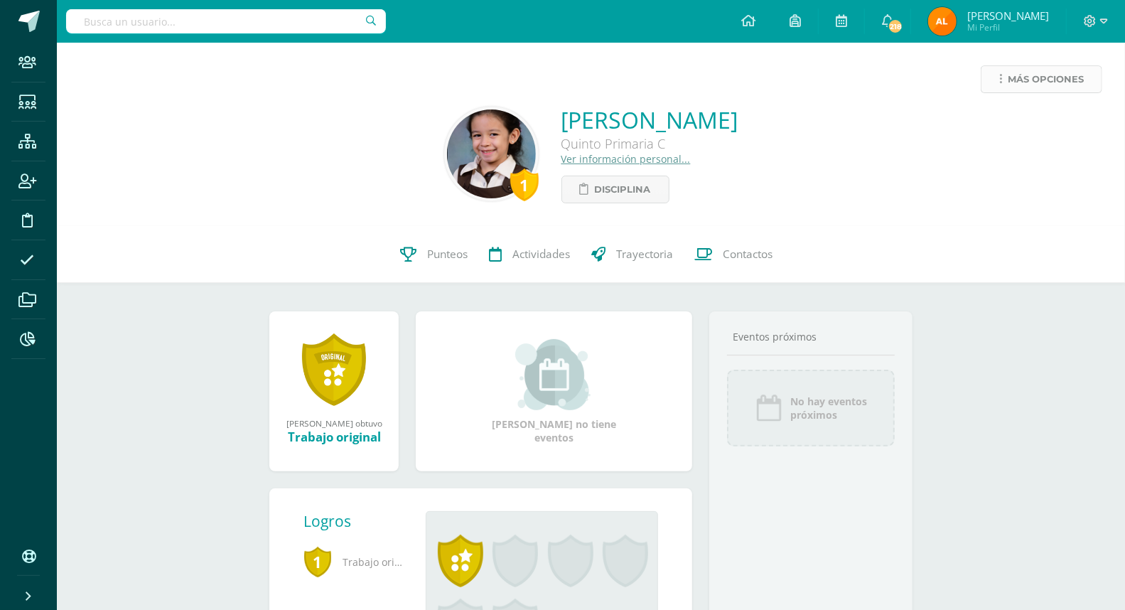
click at [1062, 79] on span "Más opciones" at bounding box center [1046, 79] width 76 height 26
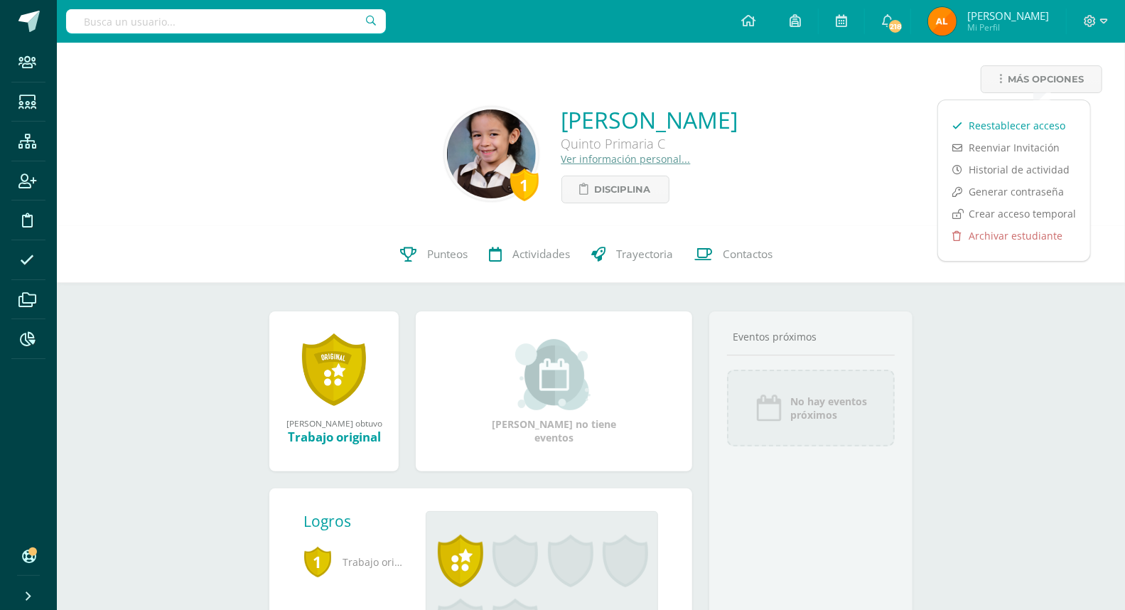
click at [1019, 121] on link "Reestablecer acceso" at bounding box center [1014, 125] width 152 height 22
